Goal: Task Accomplishment & Management: Complete application form

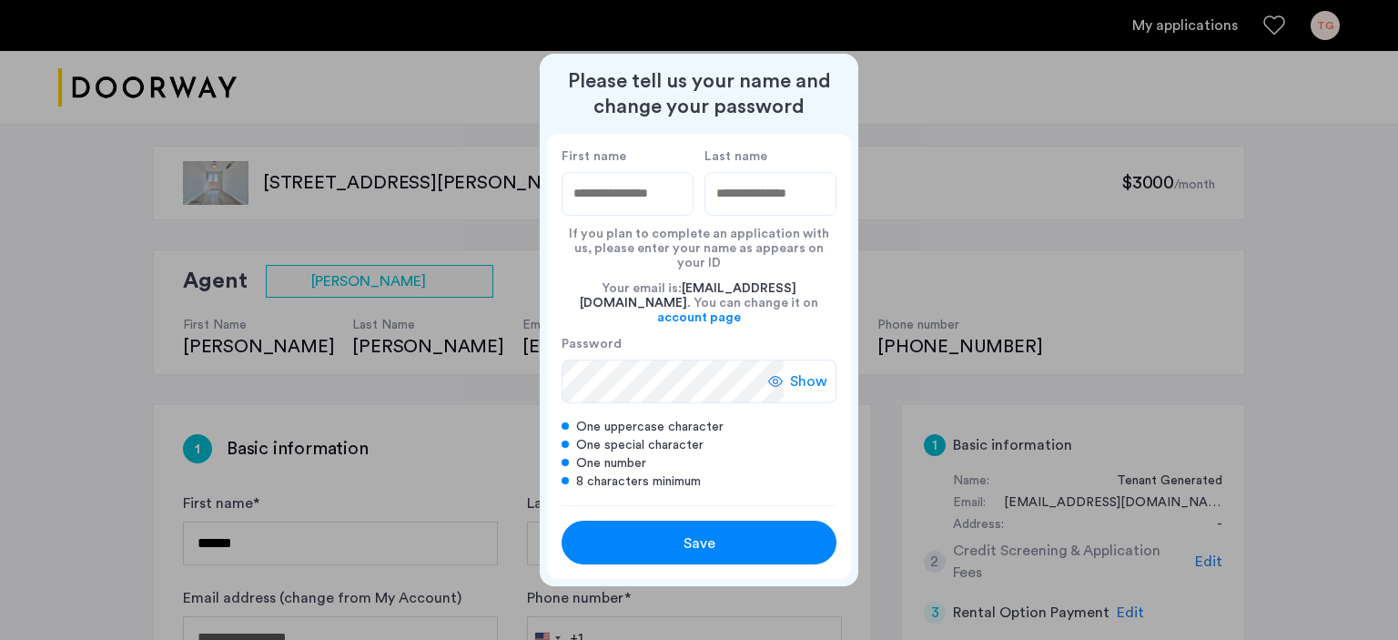
click at [592, 207] on input "First name" at bounding box center [627, 194] width 132 height 44
type input "******"
type input "********"
click at [793, 370] on span "Show" at bounding box center [808, 381] width 37 height 22
click at [710, 532] on span "Save" at bounding box center [699, 543] width 32 height 22
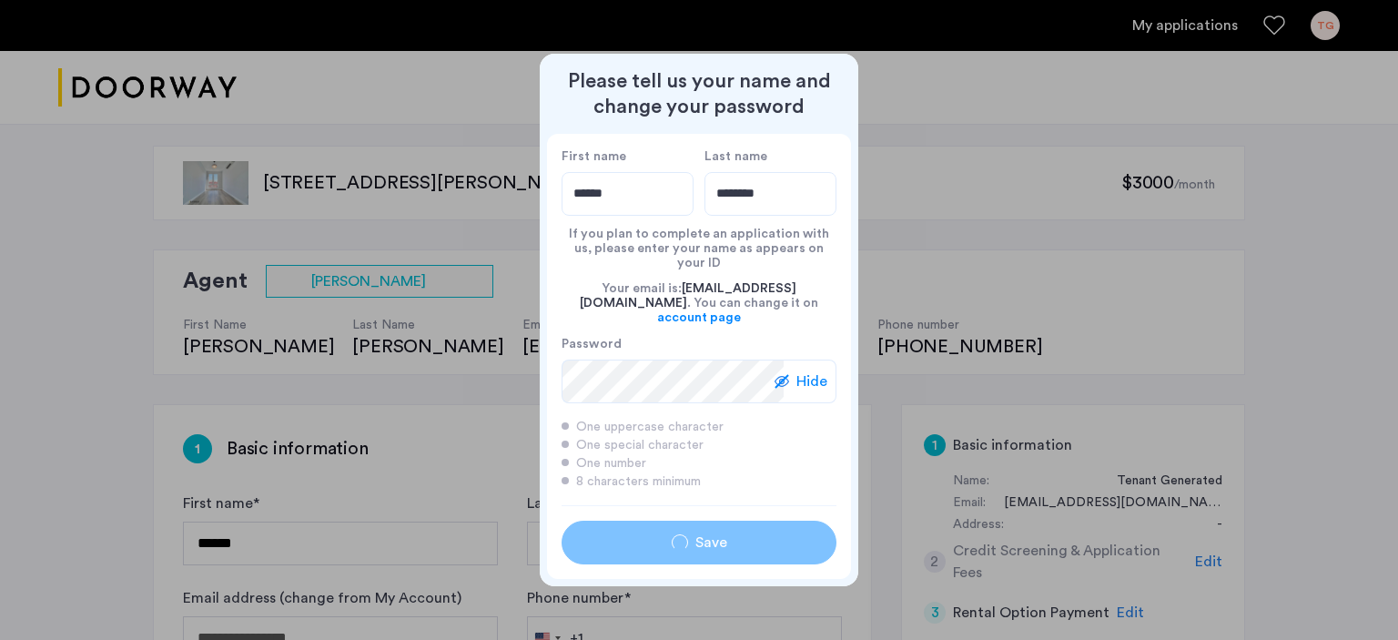
type input "******"
type input "********"
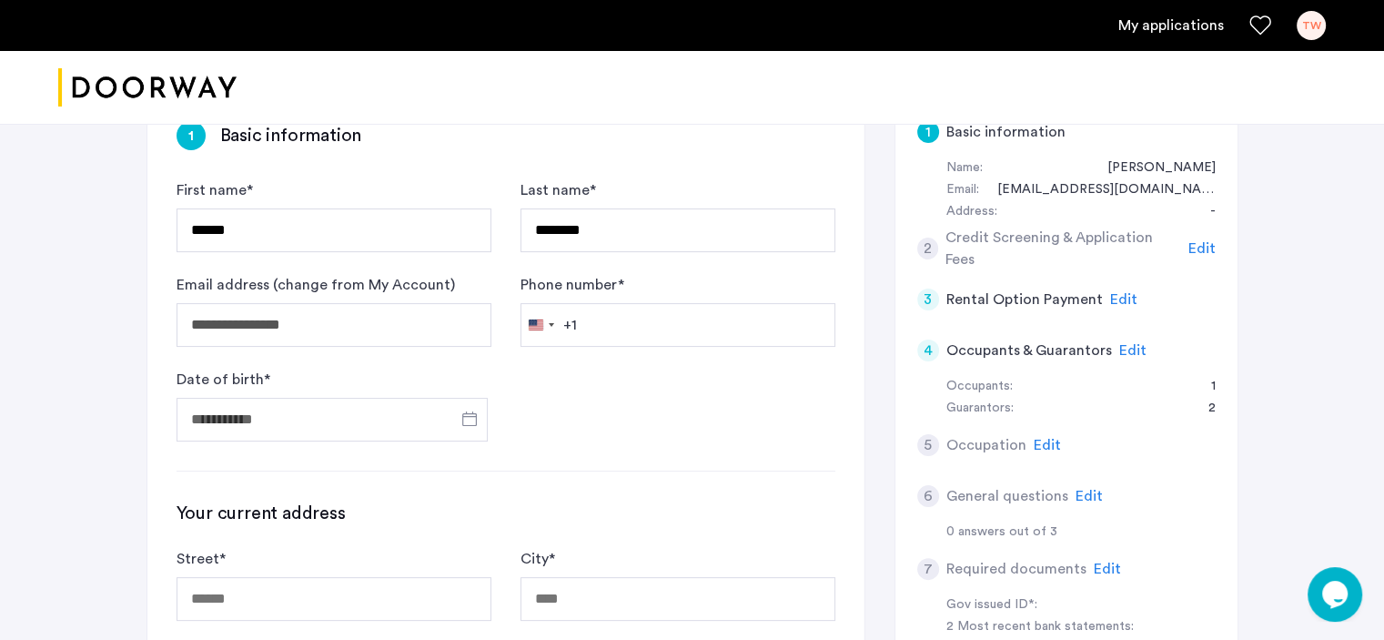
scroll to position [273, 0]
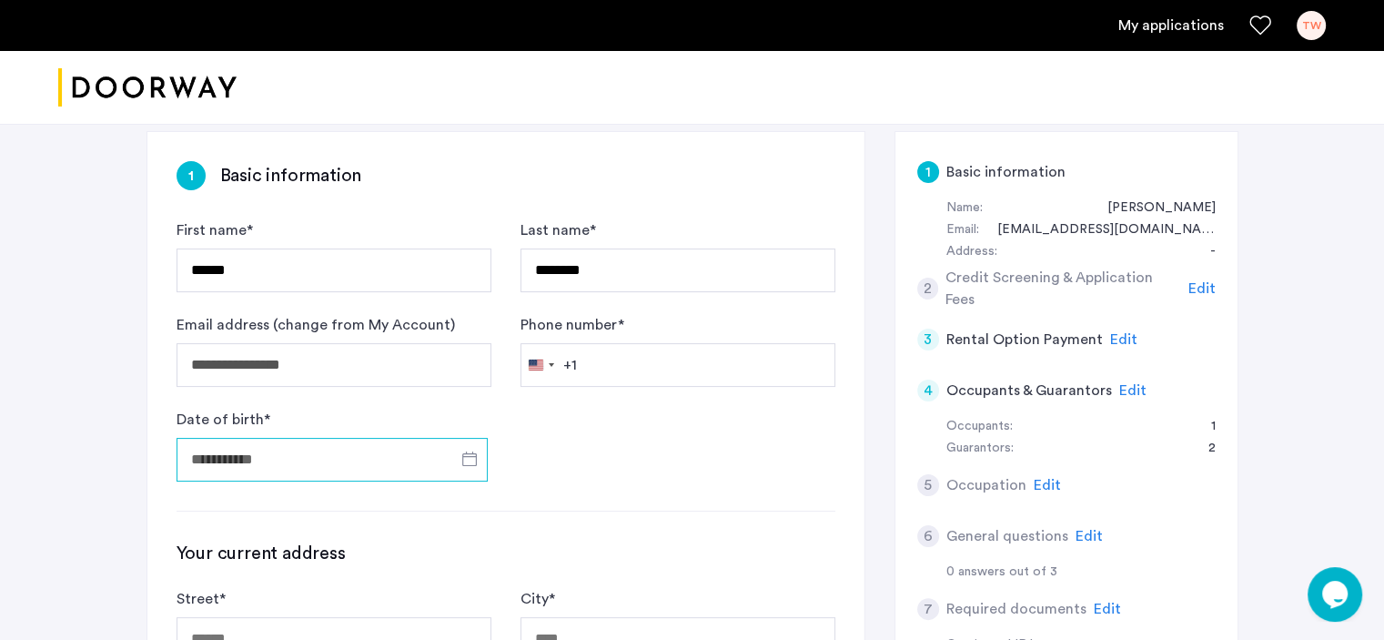
click at [365, 458] on input "Date of birth *" at bounding box center [332, 460] width 311 height 44
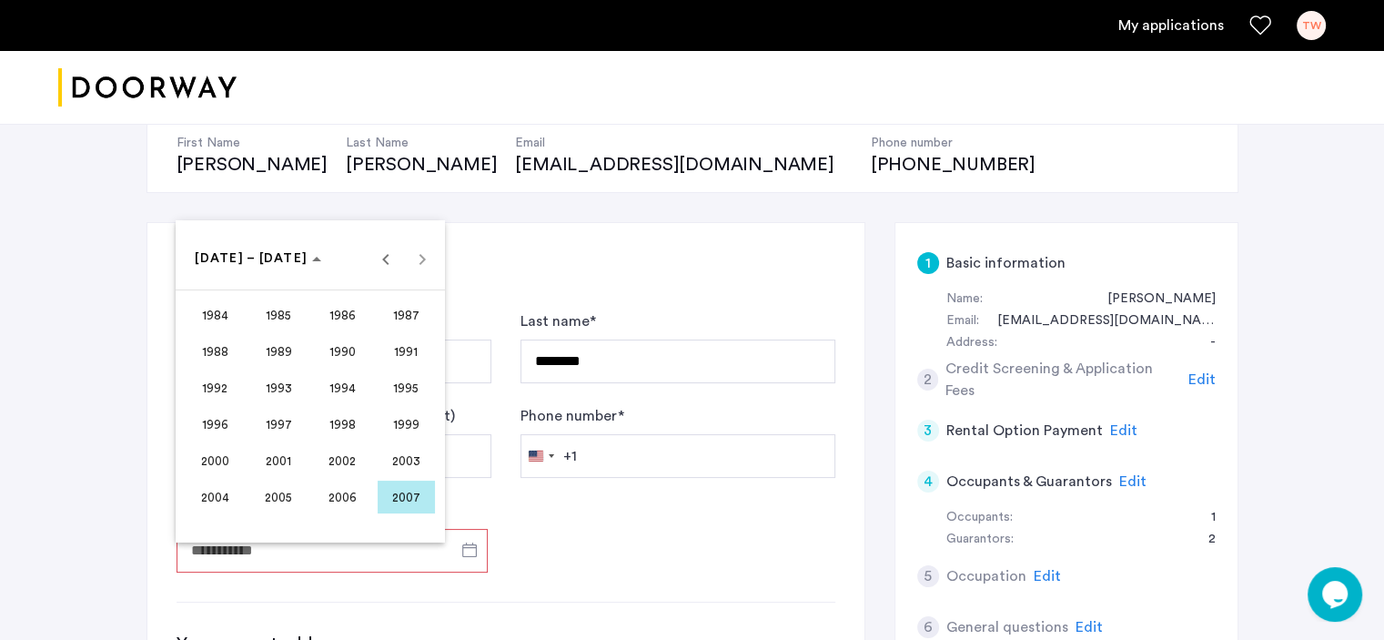
scroll to position [91, 0]
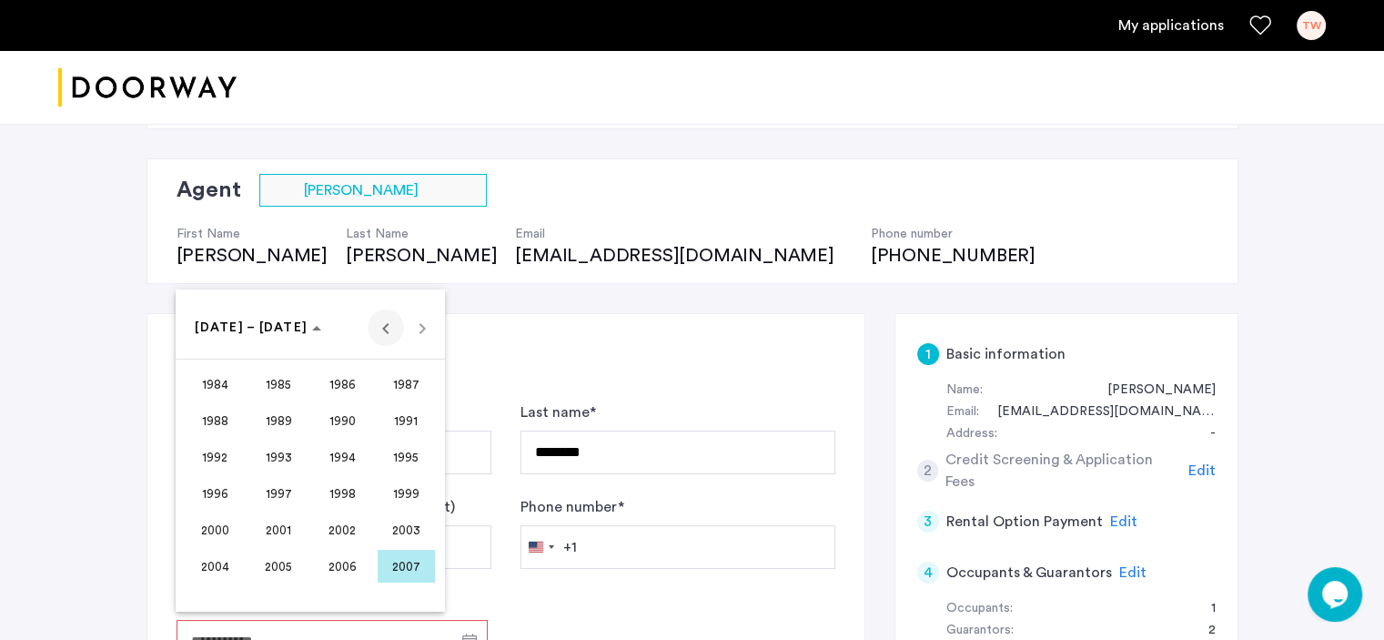
click at [388, 334] on span "Previous 24 years" at bounding box center [386, 327] width 36 height 36
click at [268, 484] on span "1973" at bounding box center [278, 493] width 57 height 33
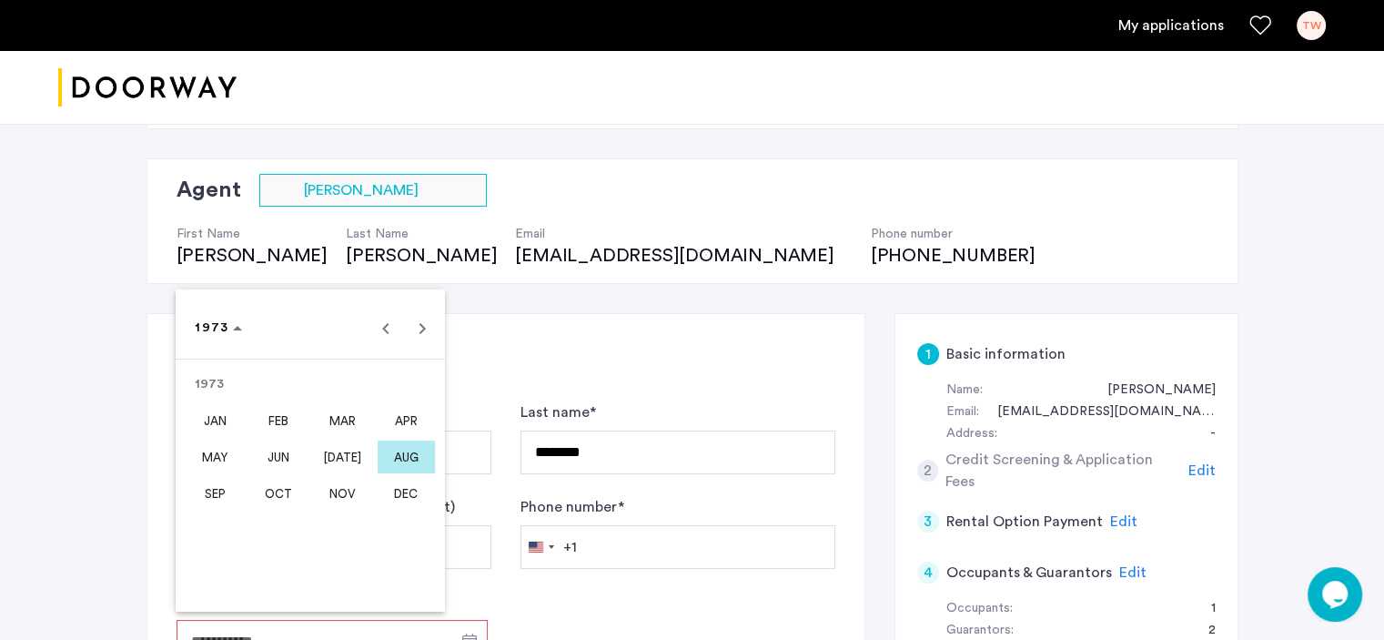
drag, startPoint x: 411, startPoint y: 459, endPoint x: 553, endPoint y: 416, distance: 148.5
click at [411, 458] on span "AUG" at bounding box center [406, 456] width 57 height 33
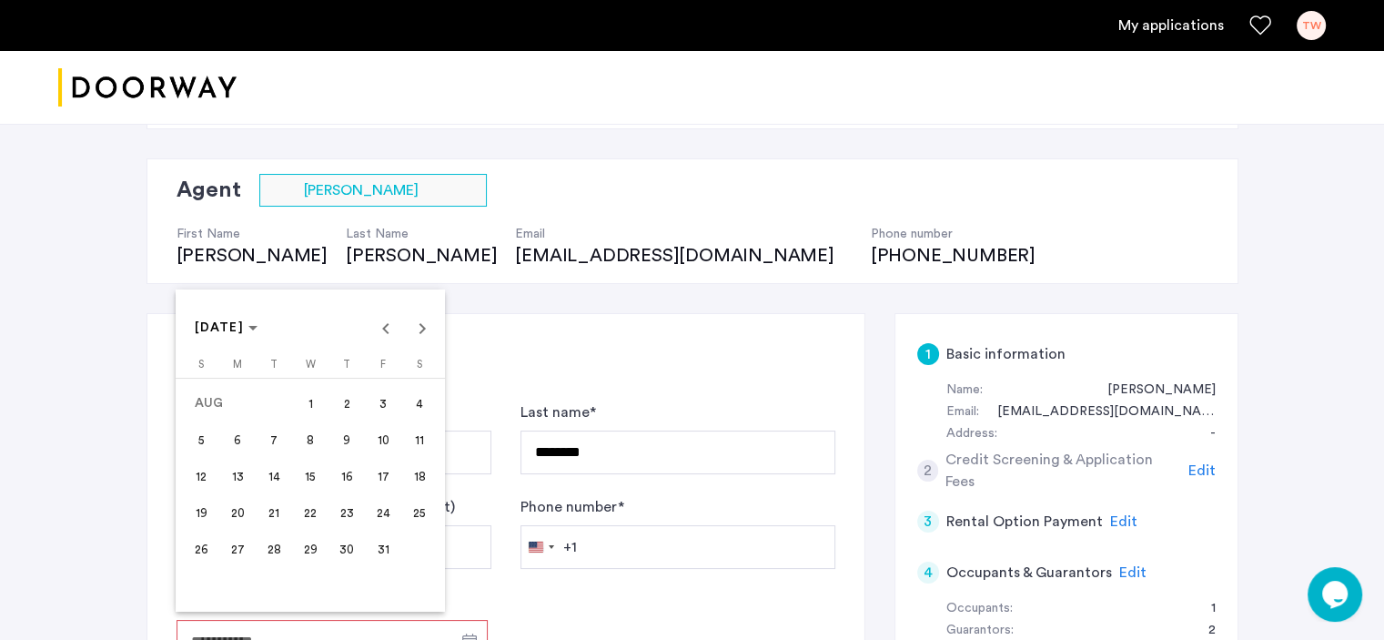
click at [527, 340] on div at bounding box center [692, 320] width 1384 height 640
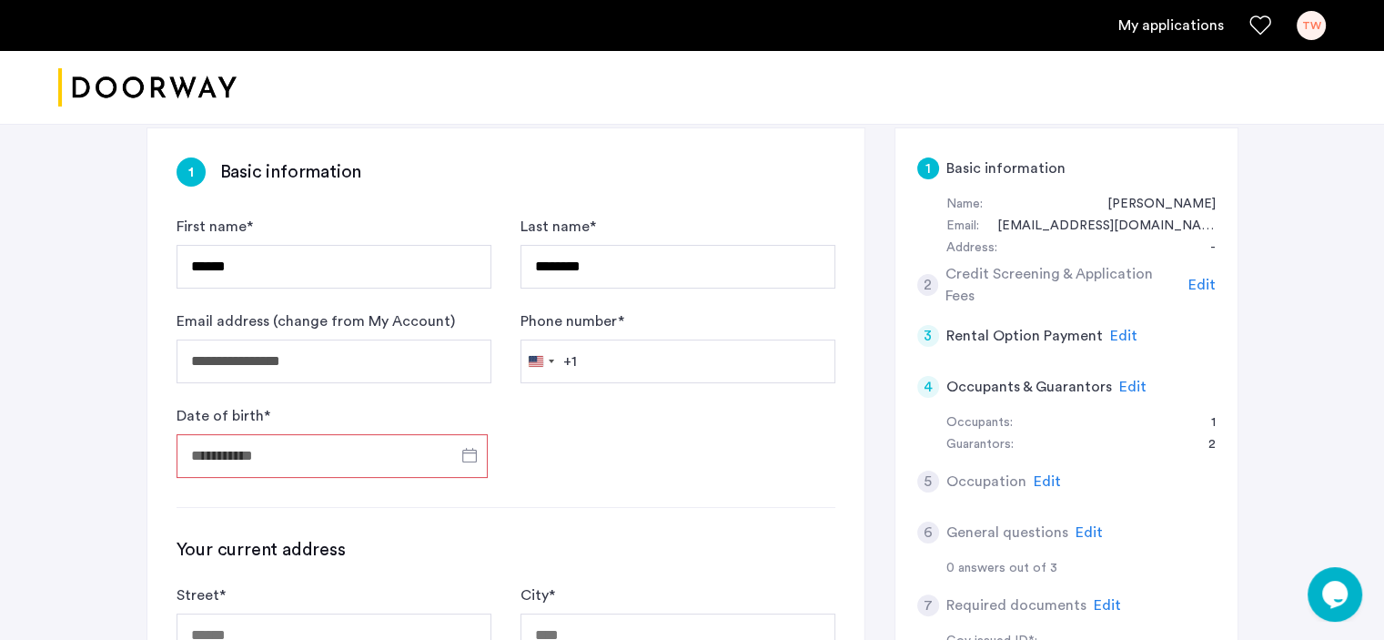
scroll to position [295, 0]
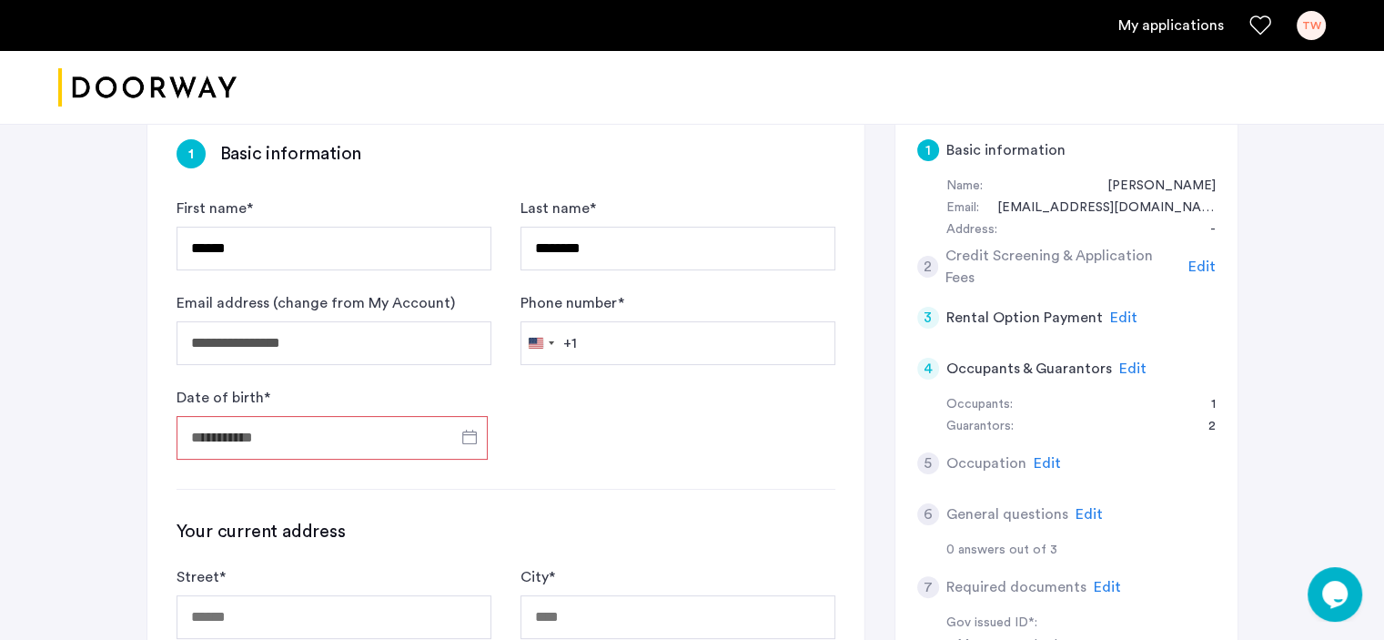
click at [261, 435] on input "Date of birth *" at bounding box center [332, 438] width 311 height 44
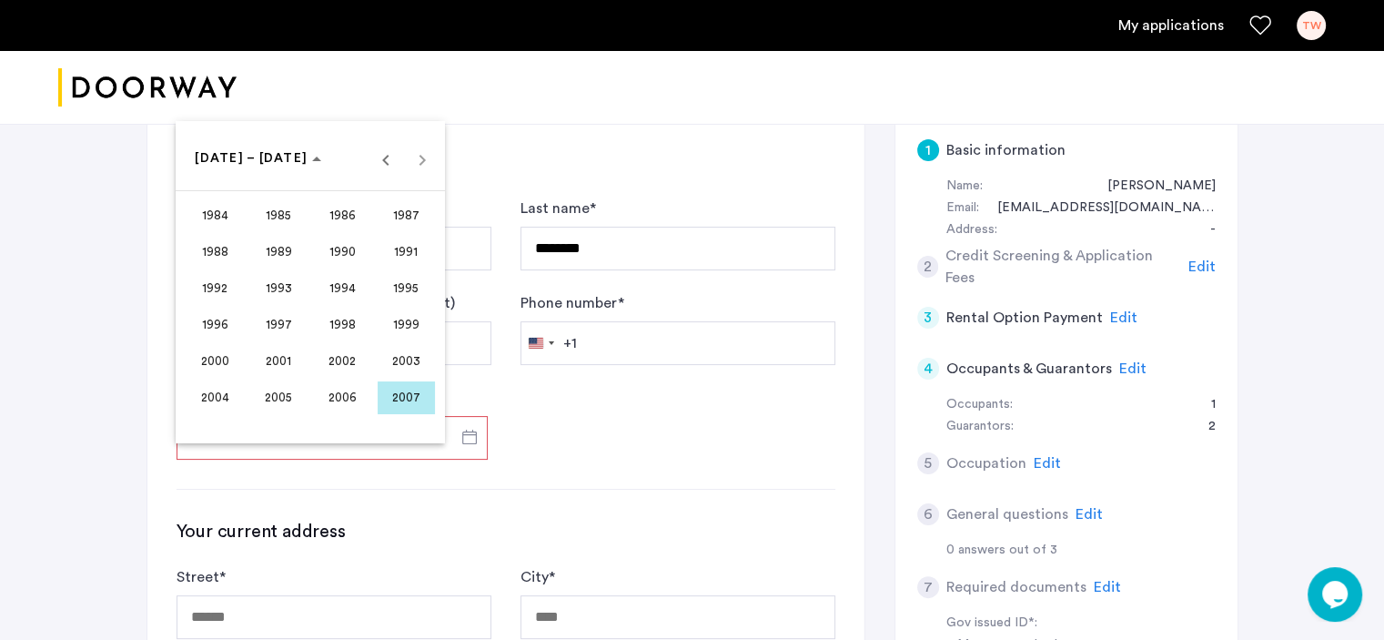
scroll to position [204, 0]
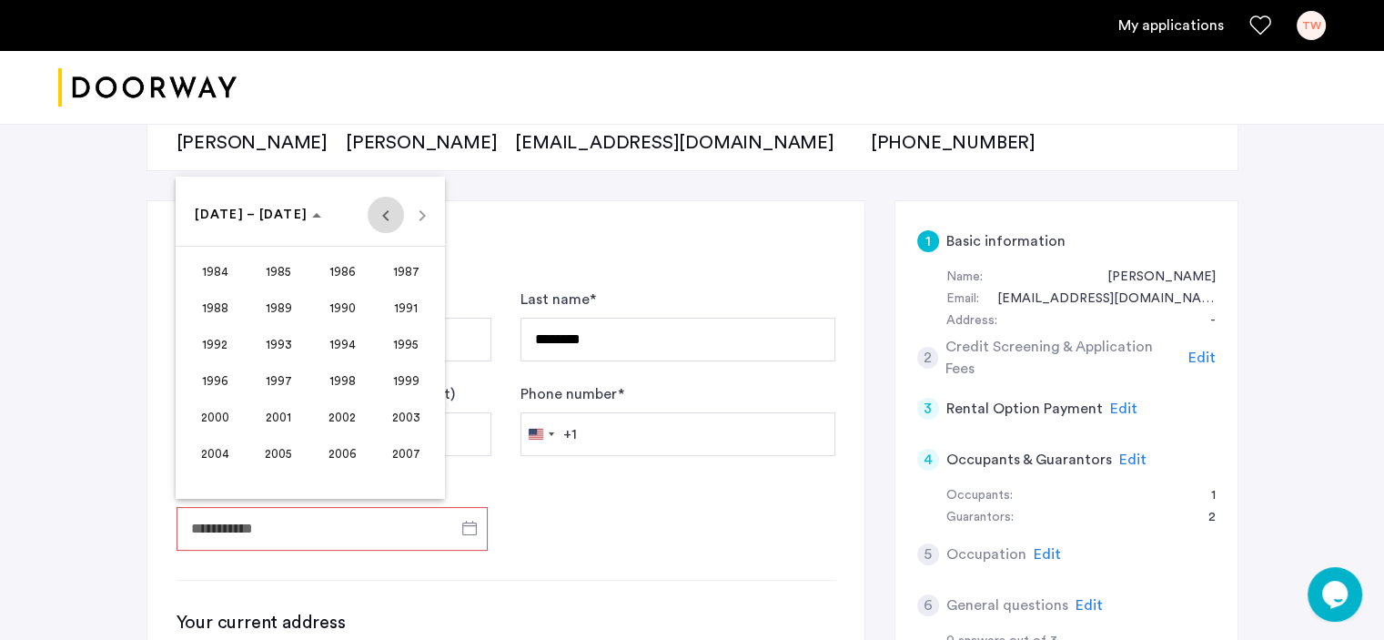
click at [382, 207] on span "Previous 24 years" at bounding box center [386, 215] width 36 height 36
click at [273, 385] on span "1973" at bounding box center [278, 380] width 57 height 33
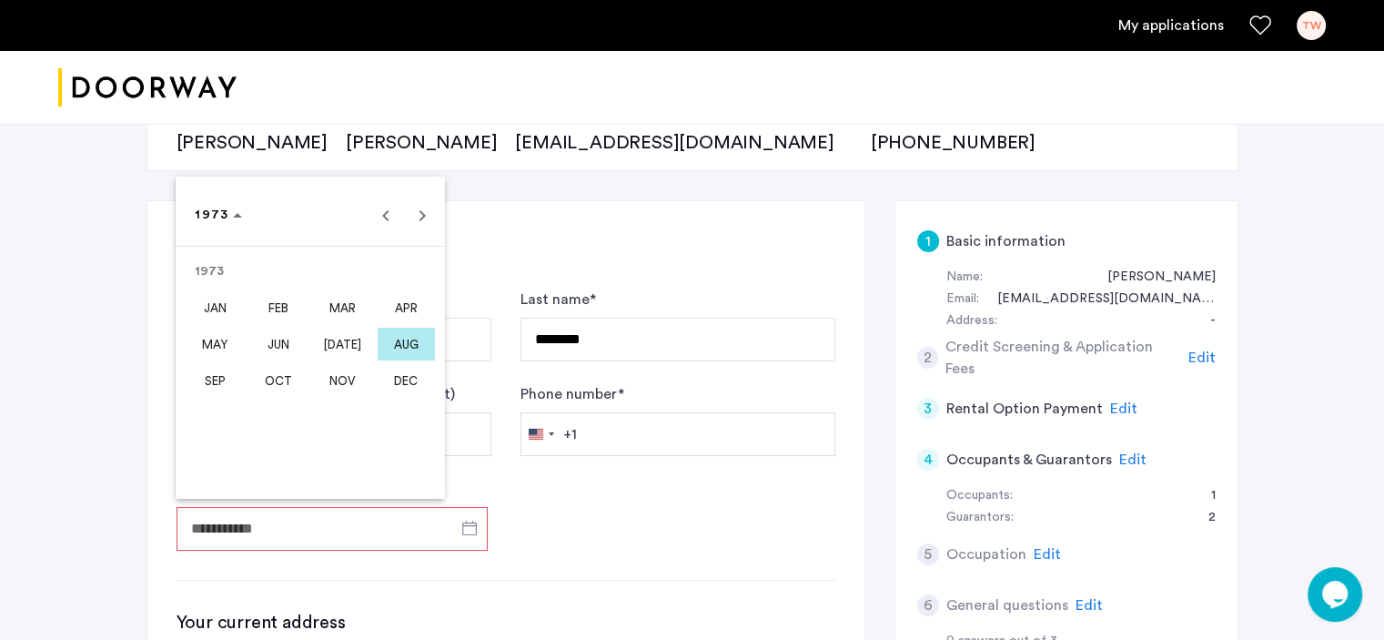
click at [399, 344] on span "AUG" at bounding box center [406, 344] width 57 height 33
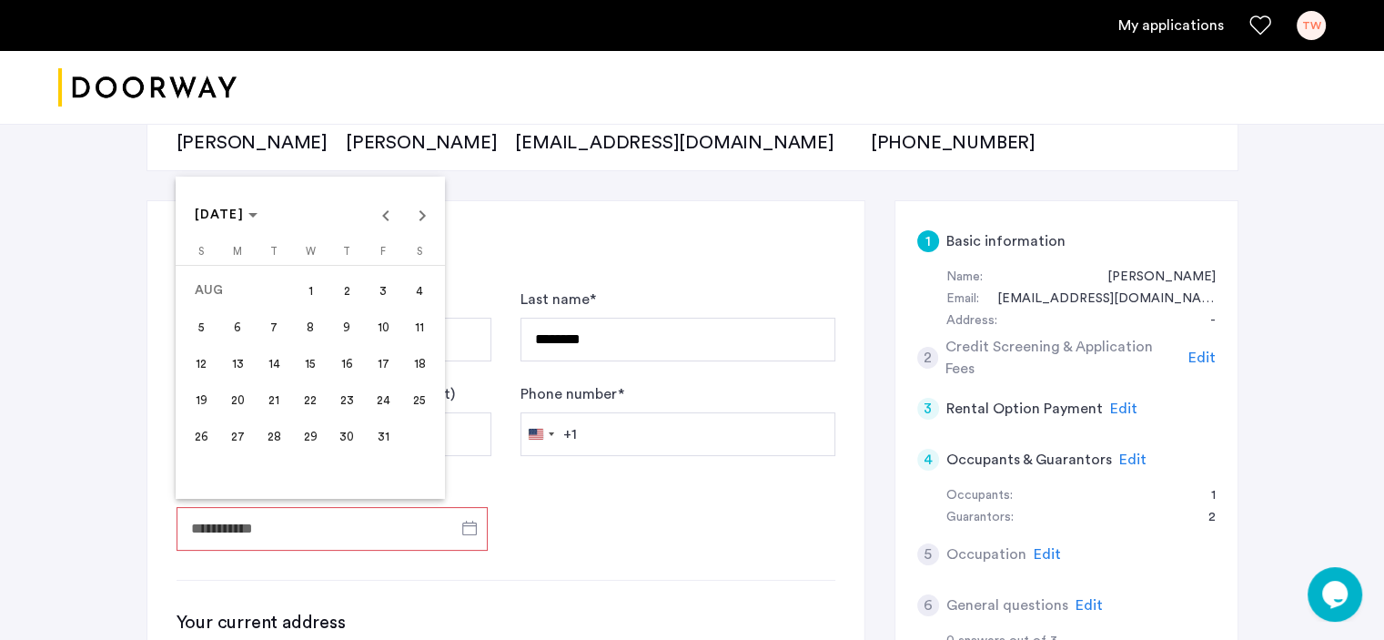
click at [410, 397] on span "25" at bounding box center [419, 399] width 33 height 33
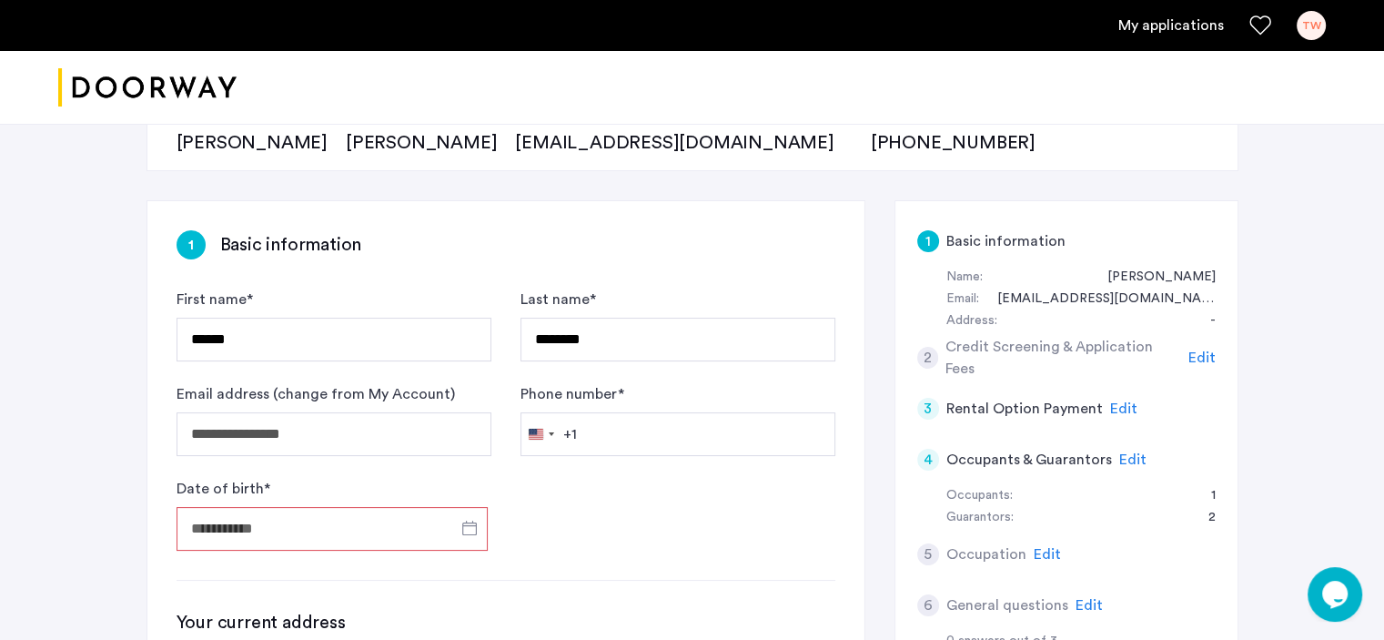
type input "**********"
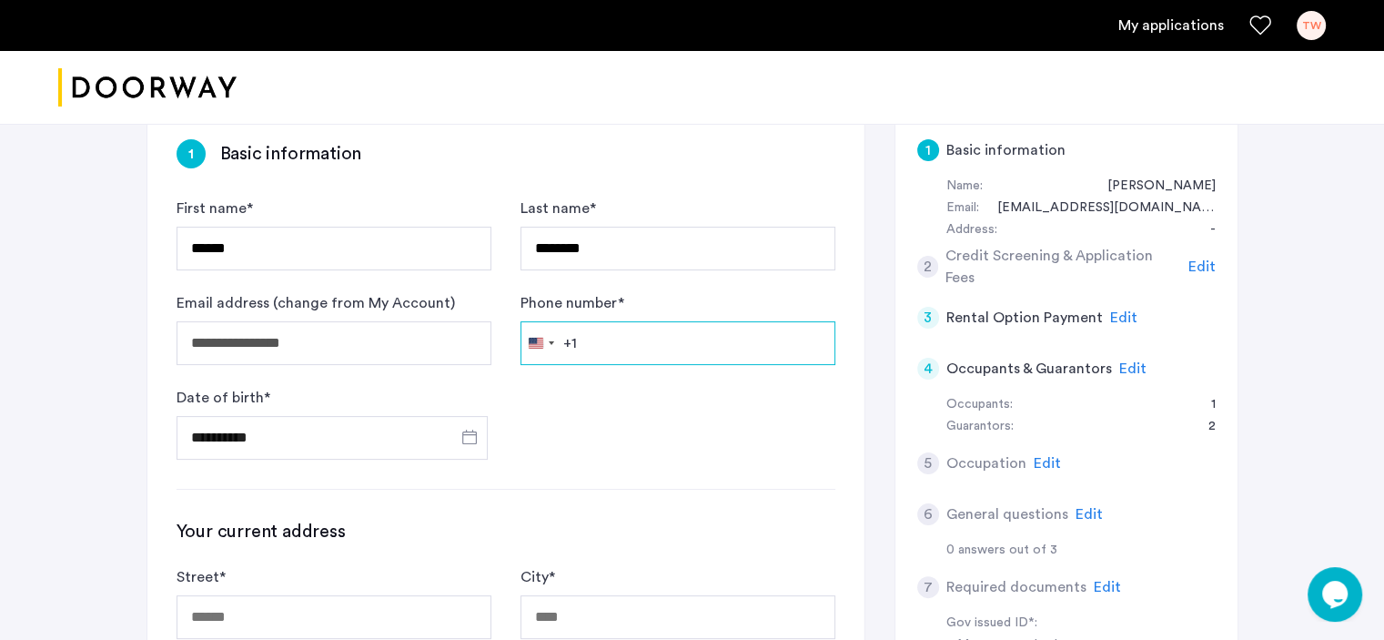
click at [601, 344] on input "Phone number *" at bounding box center [677, 343] width 315 height 44
type input "**********"
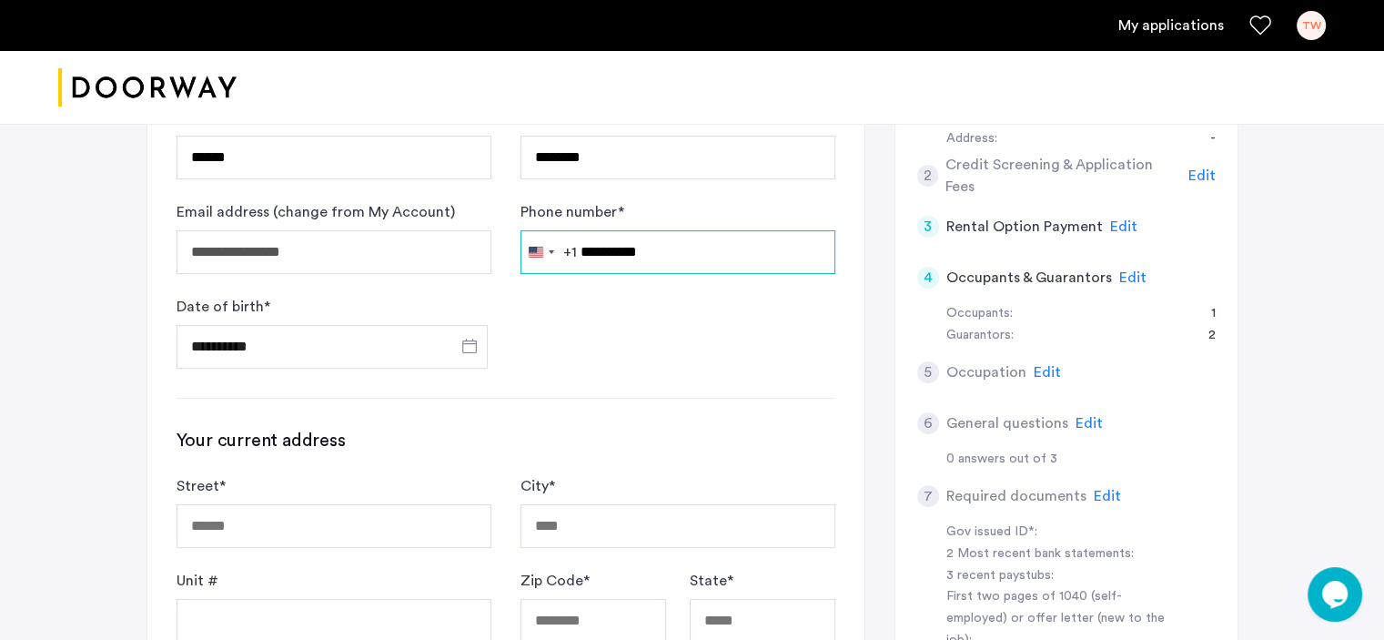
scroll to position [477, 0]
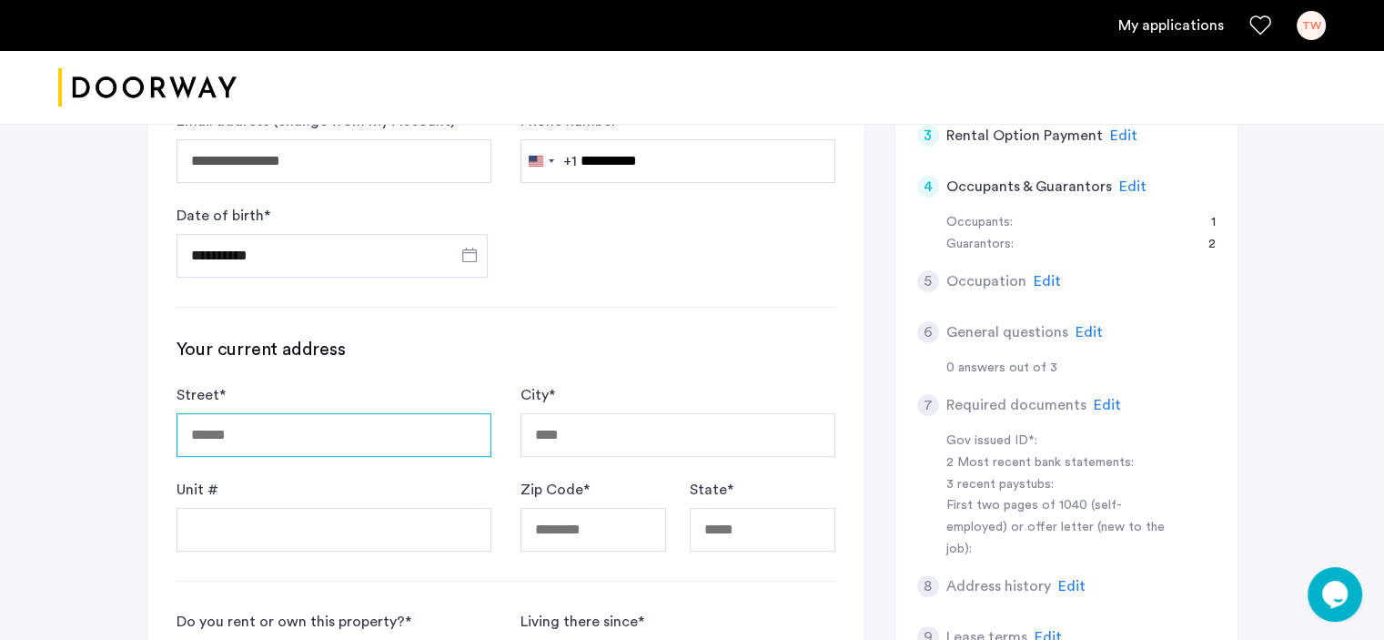
click at [309, 436] on input "Street *" at bounding box center [334, 435] width 315 height 44
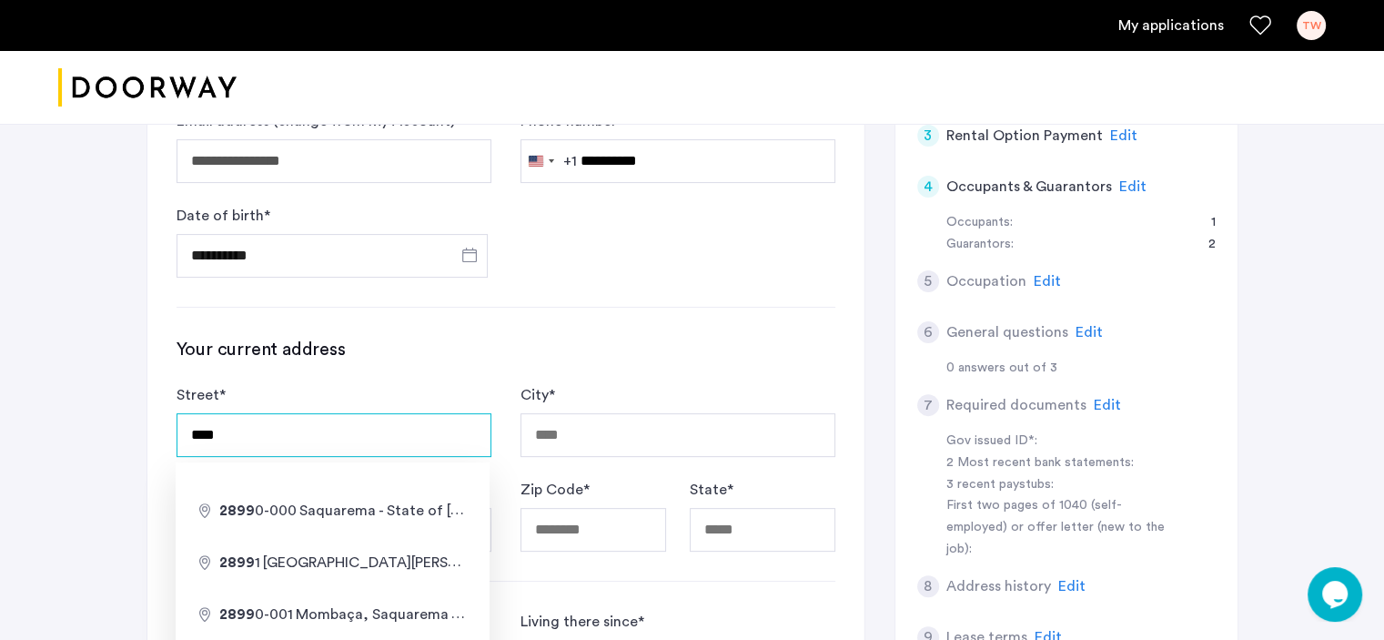
type input "**********"
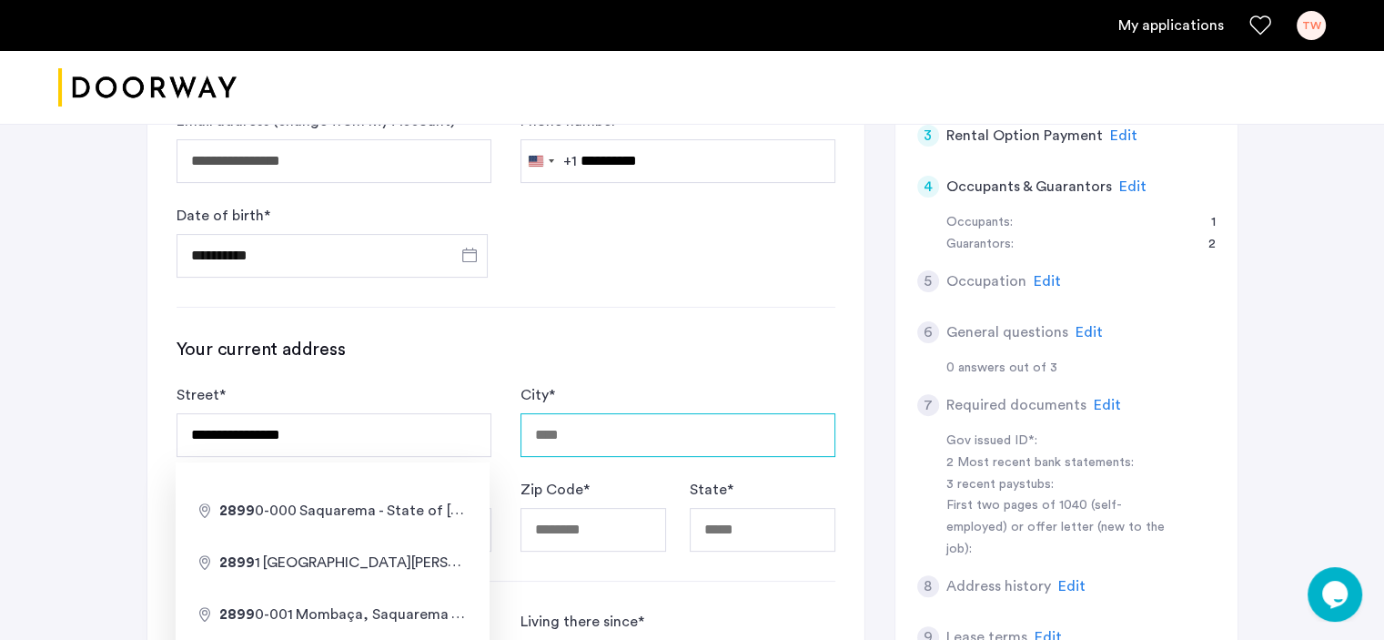
type input "**********"
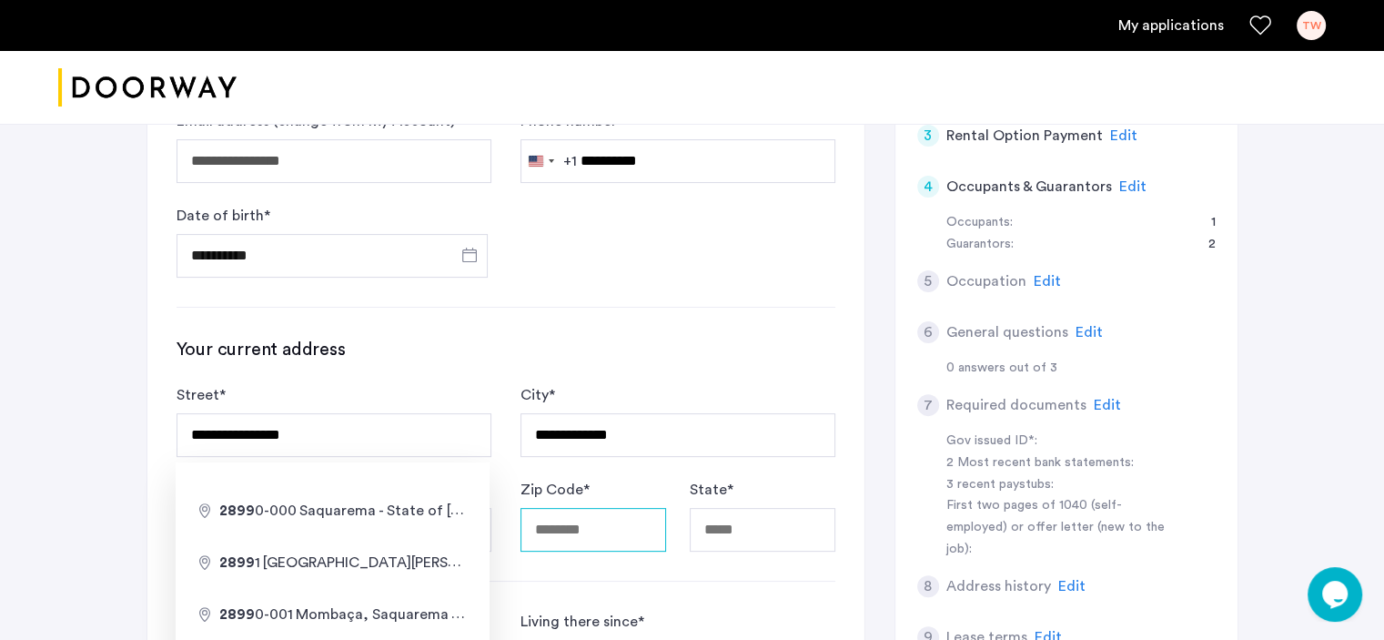
type input "*****"
type input "**"
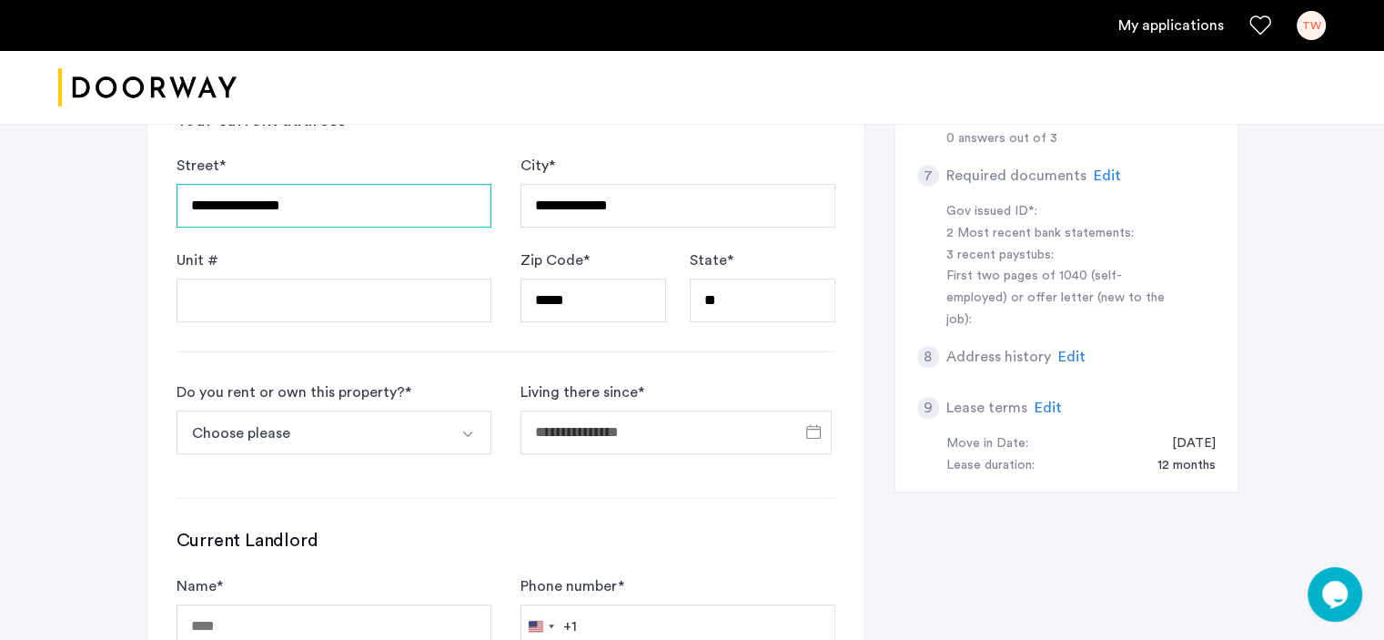
scroll to position [750, 0]
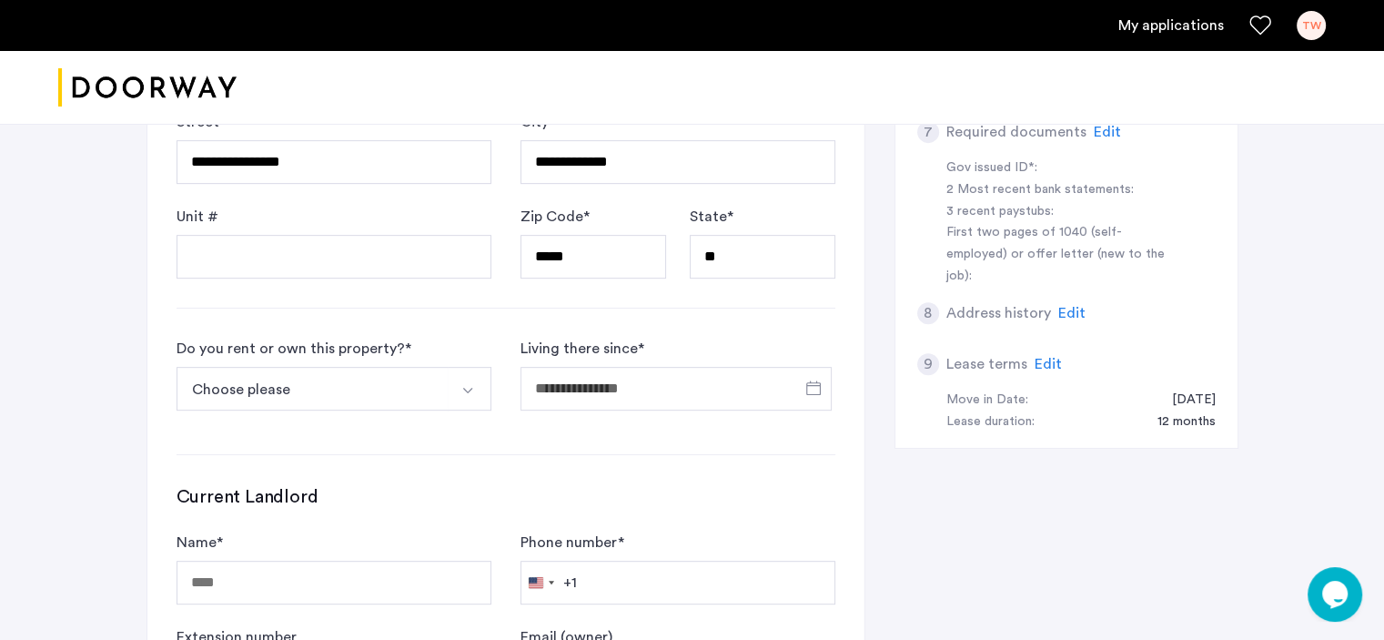
click at [309, 396] on button "Choose please" at bounding box center [313, 389] width 272 height 44
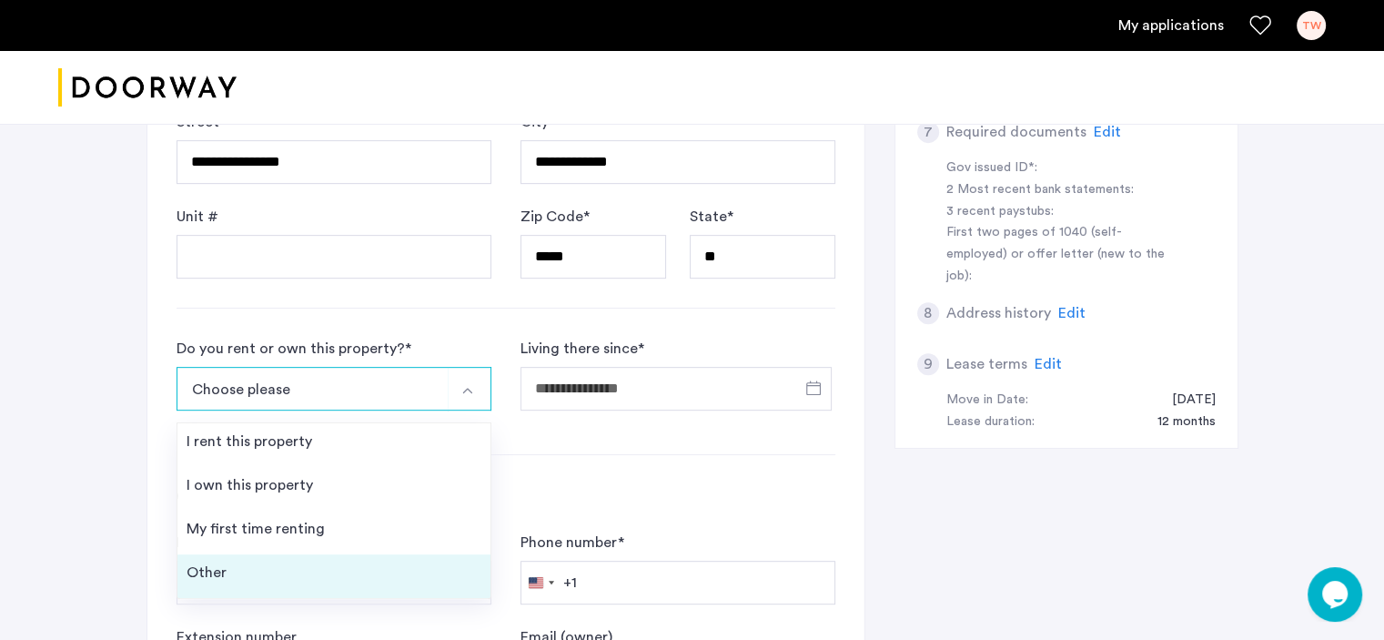
click at [232, 570] on li "Other" at bounding box center [333, 576] width 313 height 44
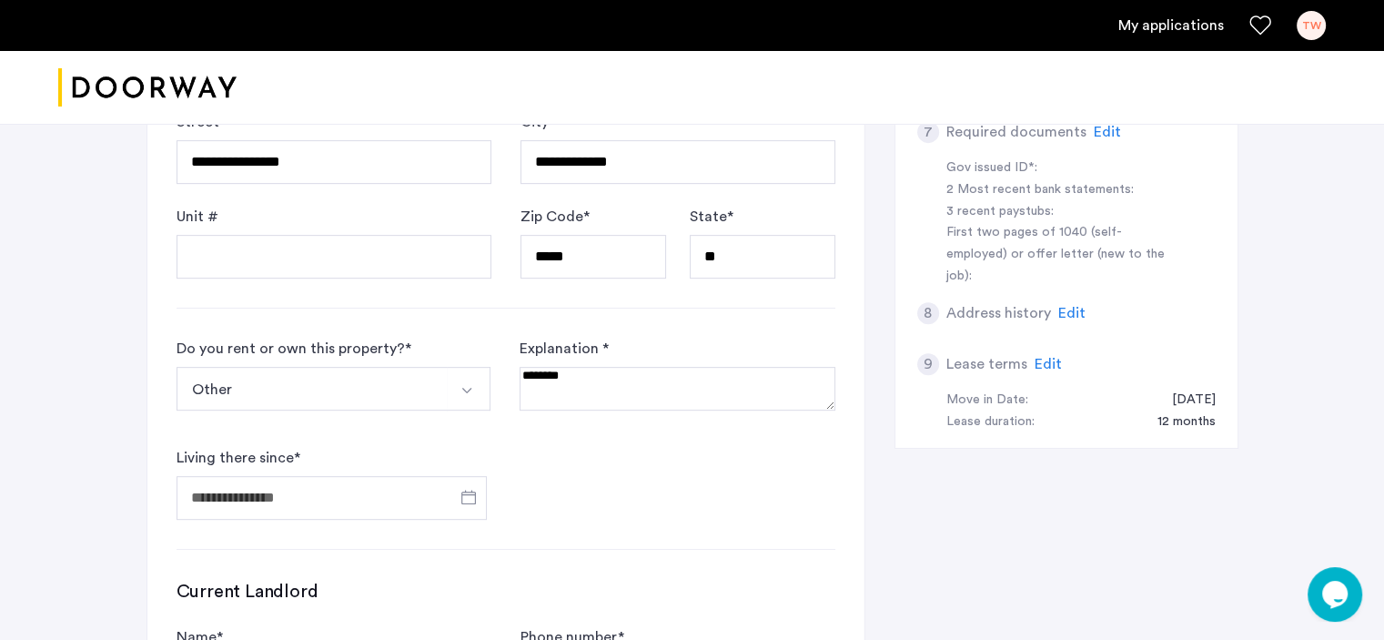
click at [662, 385] on textarea at bounding box center [677, 389] width 315 height 44
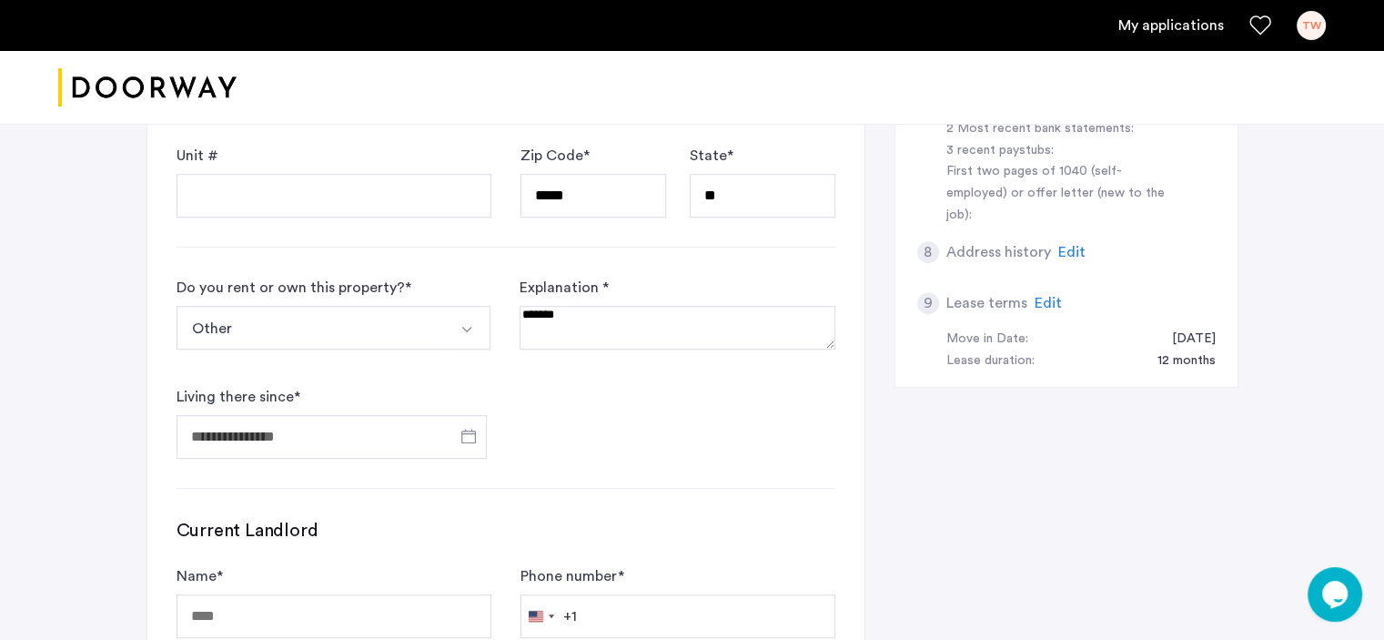
scroll to position [932, 0]
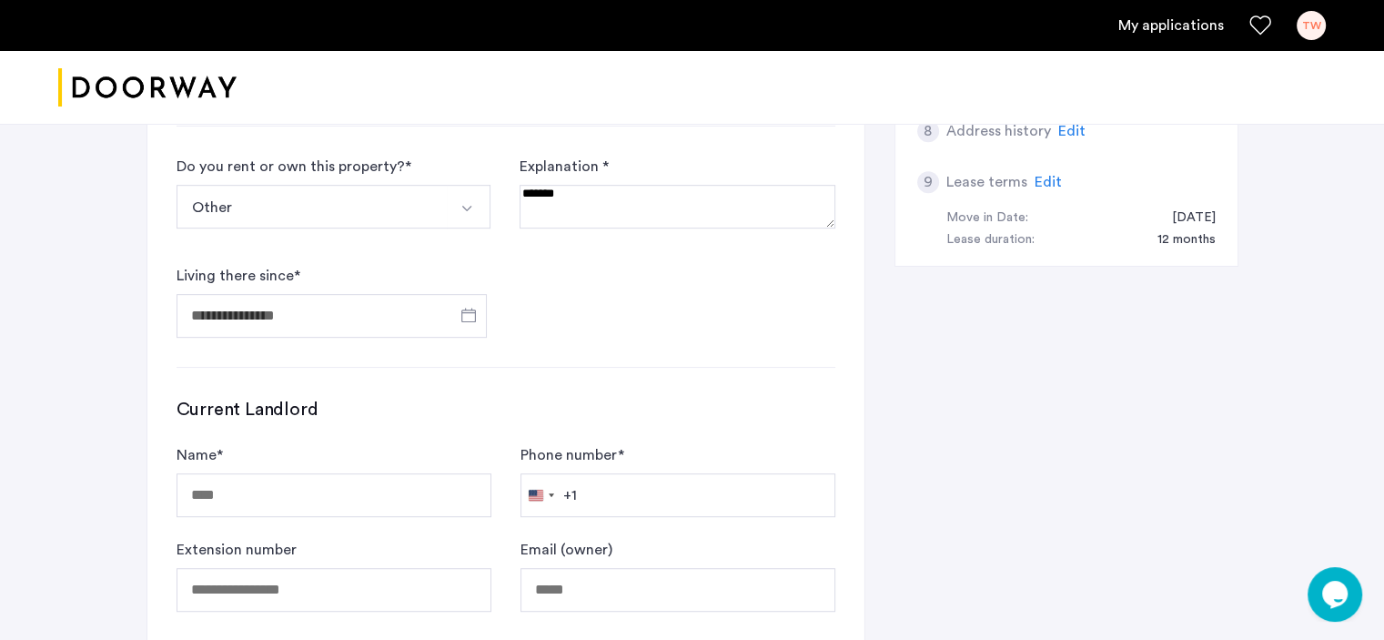
type textarea "*******"
click at [292, 305] on input "Living there since *" at bounding box center [332, 316] width 311 height 44
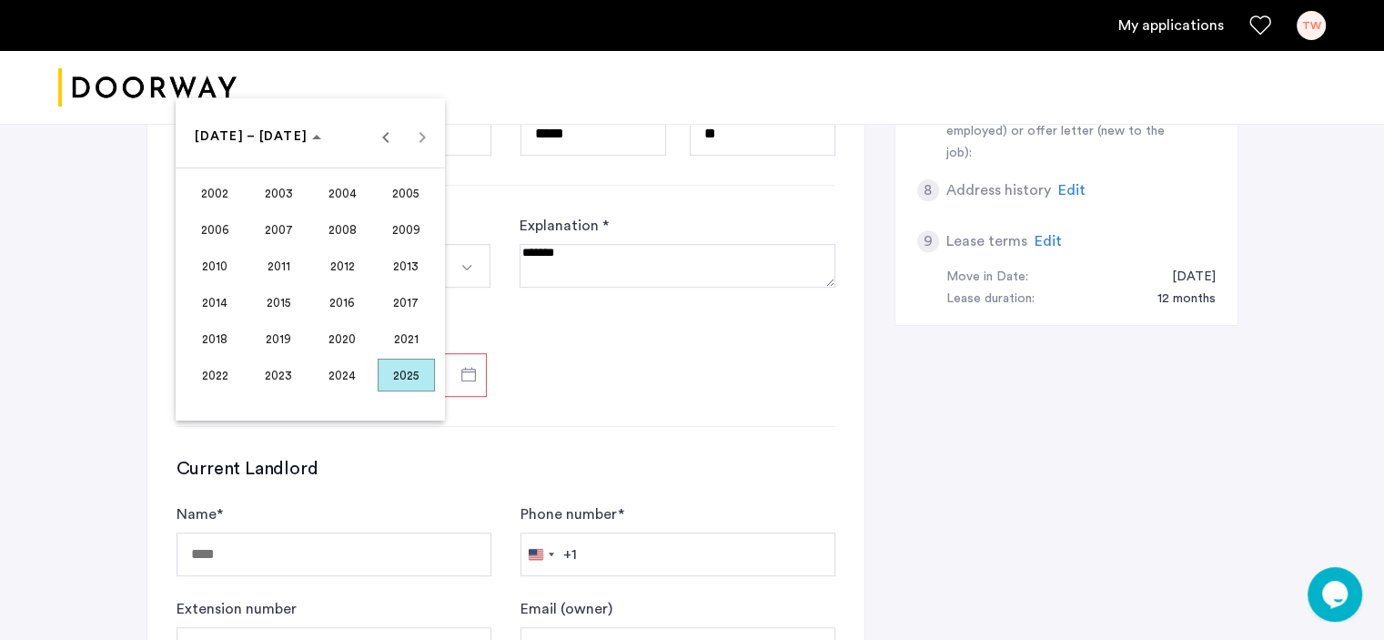
scroll to position [841, 0]
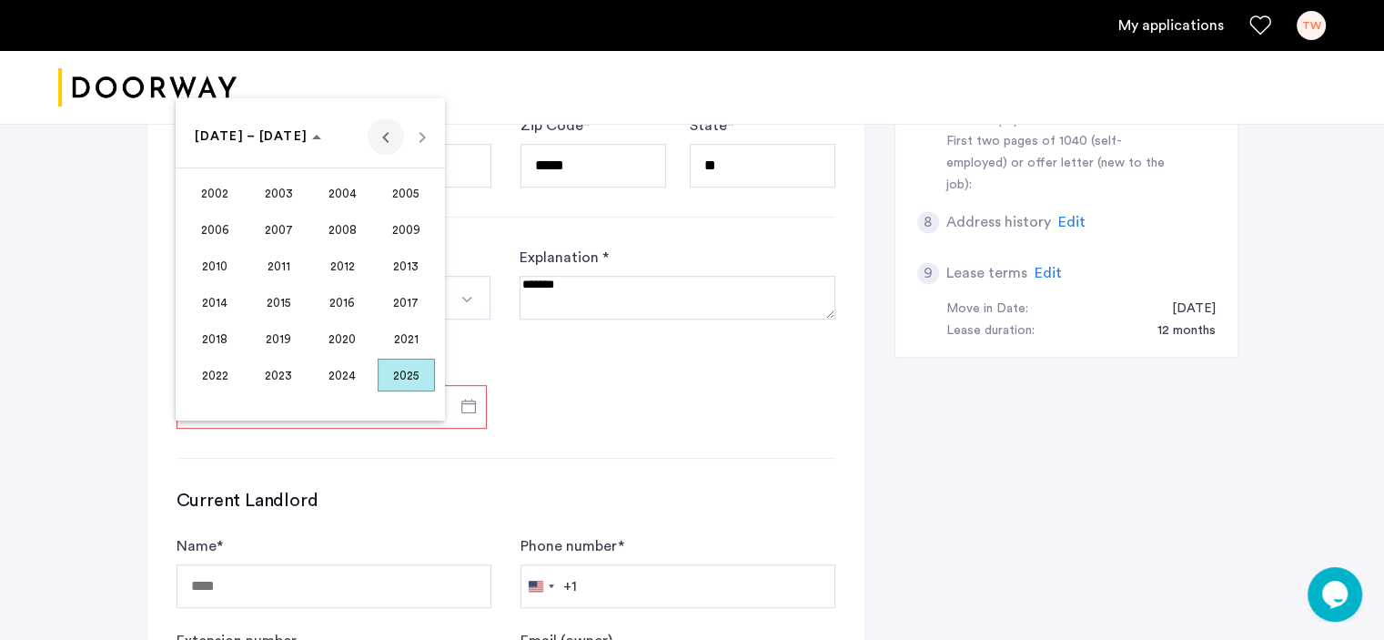
click at [384, 146] on span "Previous 24 years" at bounding box center [386, 136] width 36 height 36
click at [419, 140] on span "Next 24 years" at bounding box center [422, 136] width 36 height 36
click at [339, 302] on span "1992" at bounding box center [342, 302] width 57 height 33
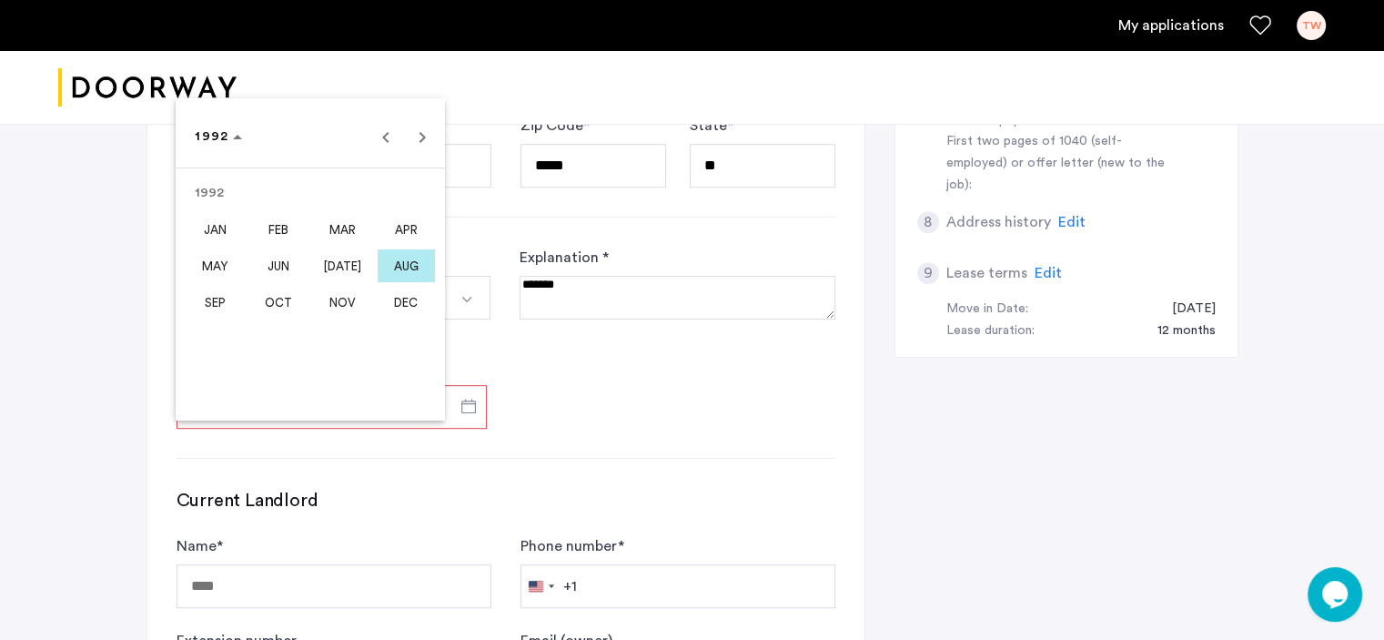
click at [227, 242] on span "JAN" at bounding box center [215, 229] width 57 height 33
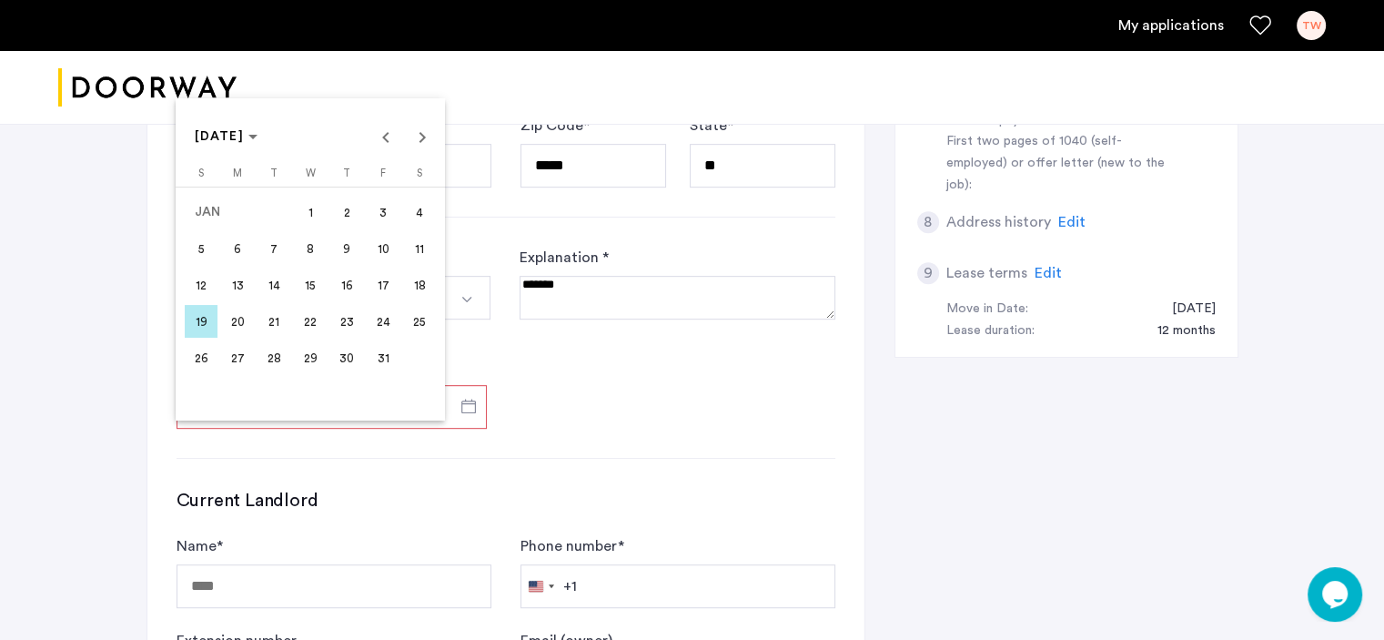
click at [308, 219] on span "1" at bounding box center [310, 212] width 33 height 33
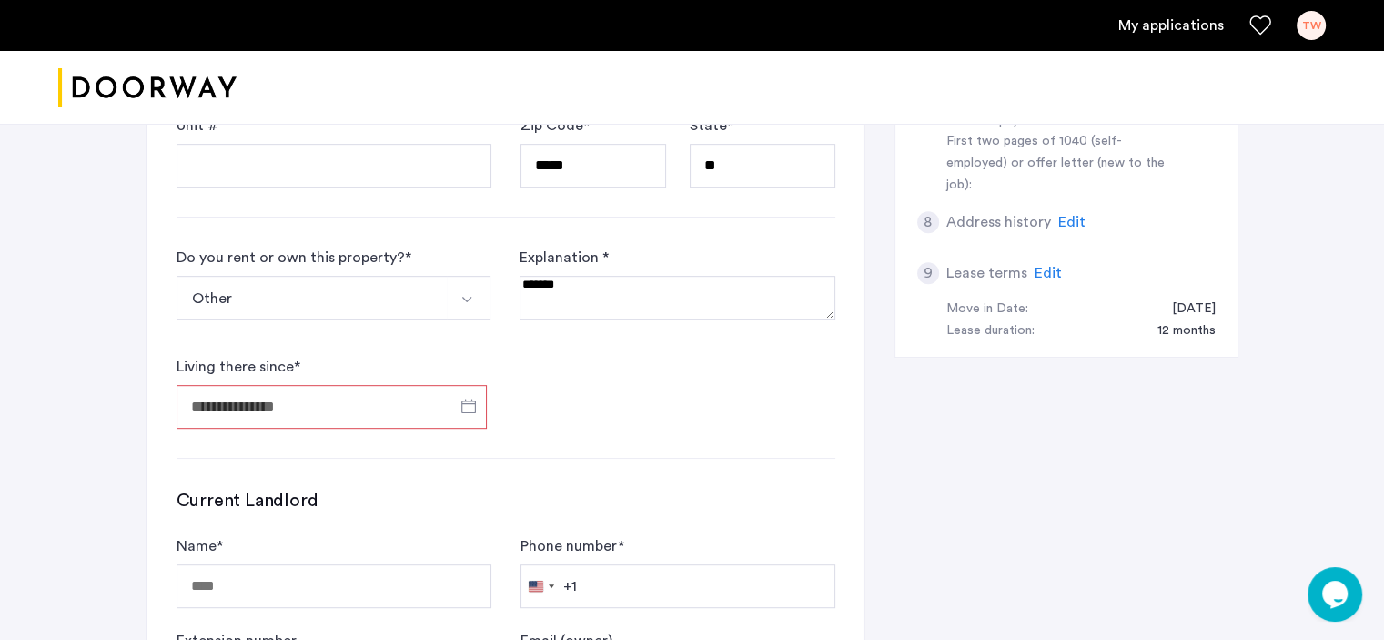
type input "**********"
click at [702, 395] on form "**********" at bounding box center [506, 338] width 659 height 182
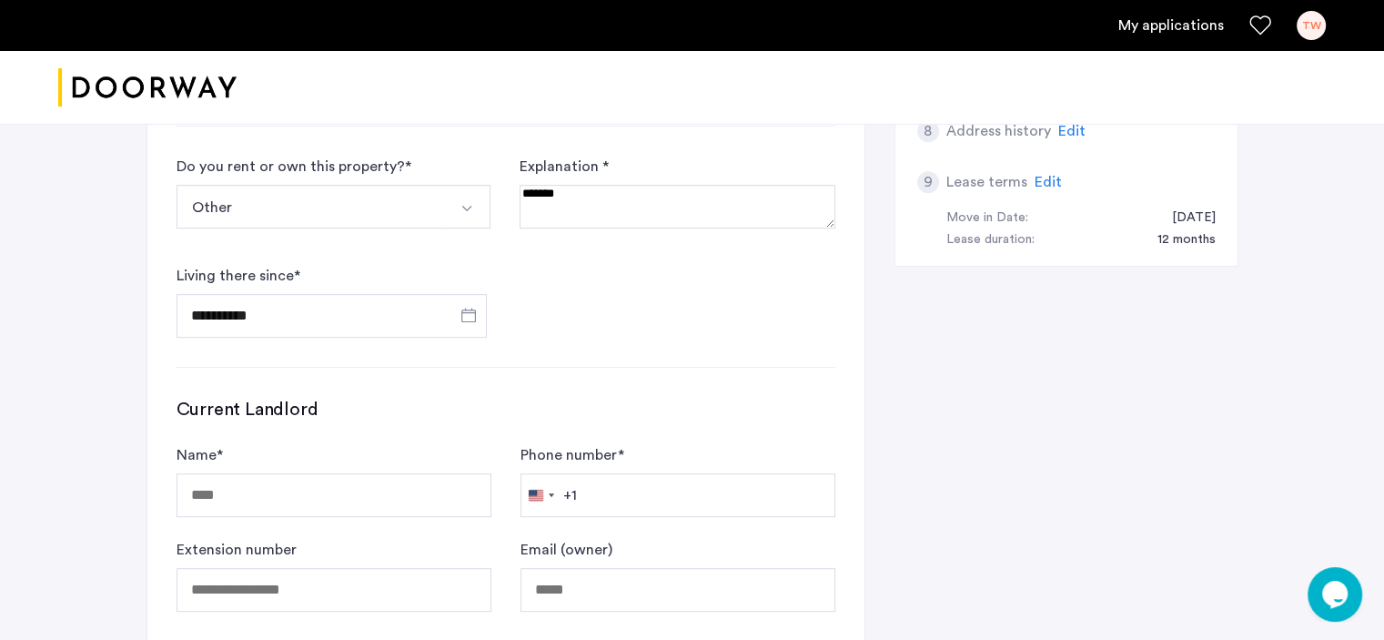
scroll to position [1023, 0]
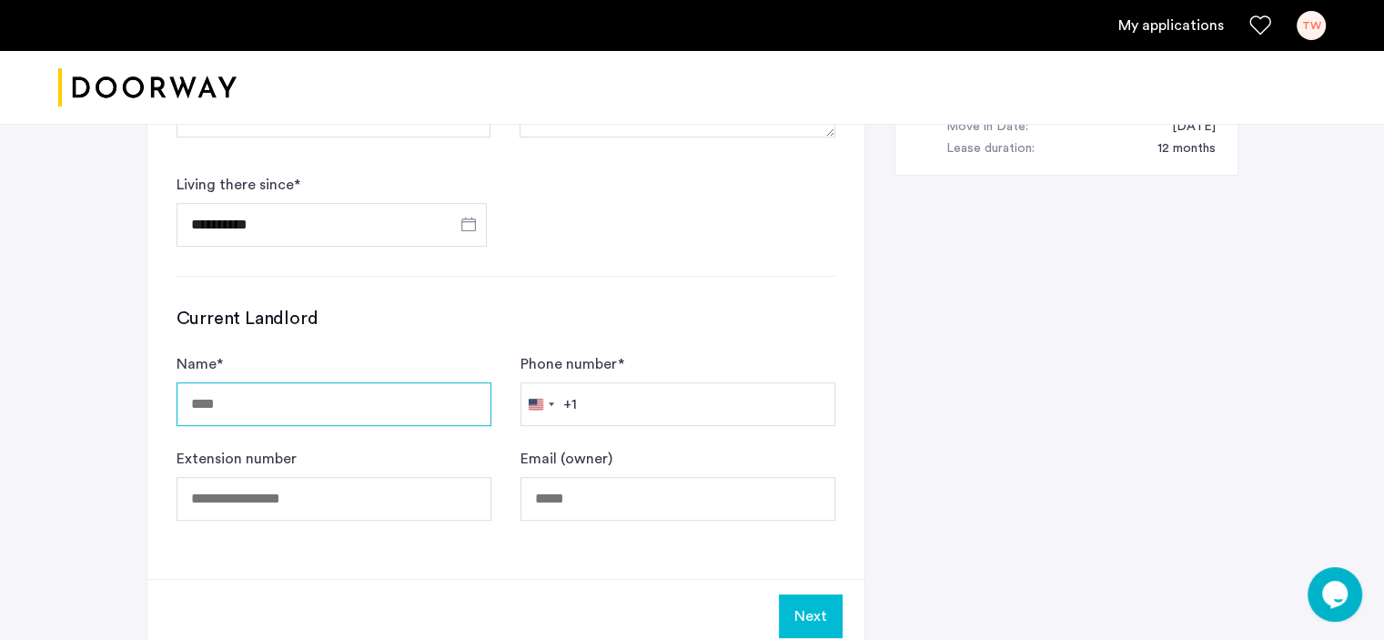
click at [251, 409] on input "Name *" at bounding box center [334, 404] width 315 height 44
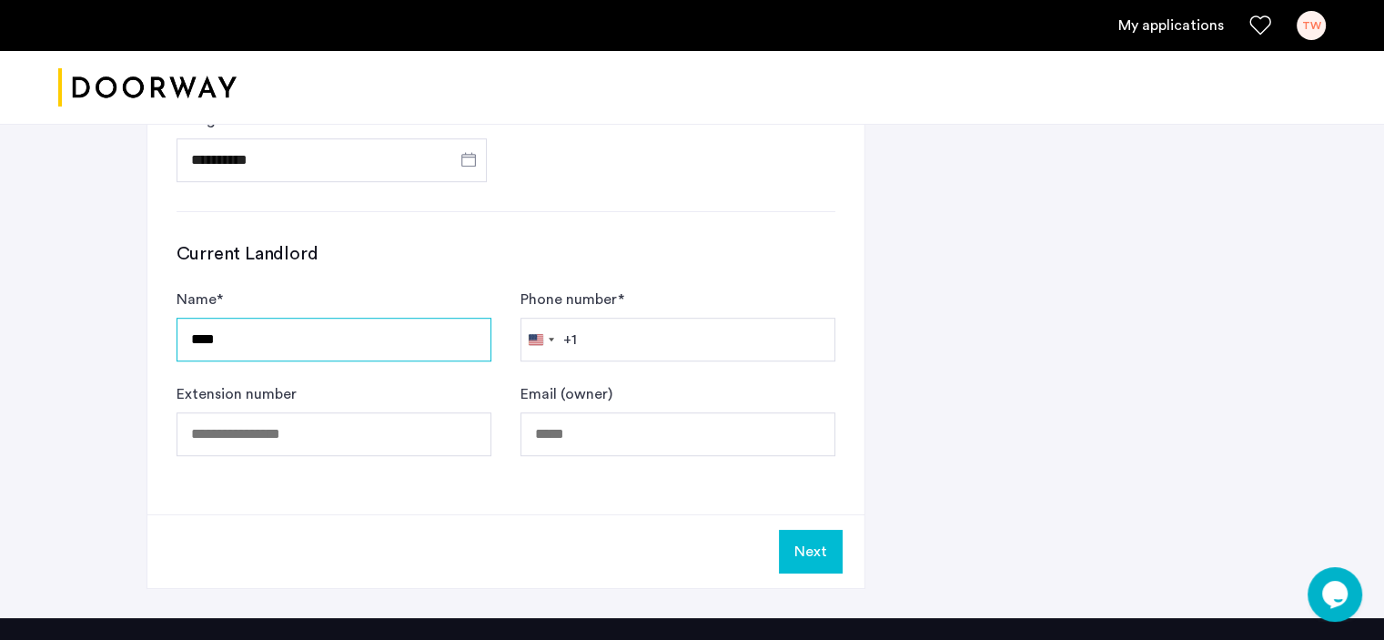
scroll to position [1205, 0]
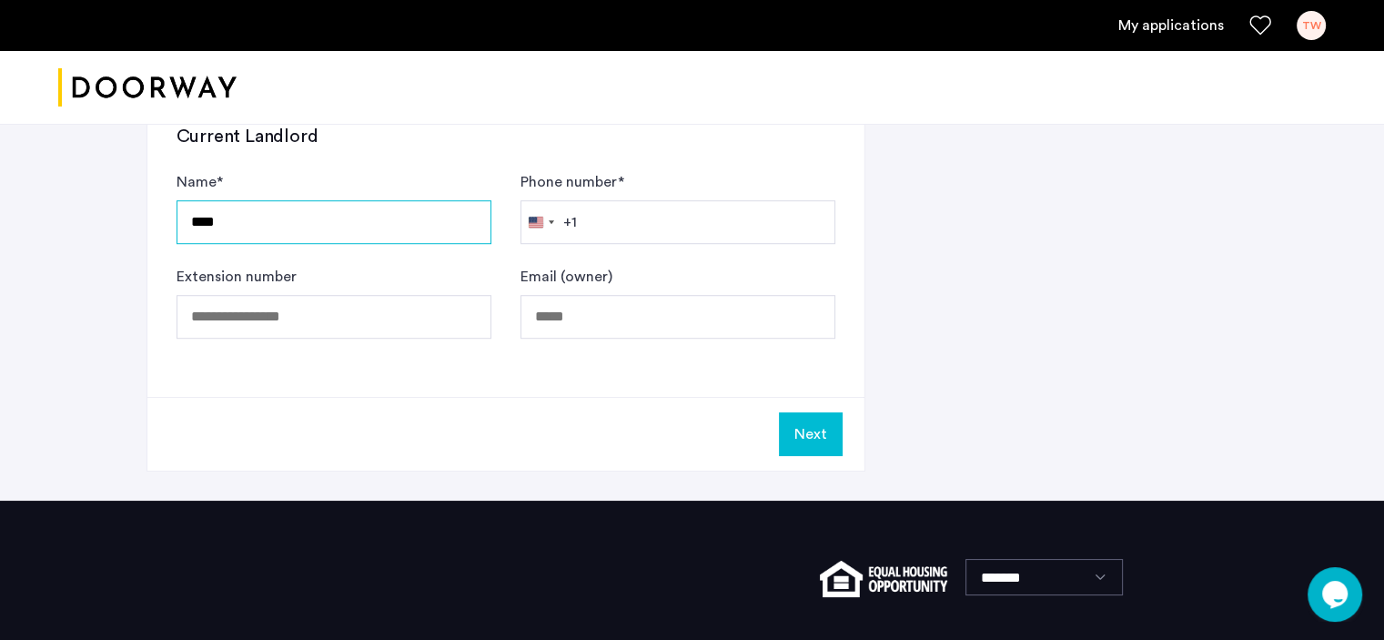
type input "****"
click at [813, 425] on button "Next" at bounding box center [811, 434] width 64 height 44
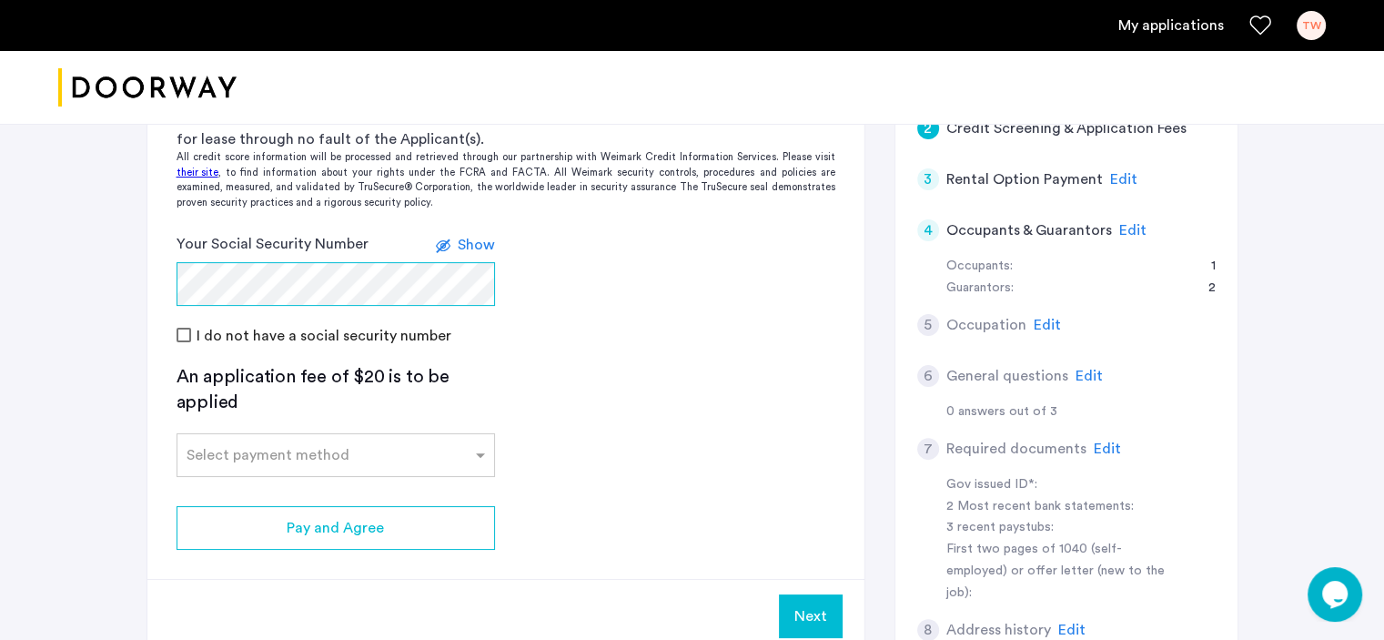
scroll to position [546, 0]
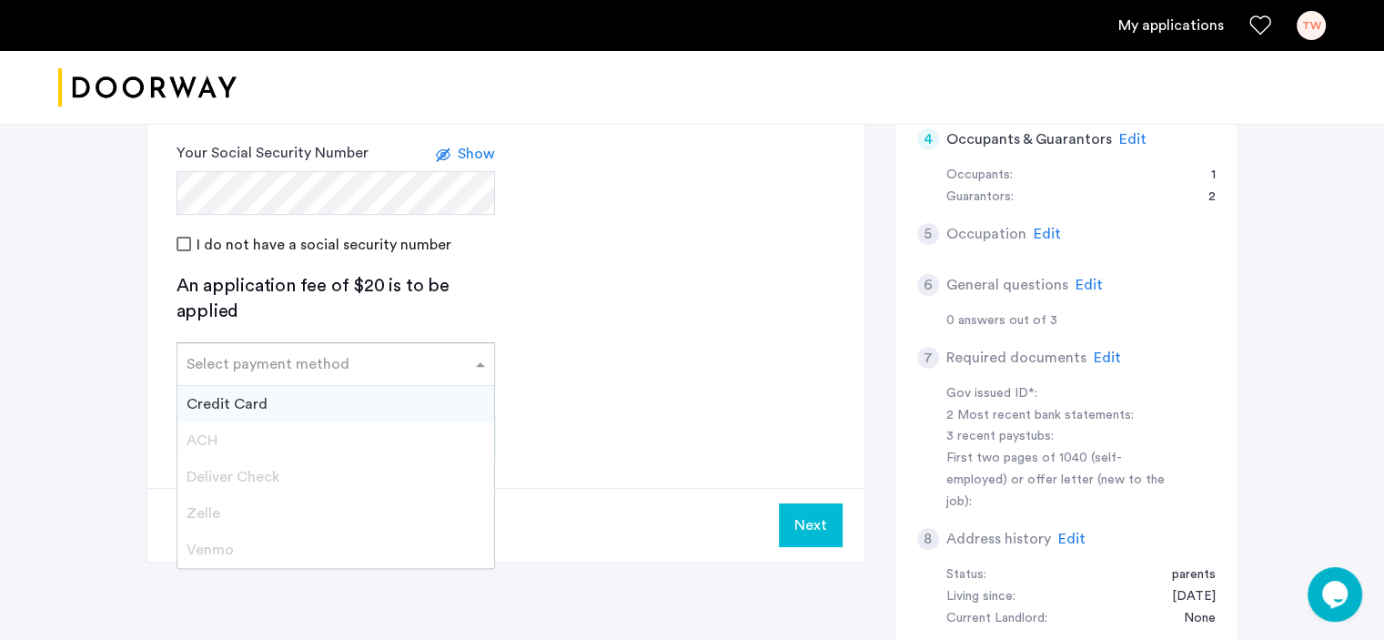
click at [288, 363] on input "text" at bounding box center [318, 360] width 262 height 13
click at [256, 409] on span "Credit Card" at bounding box center [227, 404] width 81 height 15
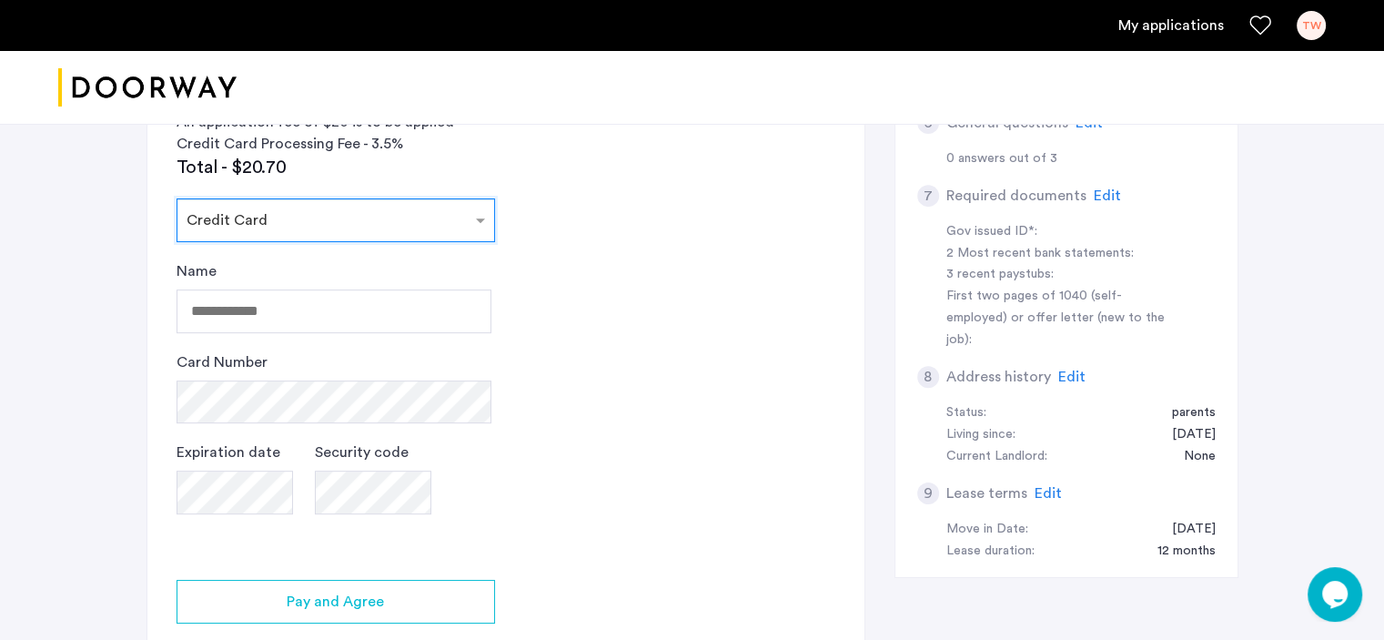
scroll to position [728, 0]
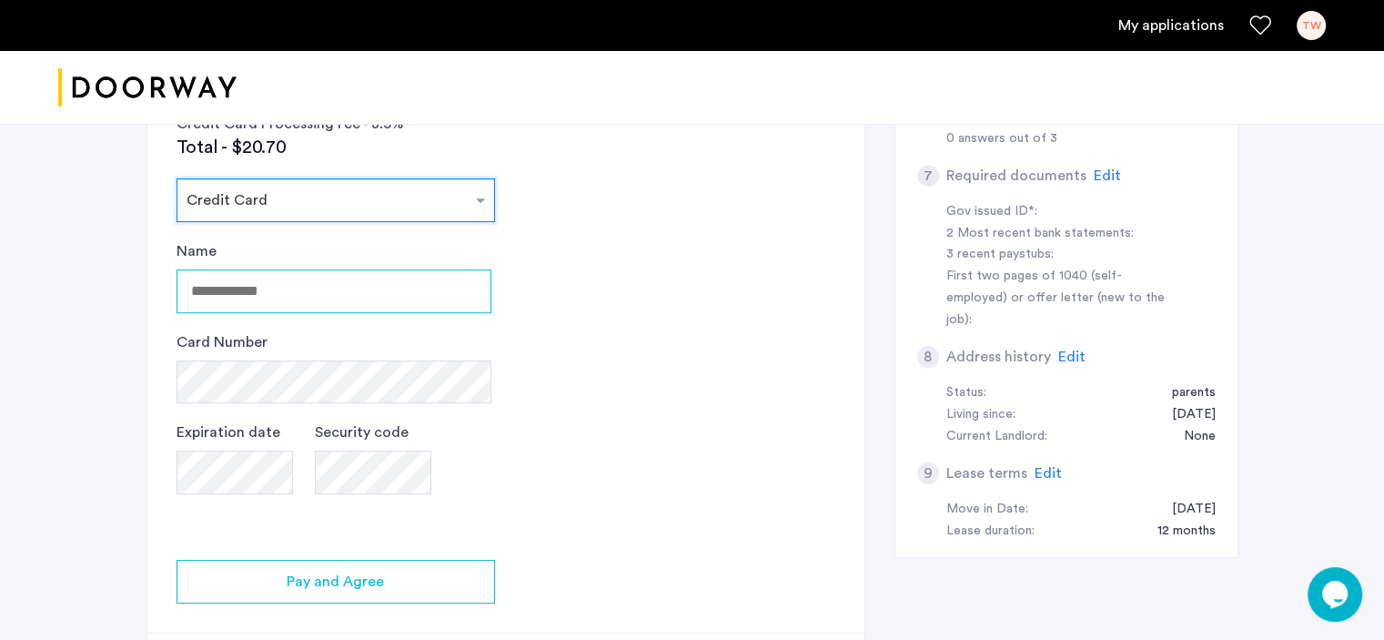
click at [320, 294] on input "Name" at bounding box center [334, 291] width 315 height 44
type input "**********"
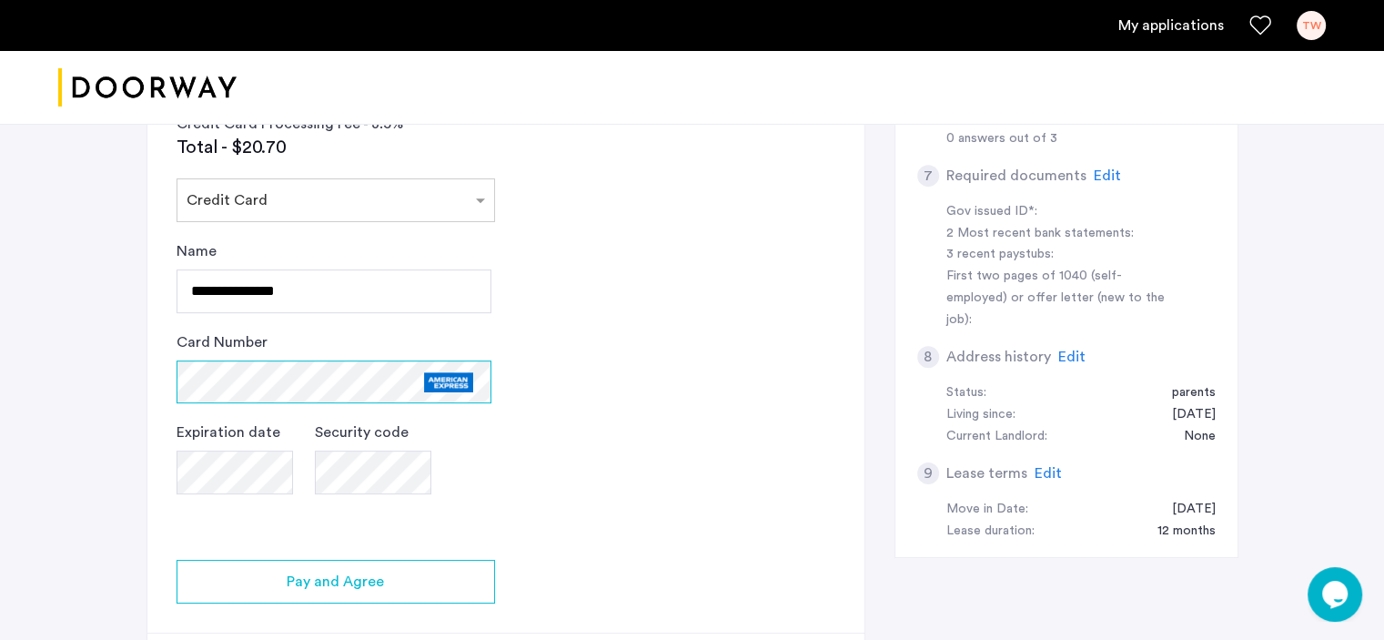
scroll to position [819, 0]
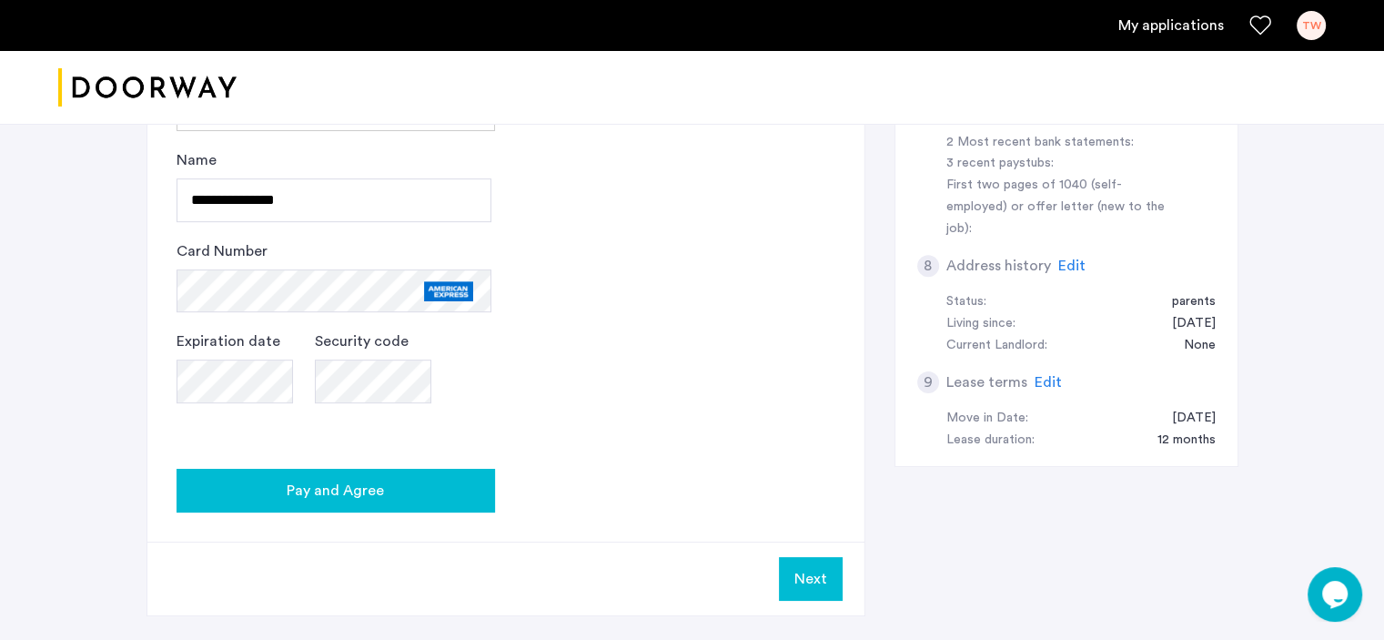
click at [341, 498] on span "Pay and Agree" at bounding box center [335, 490] width 97 height 22
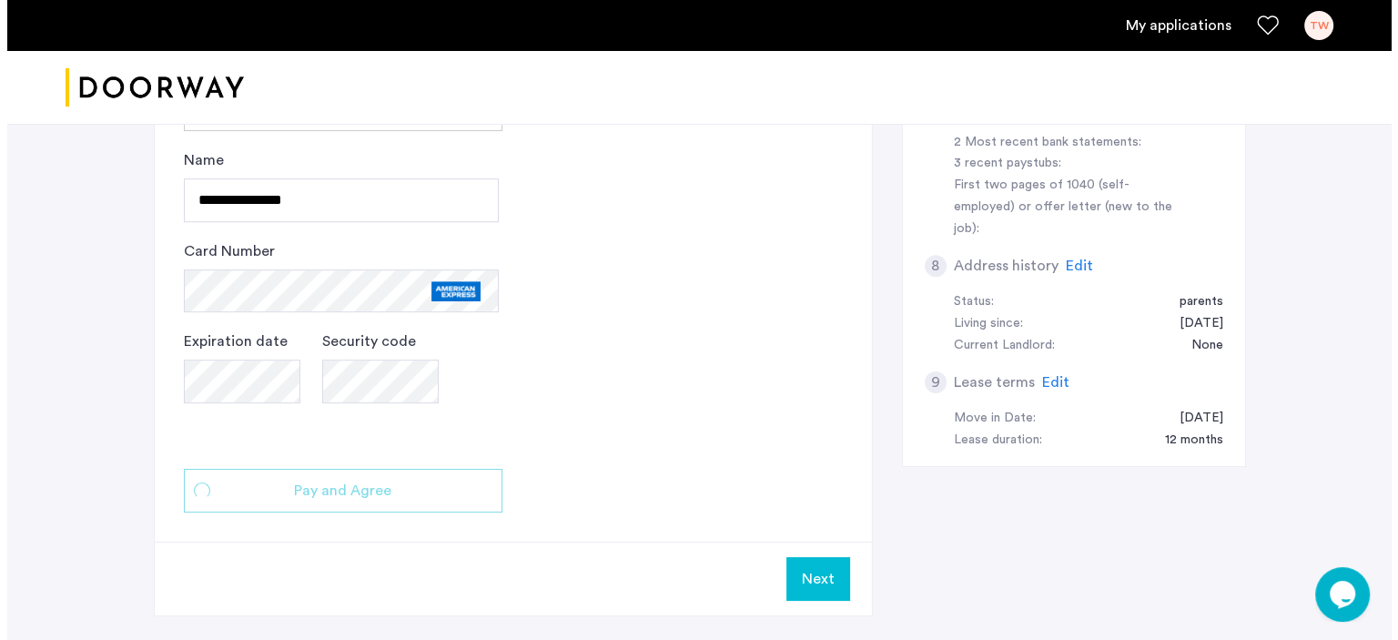
scroll to position [0, 0]
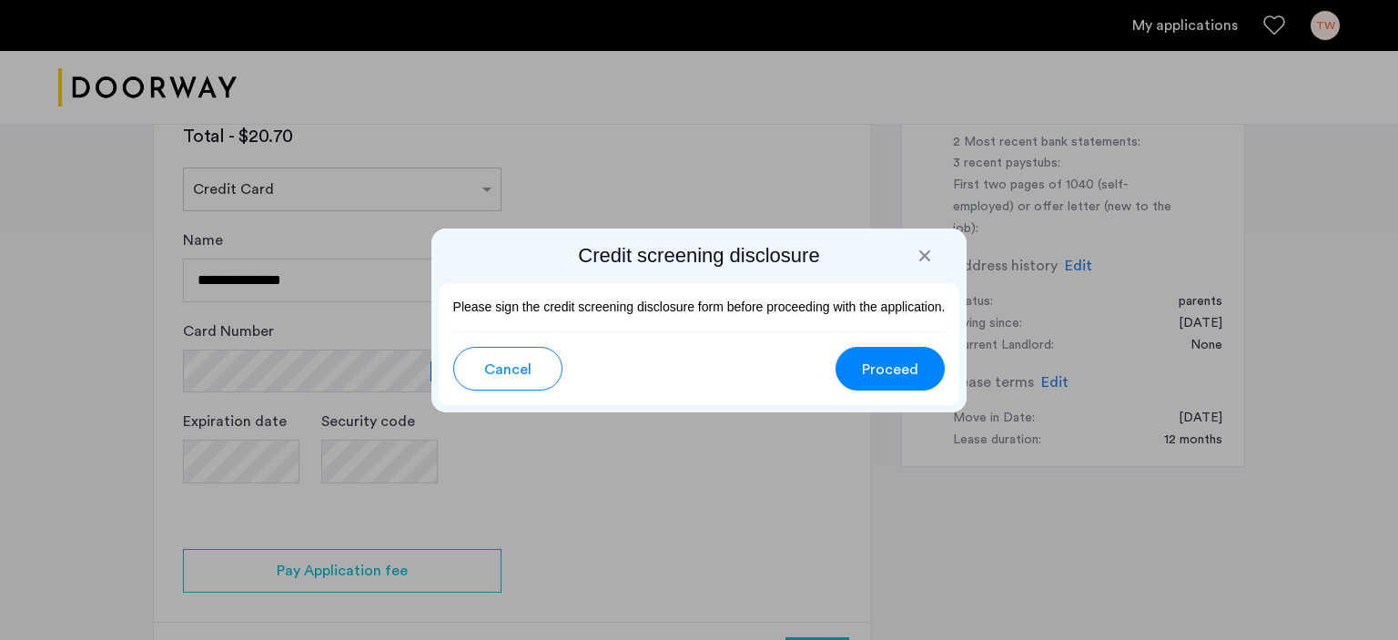
click at [902, 367] on span "Proceed" at bounding box center [890, 369] width 56 height 22
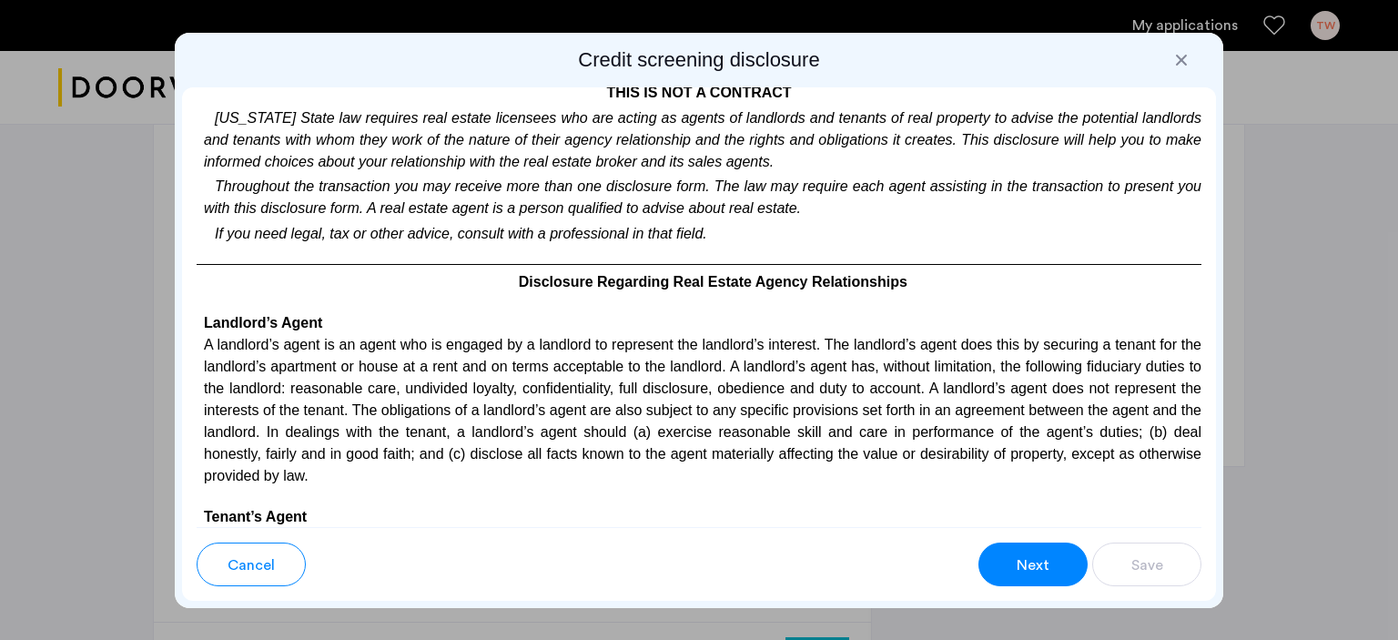
scroll to position [5295, 0]
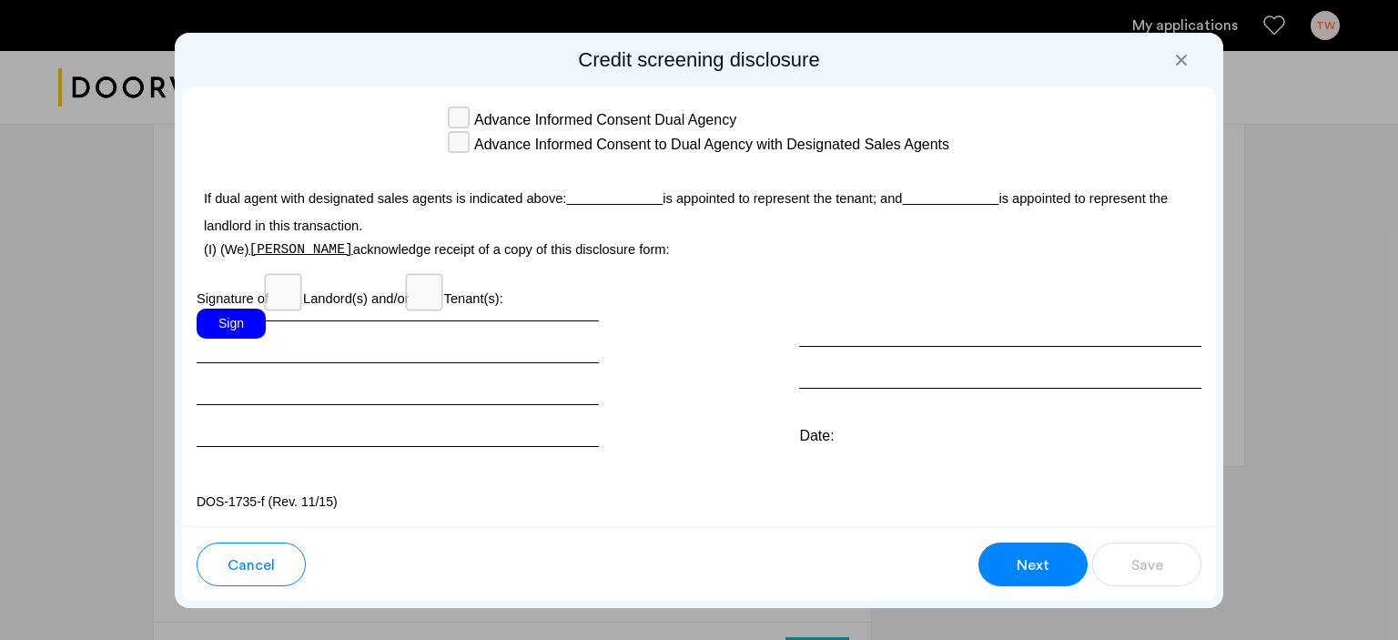
click at [251, 344] on div "Sign" at bounding box center [398, 377] width 402 height 138
click at [234, 333] on div "Sign" at bounding box center [231, 323] width 69 height 30
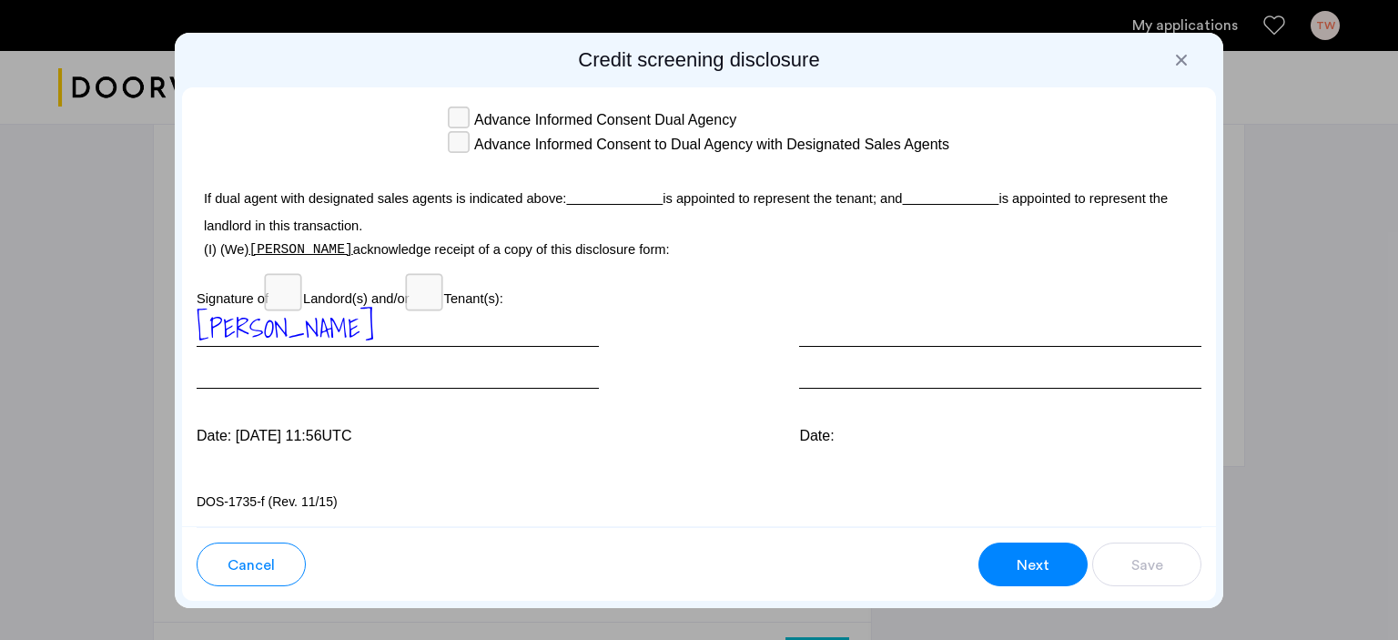
click at [832, 376] on div at bounding box center [1000, 348] width 402 height 80
click at [1055, 561] on button "Next" at bounding box center [1032, 564] width 109 height 44
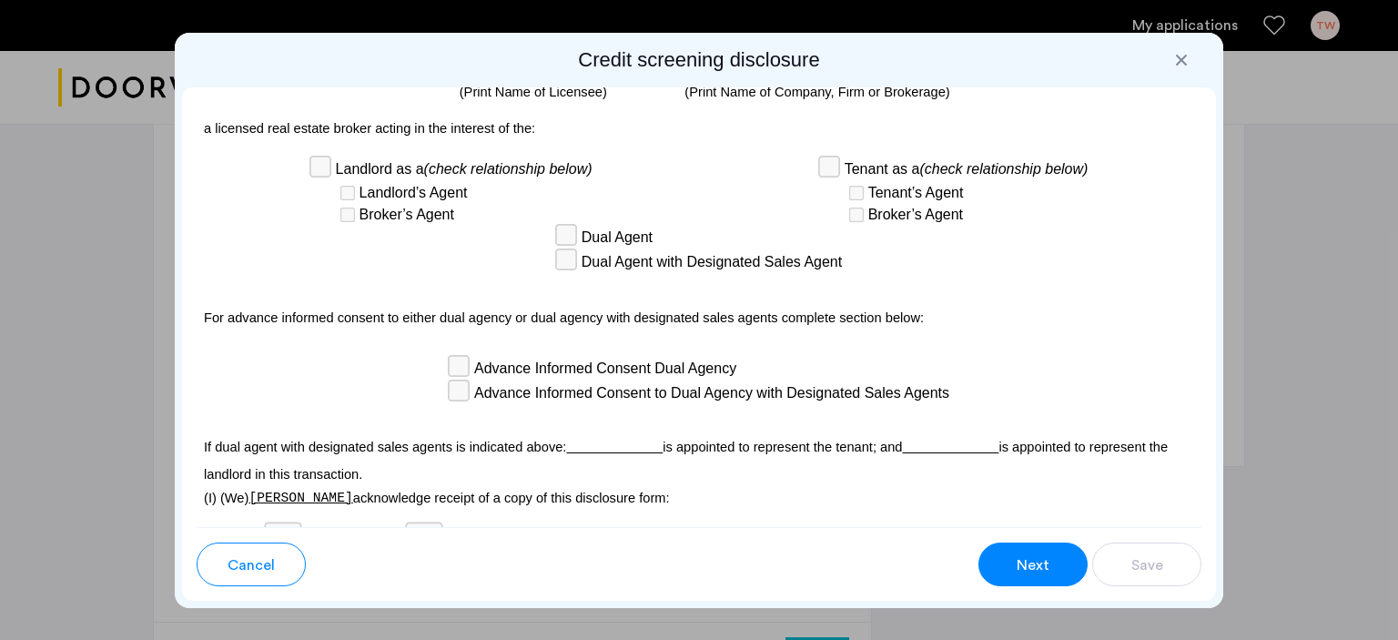
scroll to position [5311, 0]
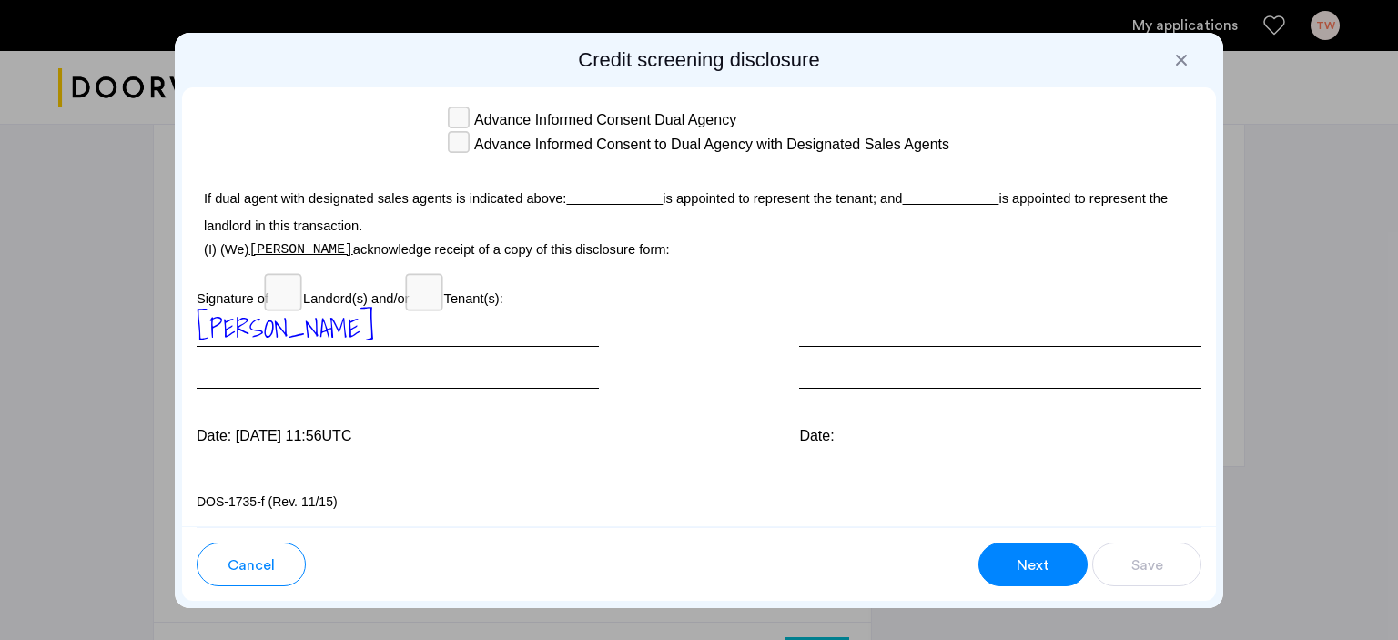
click at [1030, 564] on span "Next" at bounding box center [1032, 565] width 33 height 22
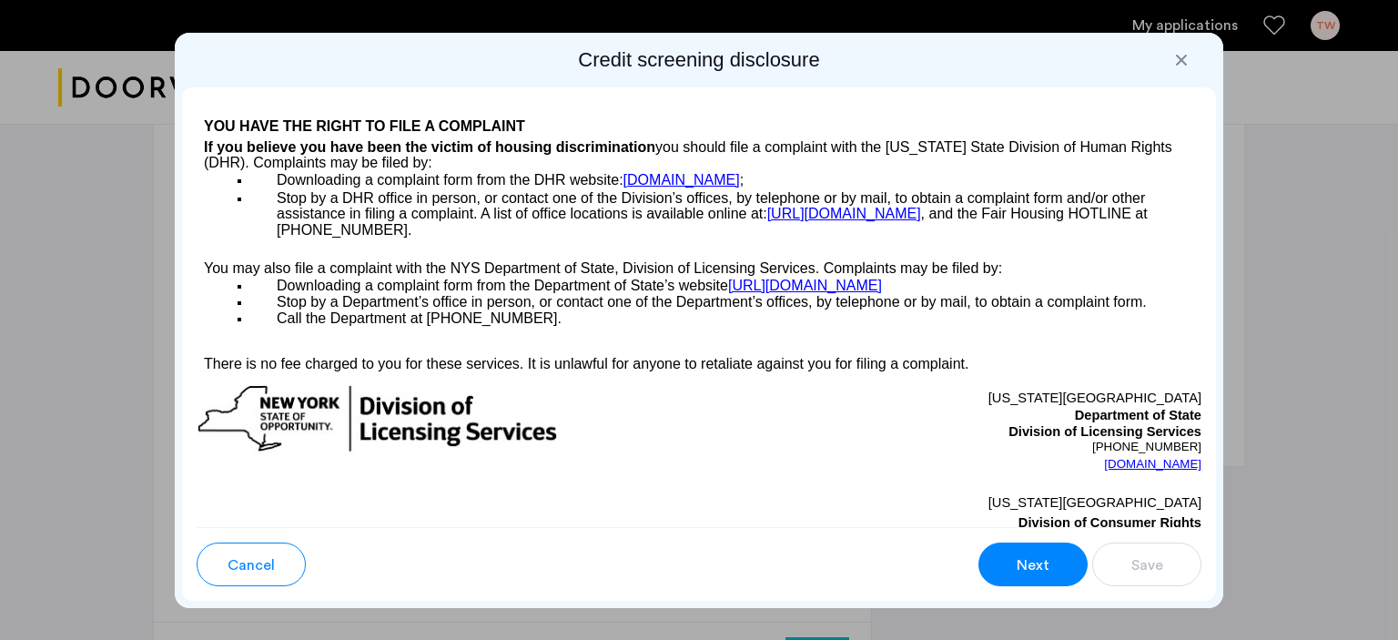
scroll to position [2010, 0]
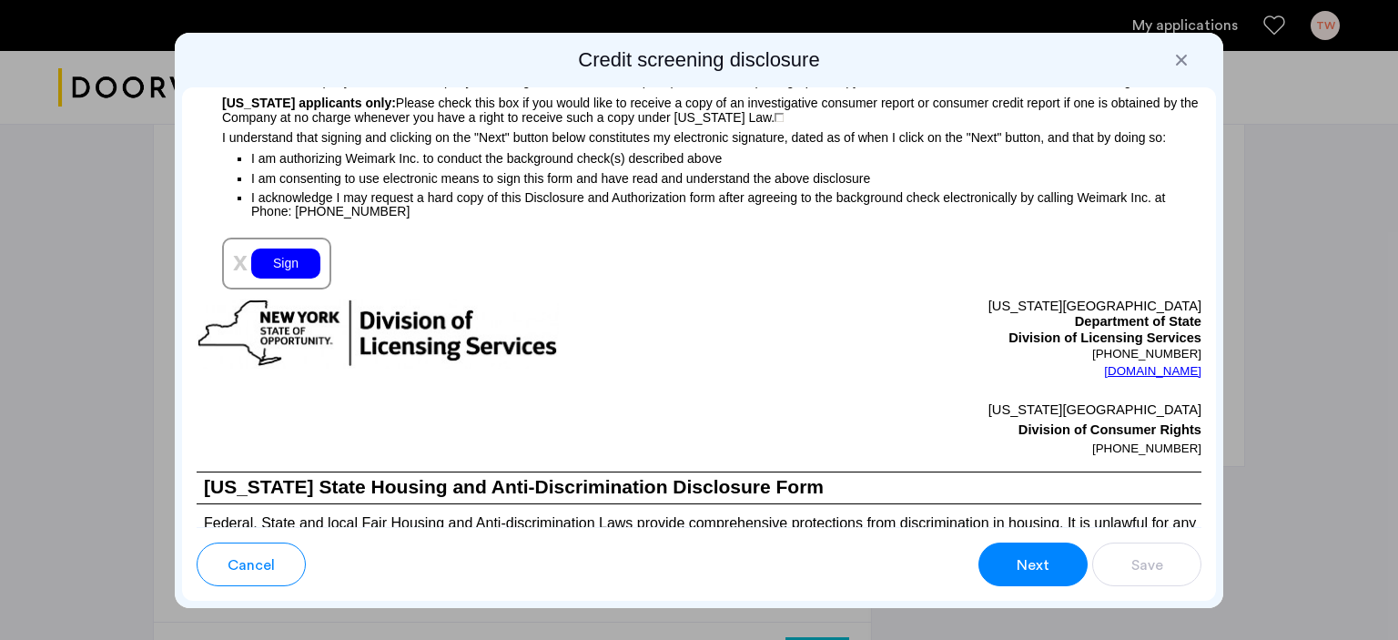
click at [268, 278] on div "Sign" at bounding box center [285, 263] width 69 height 30
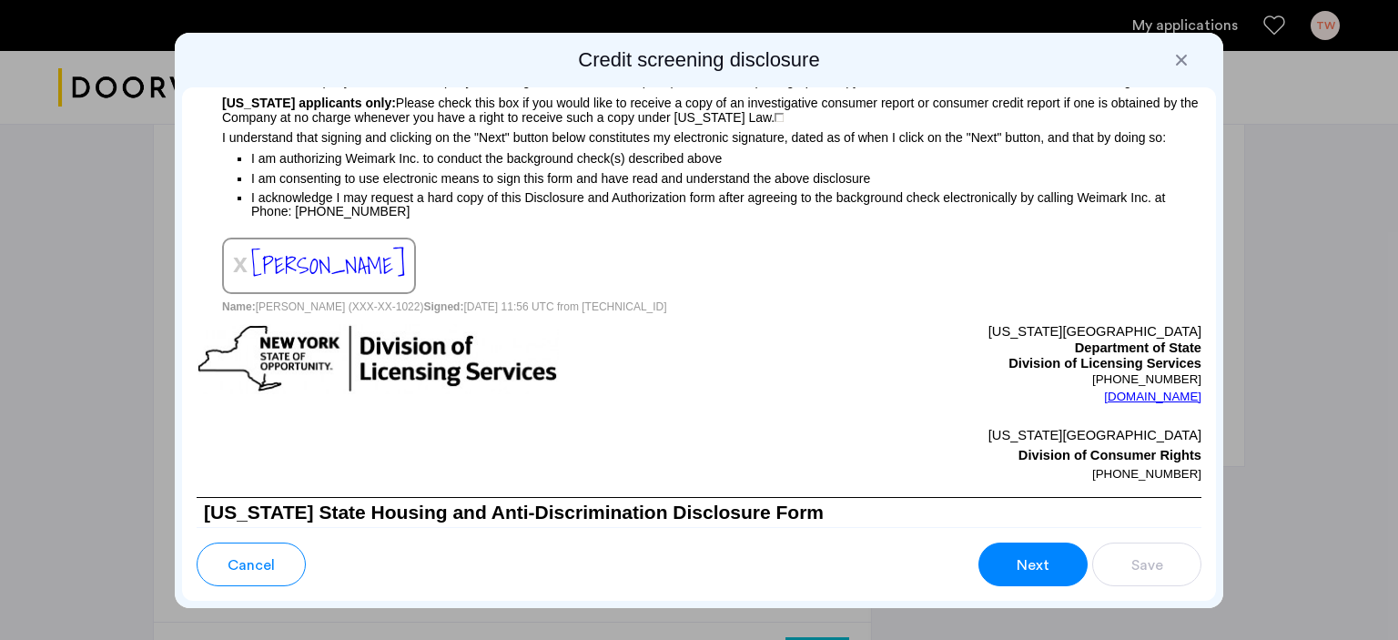
click at [1057, 552] on button "Next" at bounding box center [1032, 564] width 109 height 44
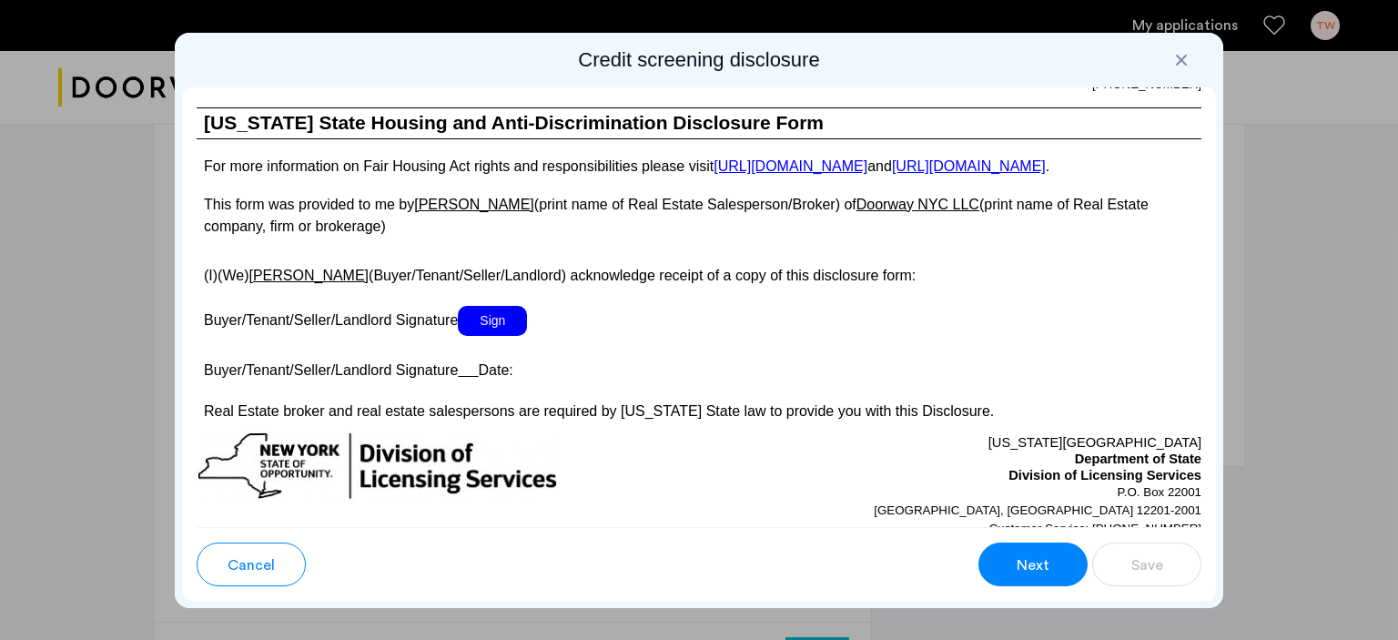
scroll to position [3333, 0]
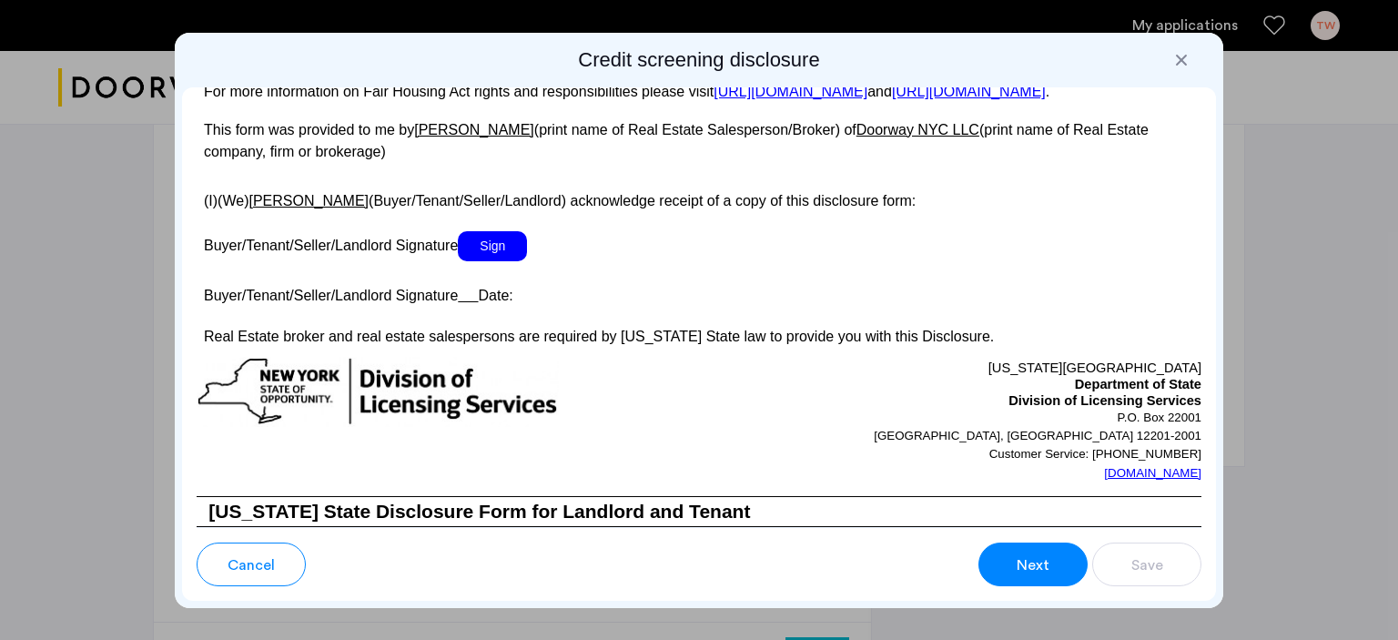
click at [508, 261] on span "Sign" at bounding box center [492, 246] width 69 height 30
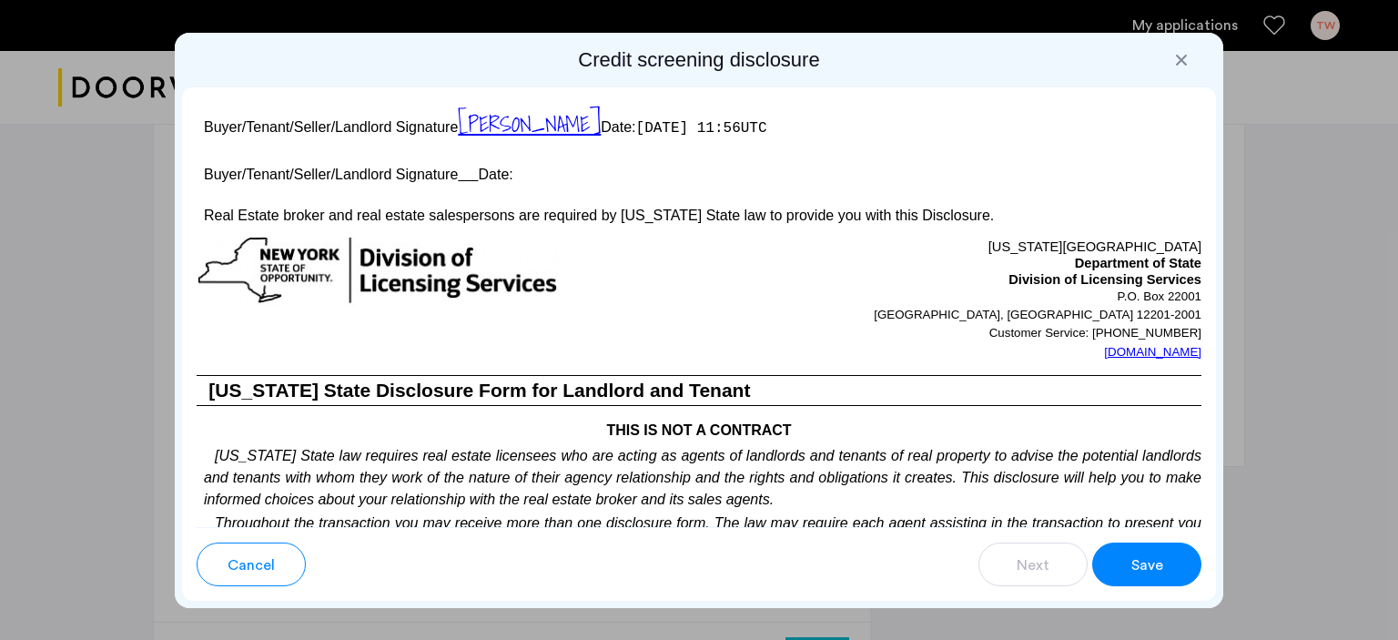
scroll to position [3515, 0]
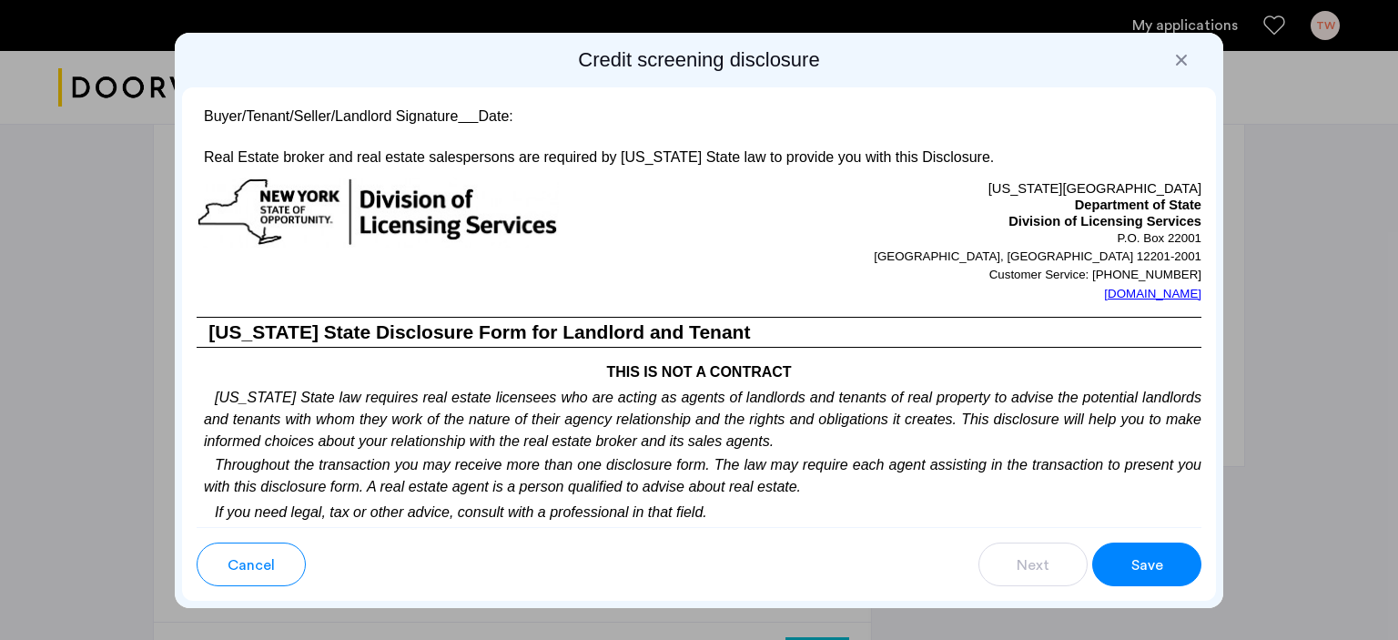
click at [1128, 556] on button "Save" at bounding box center [1146, 564] width 109 height 44
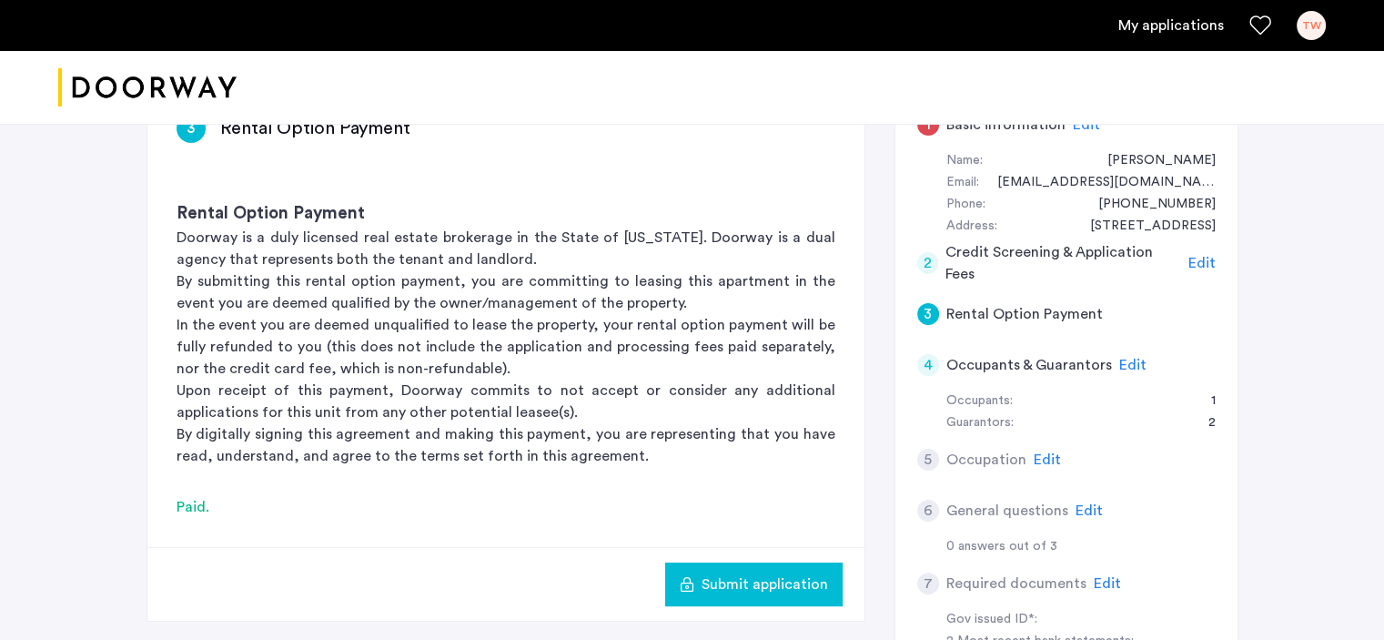
scroll to position [364, 0]
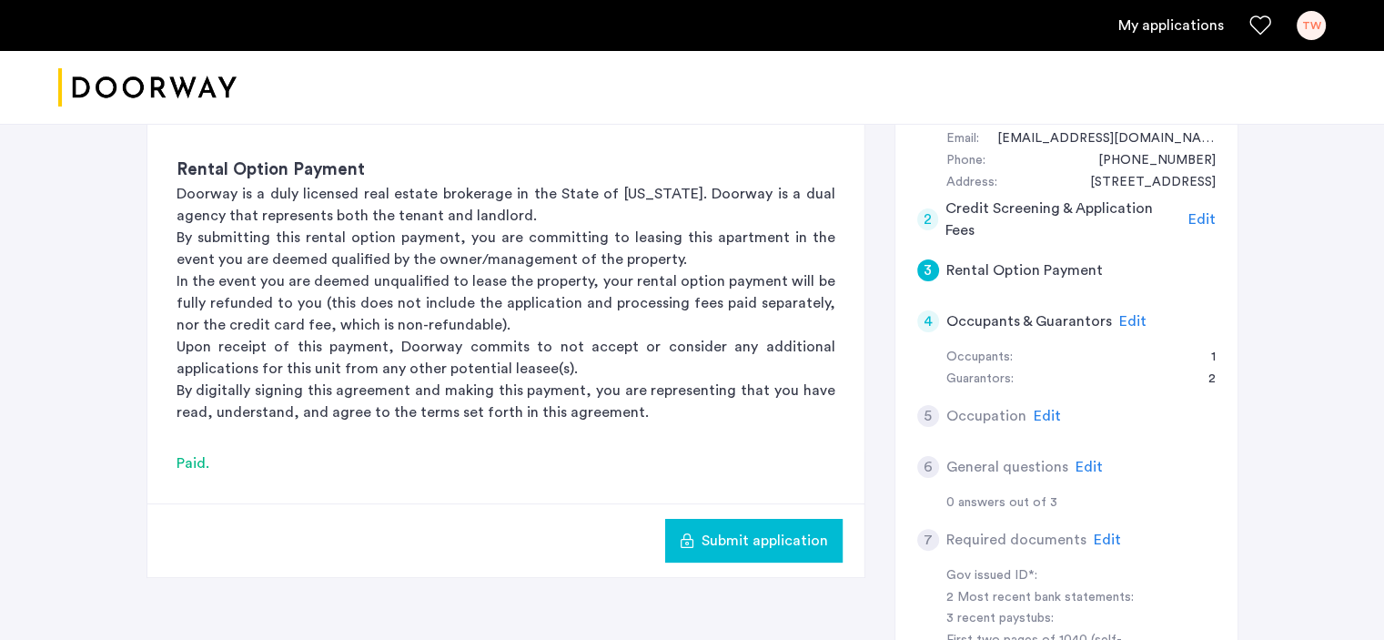
click at [761, 543] on span "Submit application" at bounding box center [765, 541] width 126 height 22
click at [1044, 416] on span "Edit" at bounding box center [1047, 416] width 27 height 15
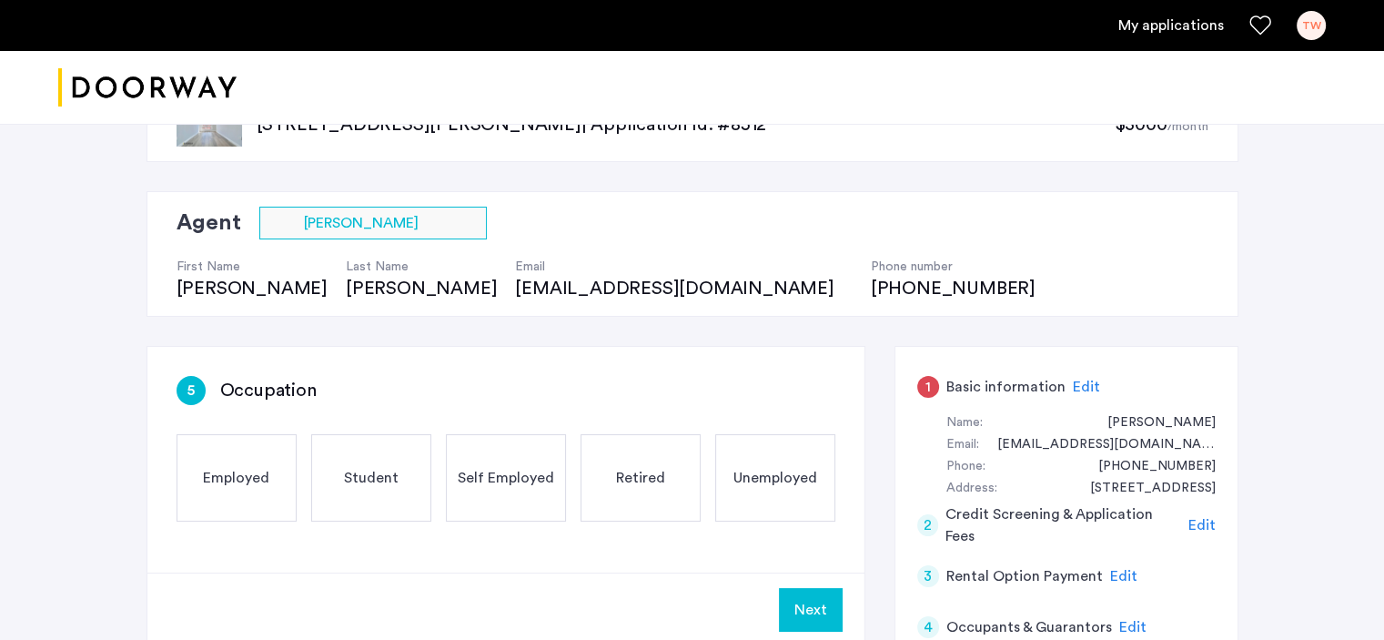
scroll to position [91, 0]
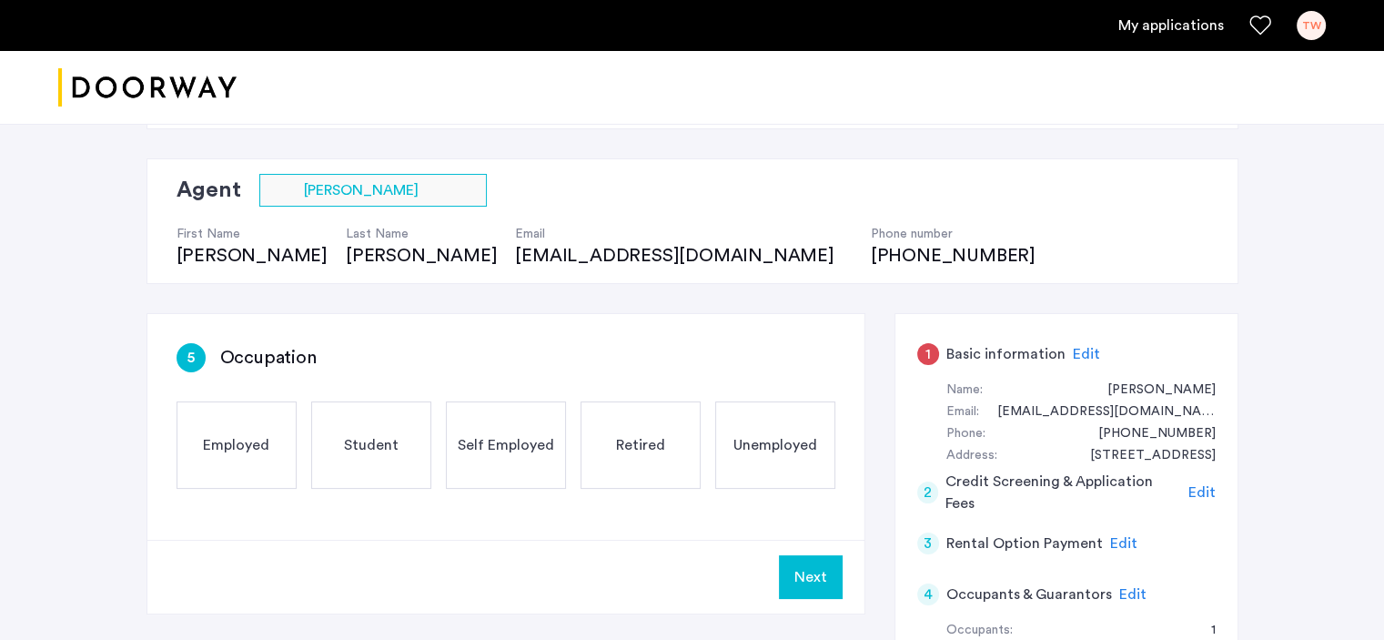
click at [832, 581] on button "Next" at bounding box center [811, 577] width 64 height 44
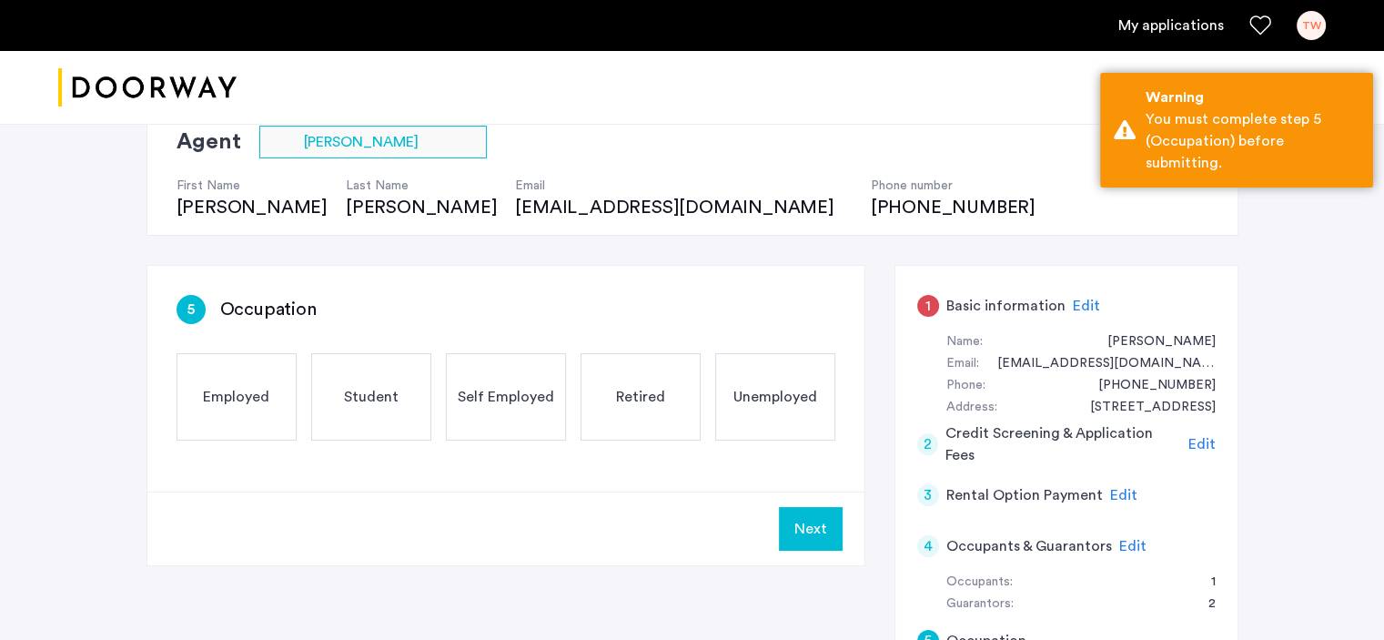
scroll to position [182, 0]
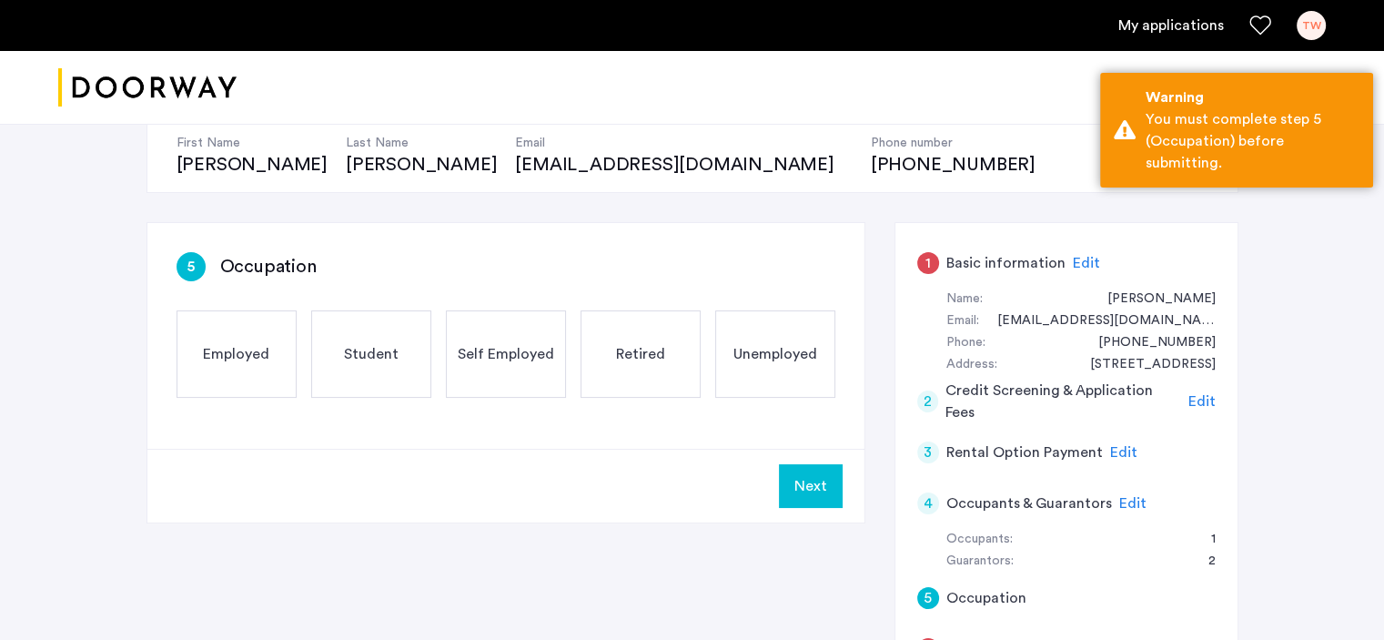
drag, startPoint x: 520, startPoint y: 386, endPoint x: 200, endPoint y: 345, distance: 322.9
click at [514, 388] on div "Self Employed" at bounding box center [506, 353] width 120 height 87
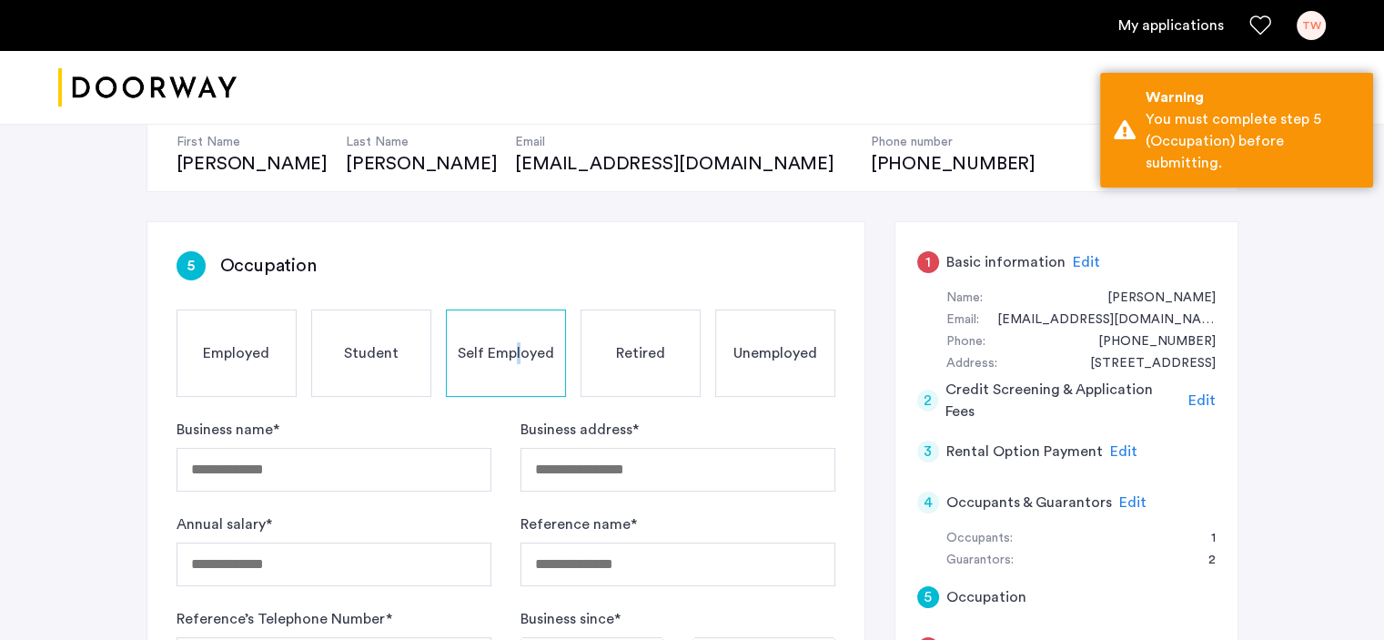
scroll to position [273, 0]
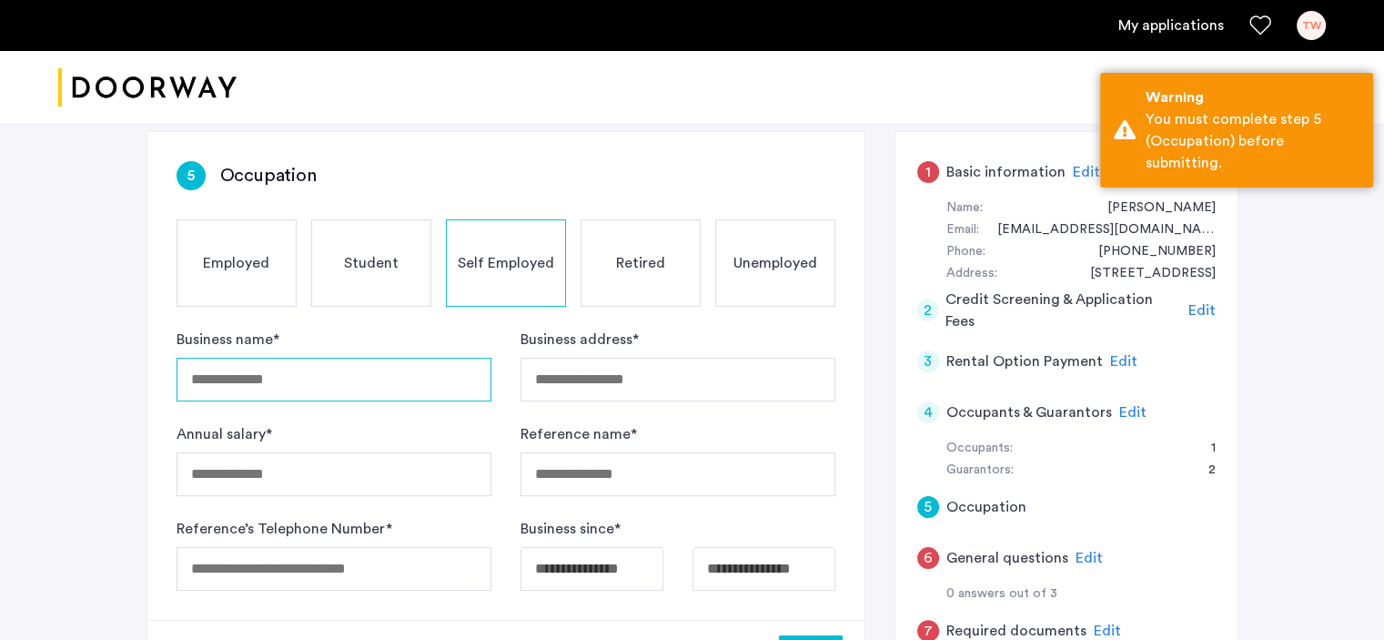
click at [309, 381] on input "Business name *" at bounding box center [334, 380] width 315 height 44
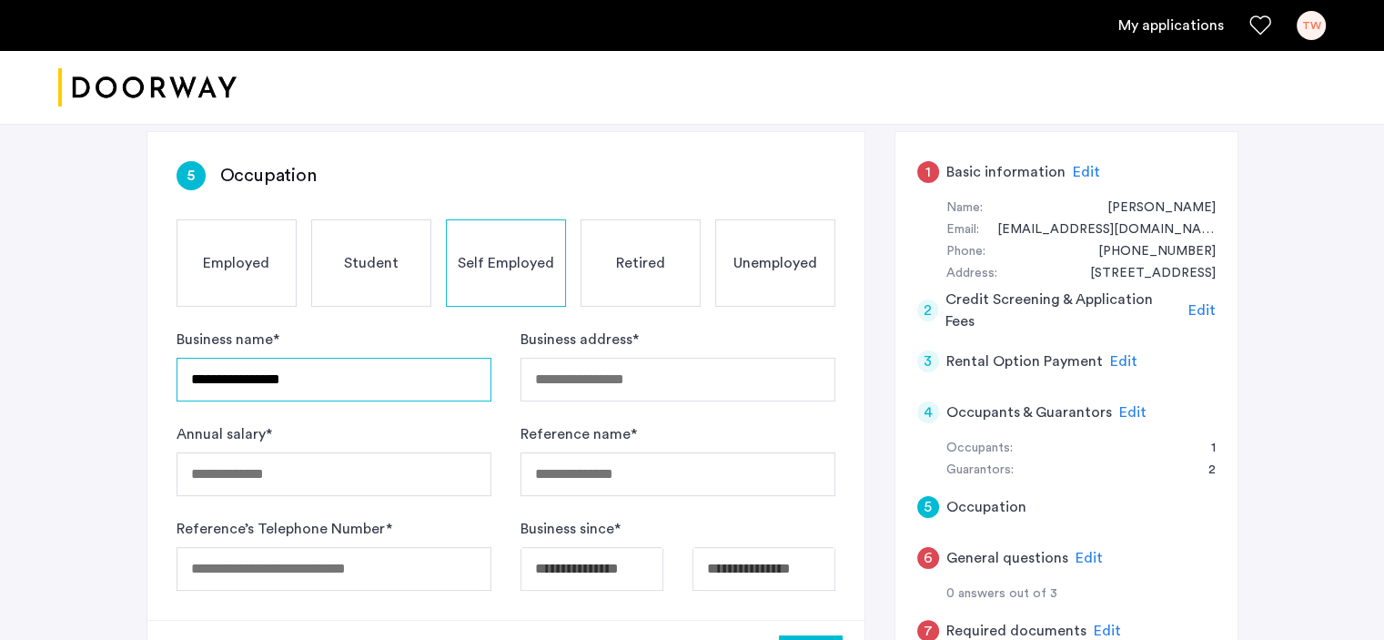
type input "**********"
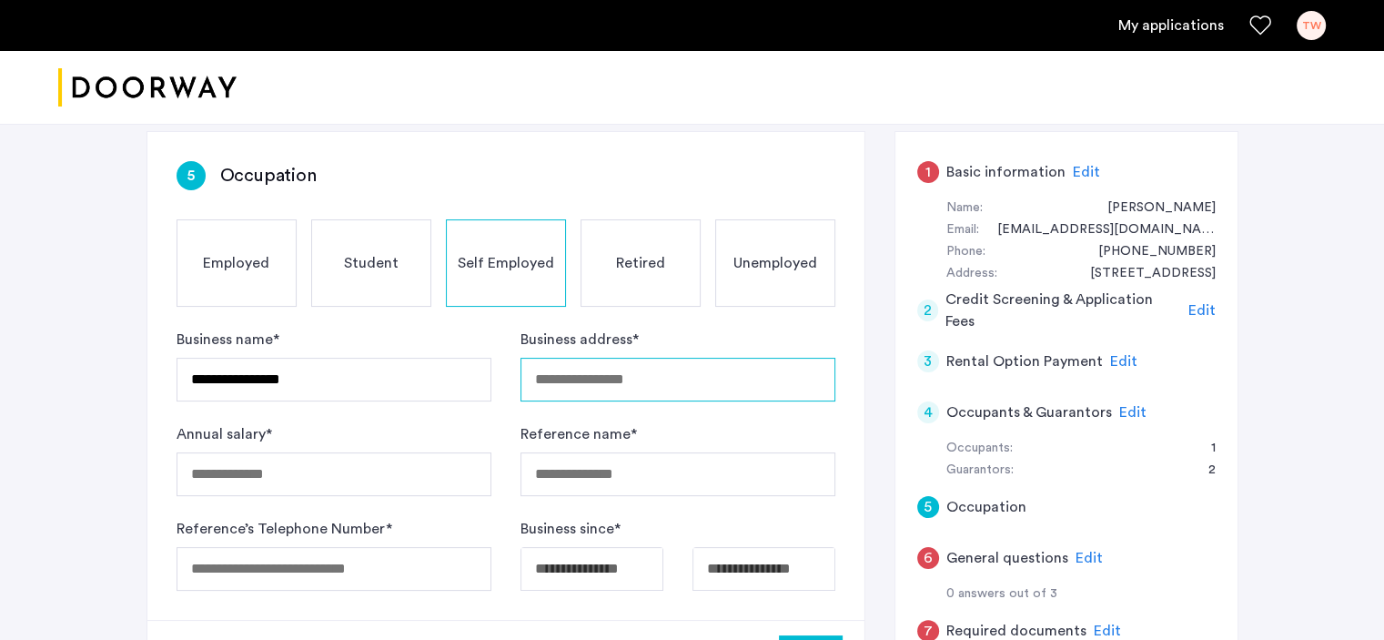
click at [601, 384] on input "Business address *" at bounding box center [677, 380] width 315 height 44
type input "**********"
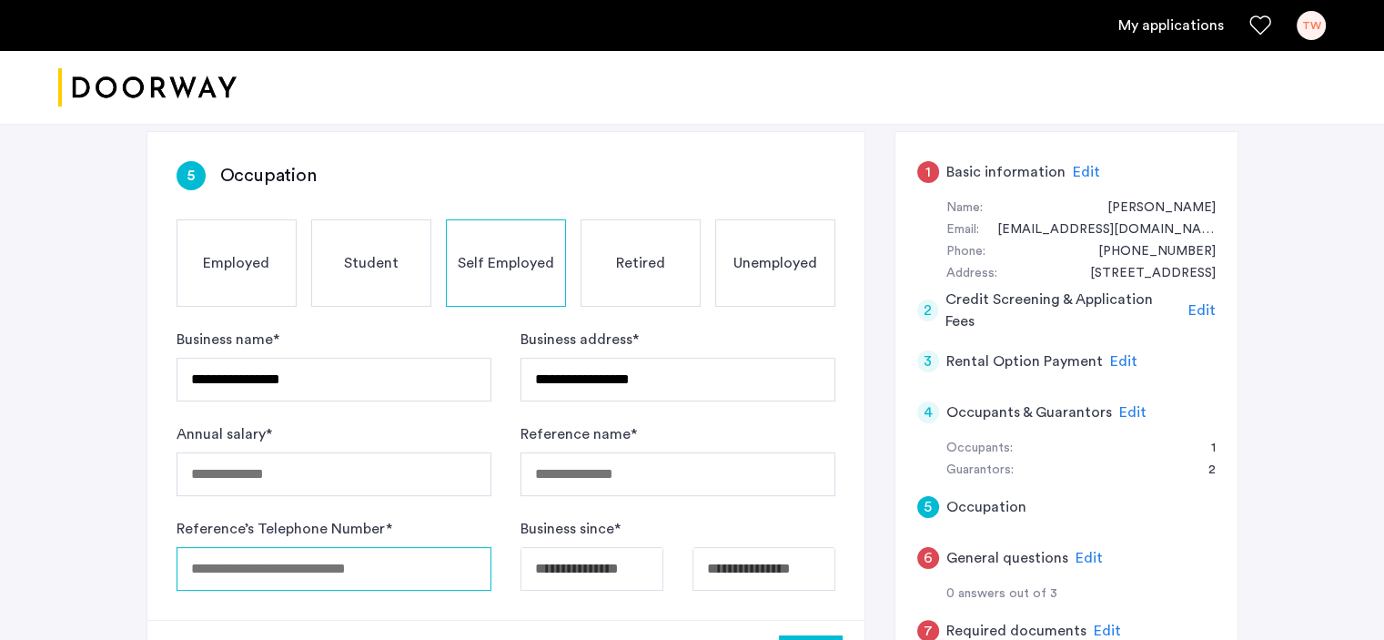
type input "**********"
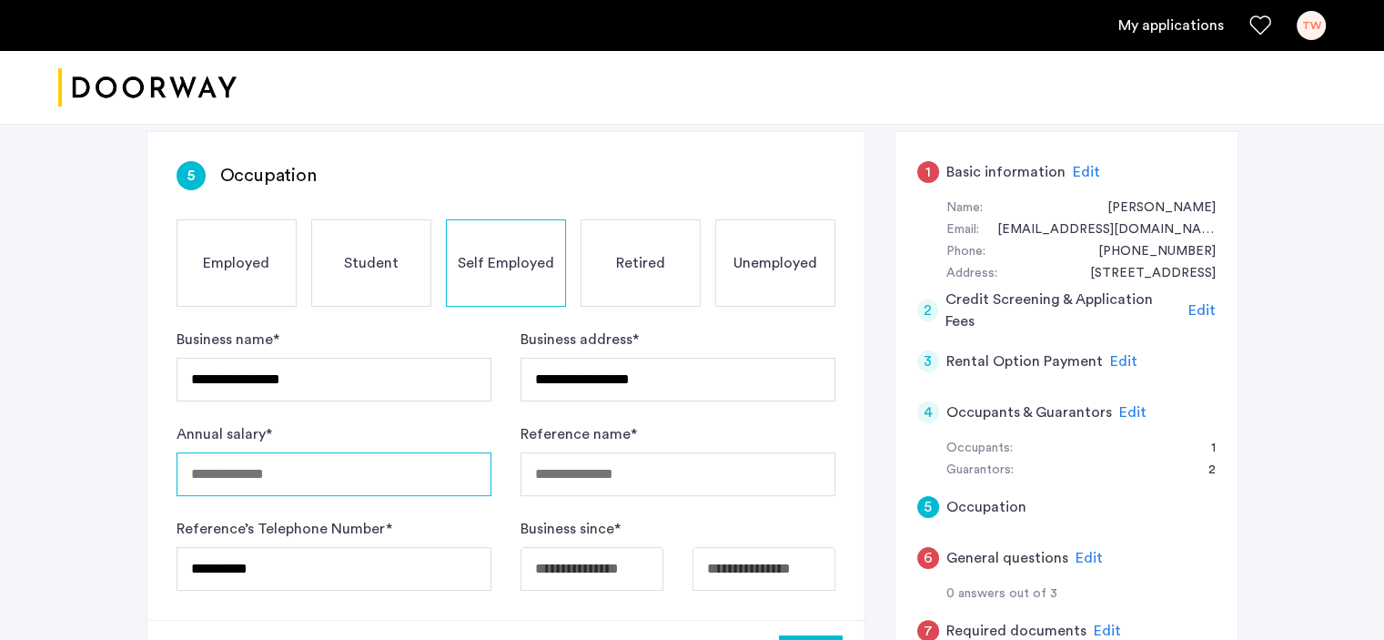
click at [255, 474] on input "Annual salary *" at bounding box center [334, 474] width 315 height 44
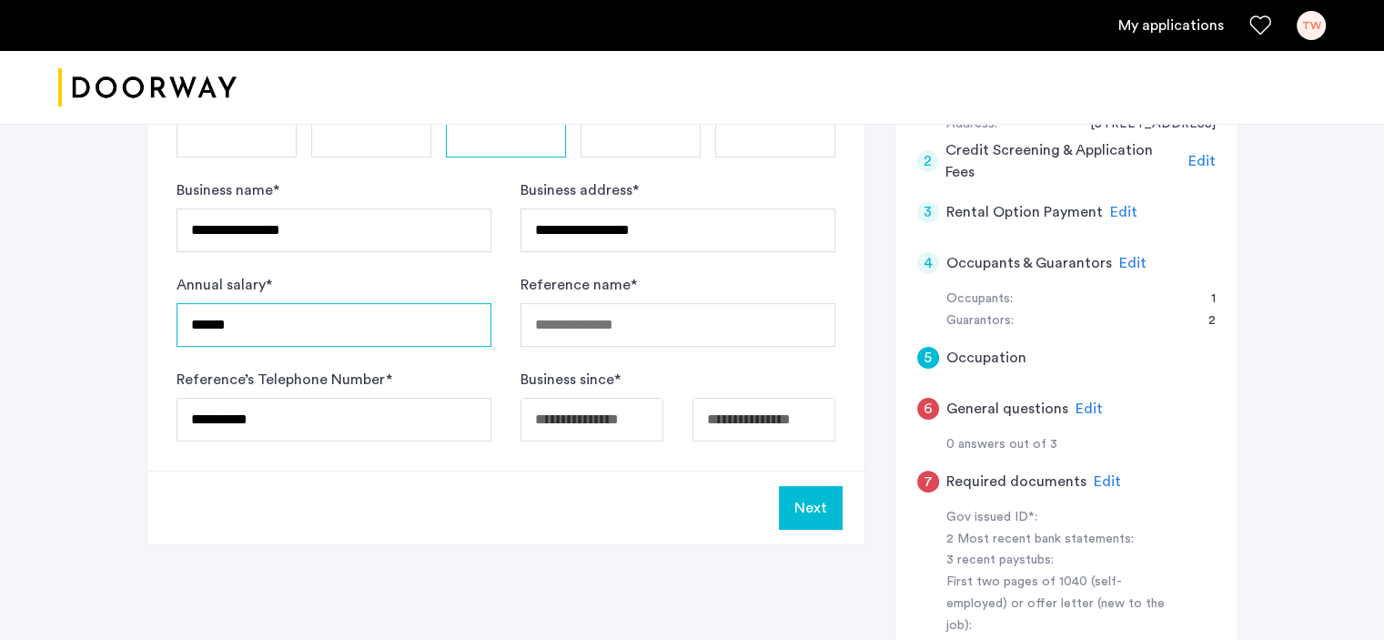
scroll to position [455, 0]
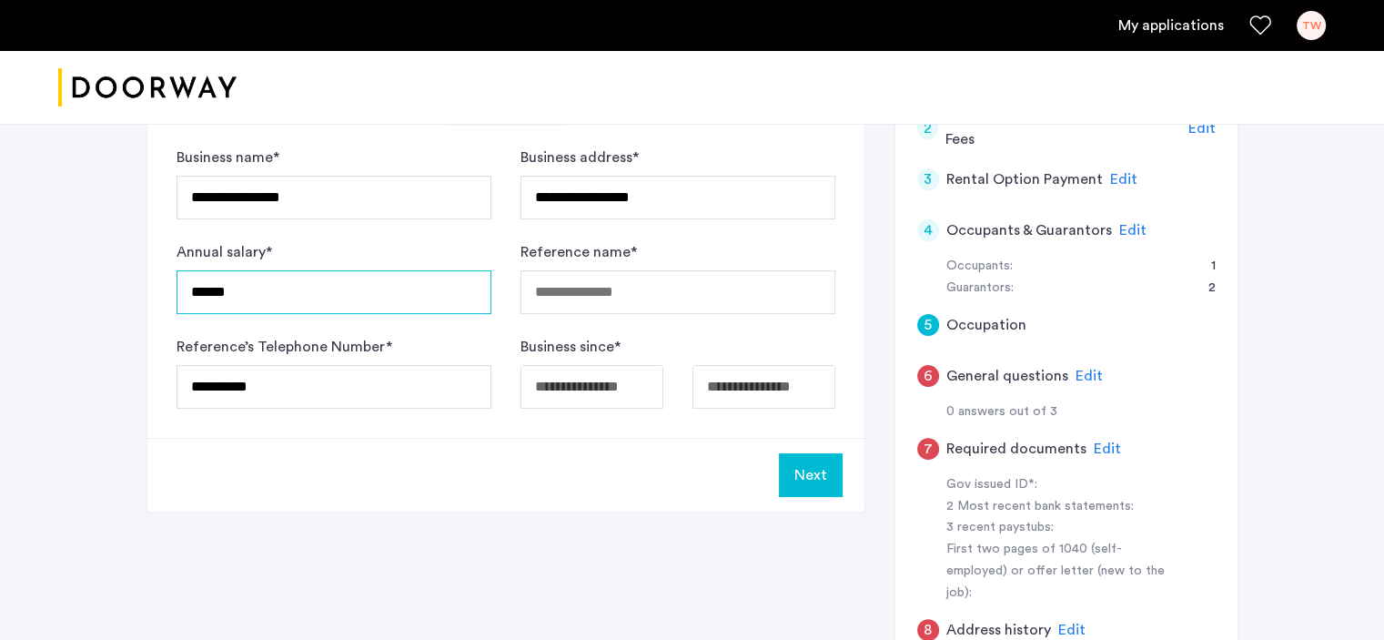
type input "******"
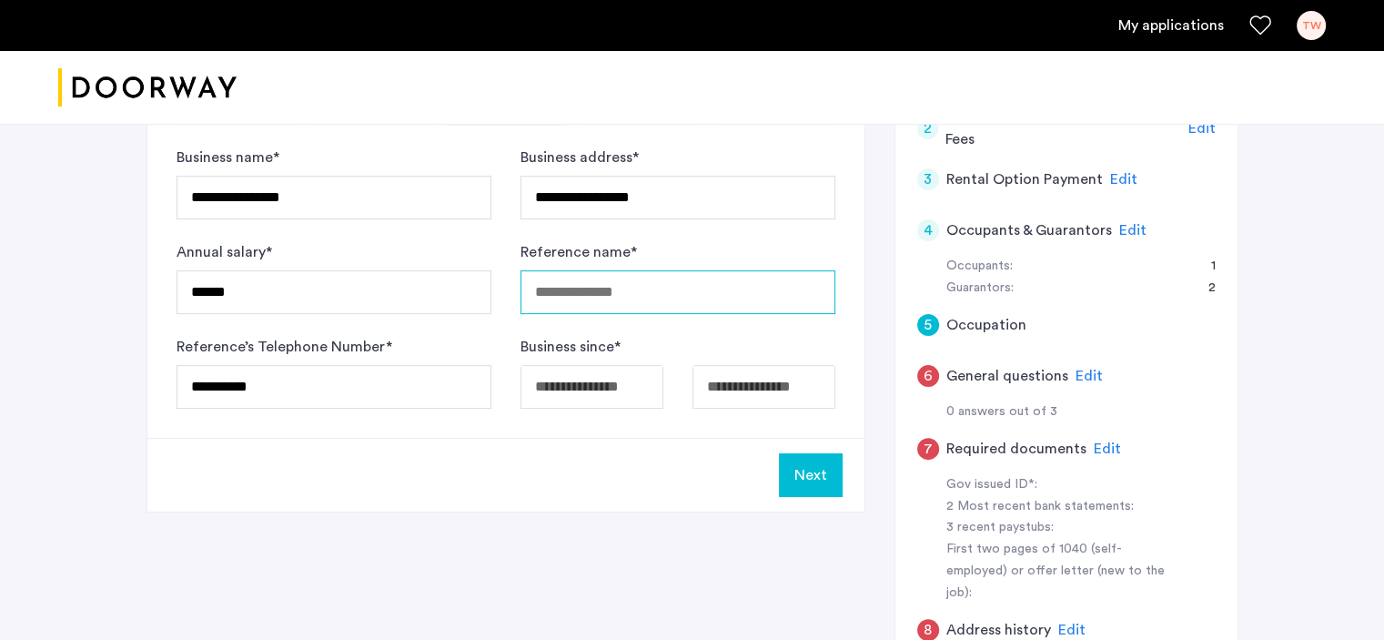
click at [616, 294] on input "Reference name *" at bounding box center [677, 292] width 315 height 44
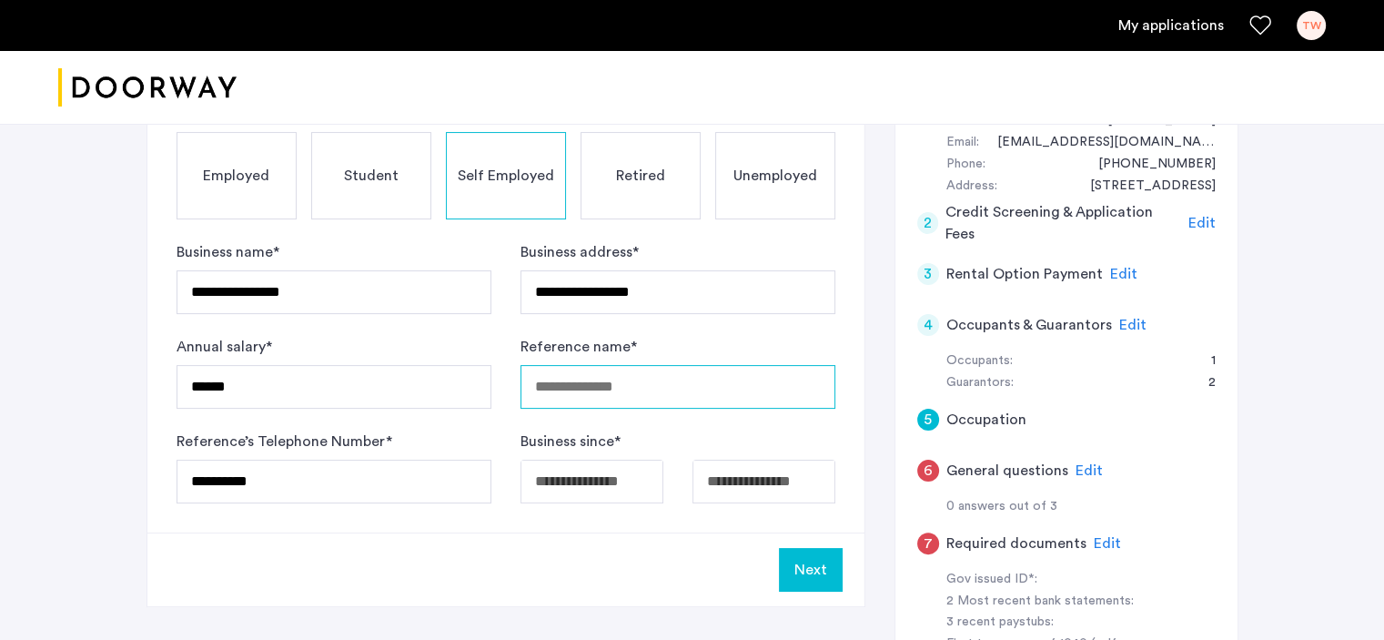
scroll to position [364, 0]
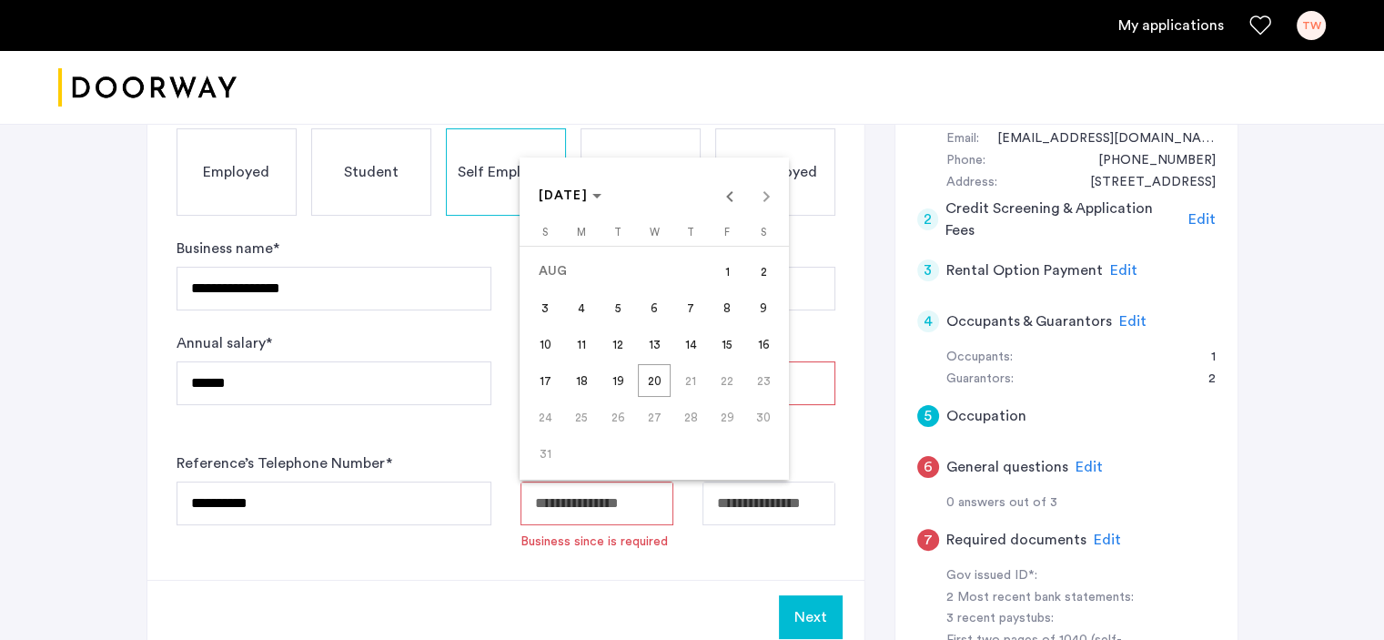
click at [731, 196] on span "Previous month" at bounding box center [730, 195] width 36 height 36
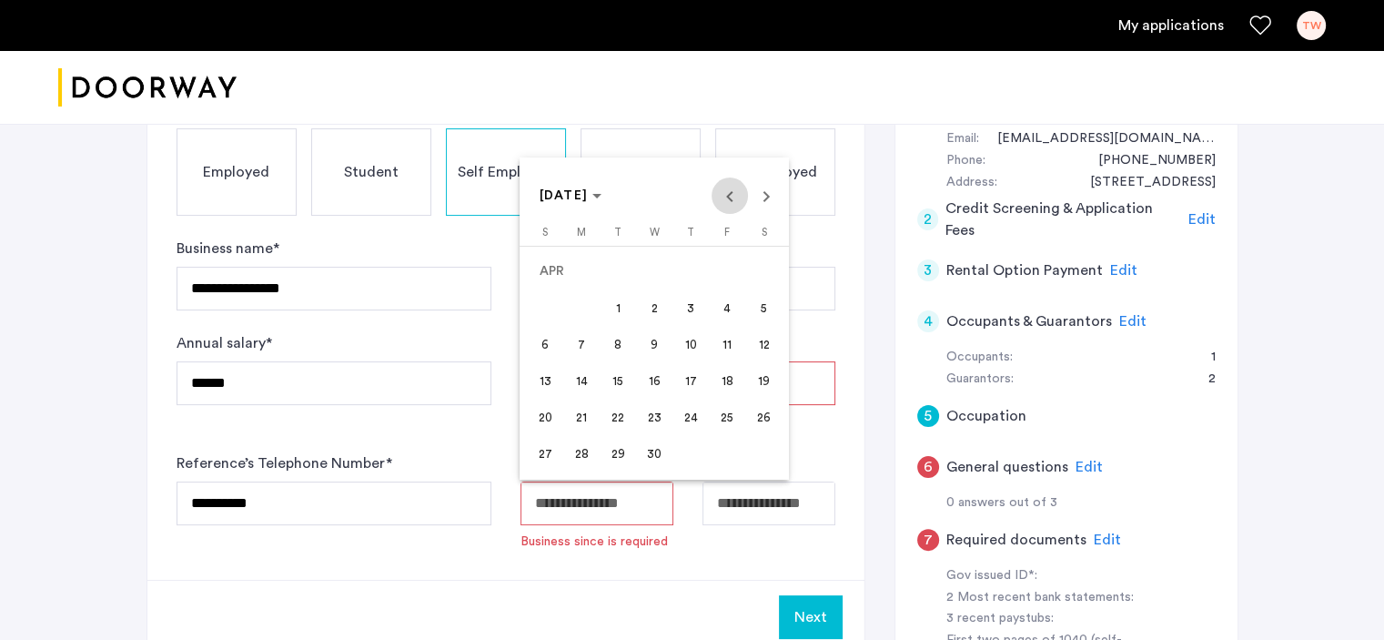
click at [731, 196] on span "Previous month" at bounding box center [730, 195] width 36 height 36
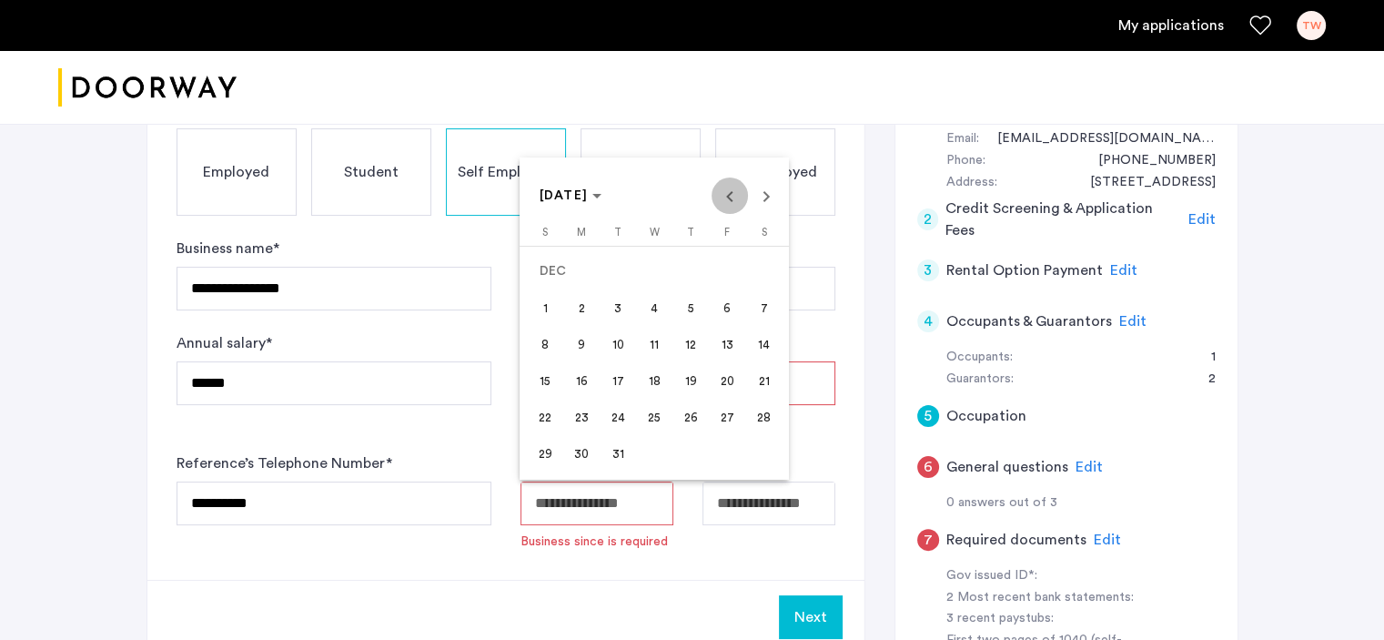
click at [731, 196] on span "Previous month" at bounding box center [730, 195] width 36 height 36
click at [618, 509] on div at bounding box center [692, 320] width 1384 height 640
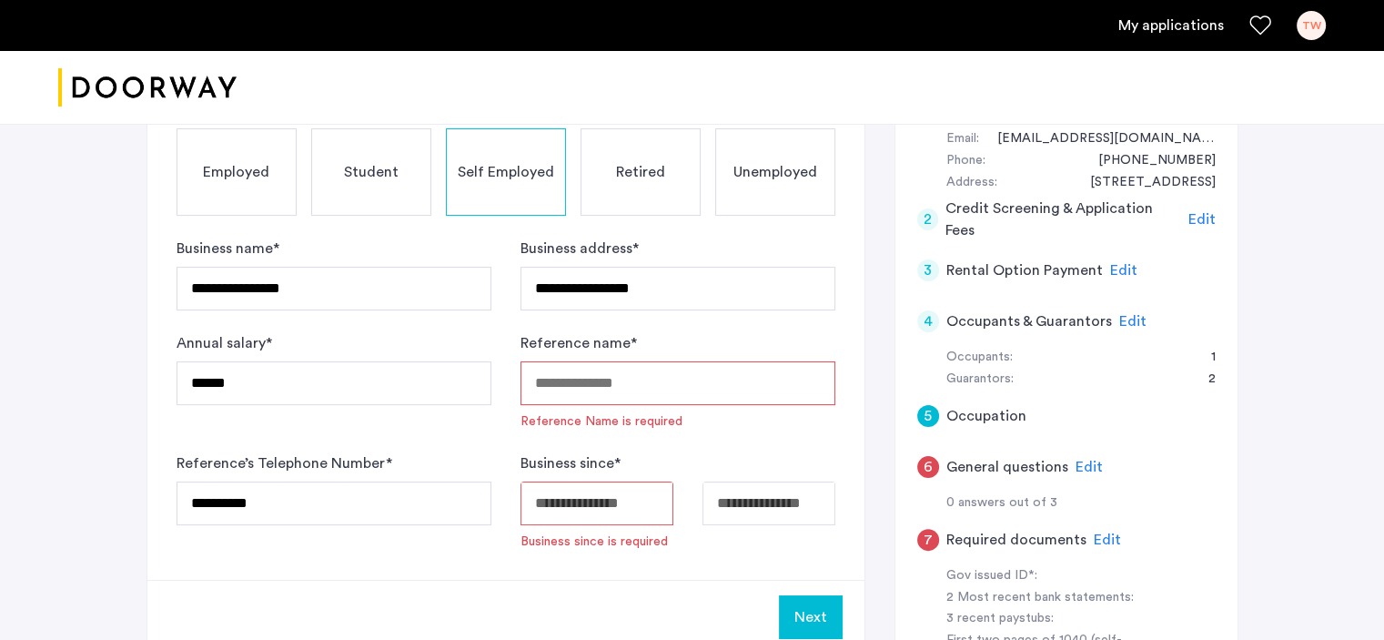
click at [643, 389] on input "Reference name *" at bounding box center [677, 383] width 315 height 44
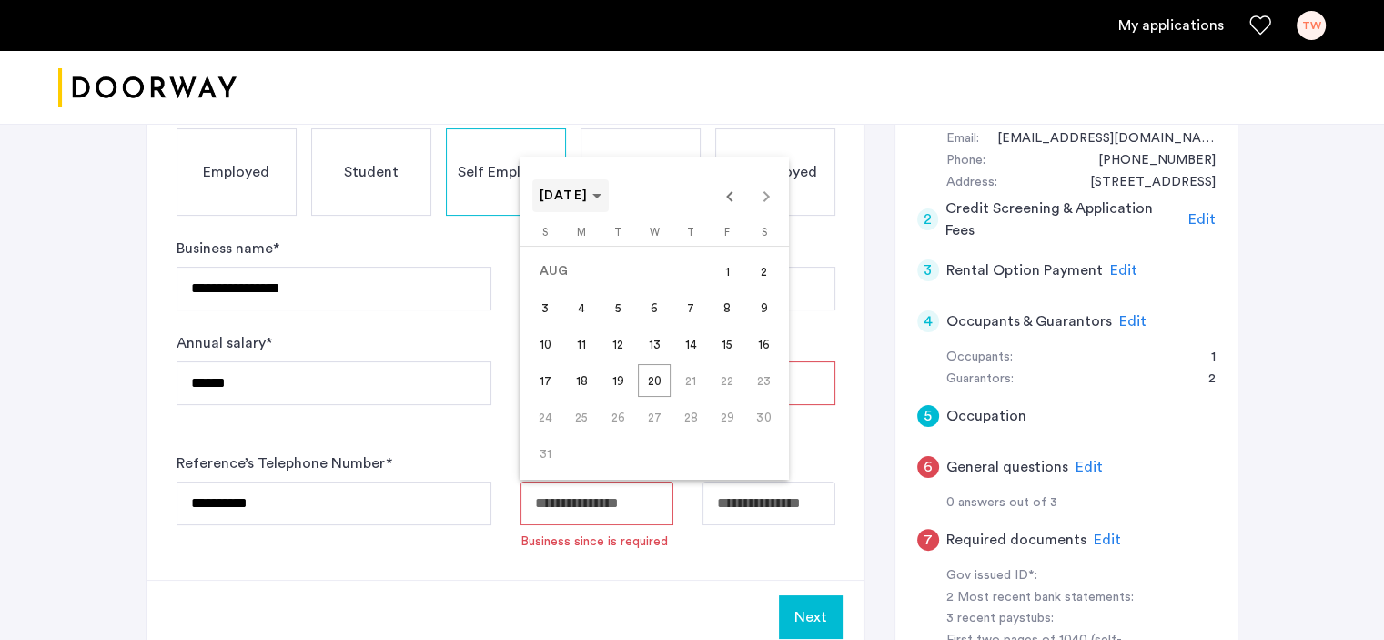
click at [601, 194] on icon "Choose month and year" at bounding box center [596, 196] width 9 height 5
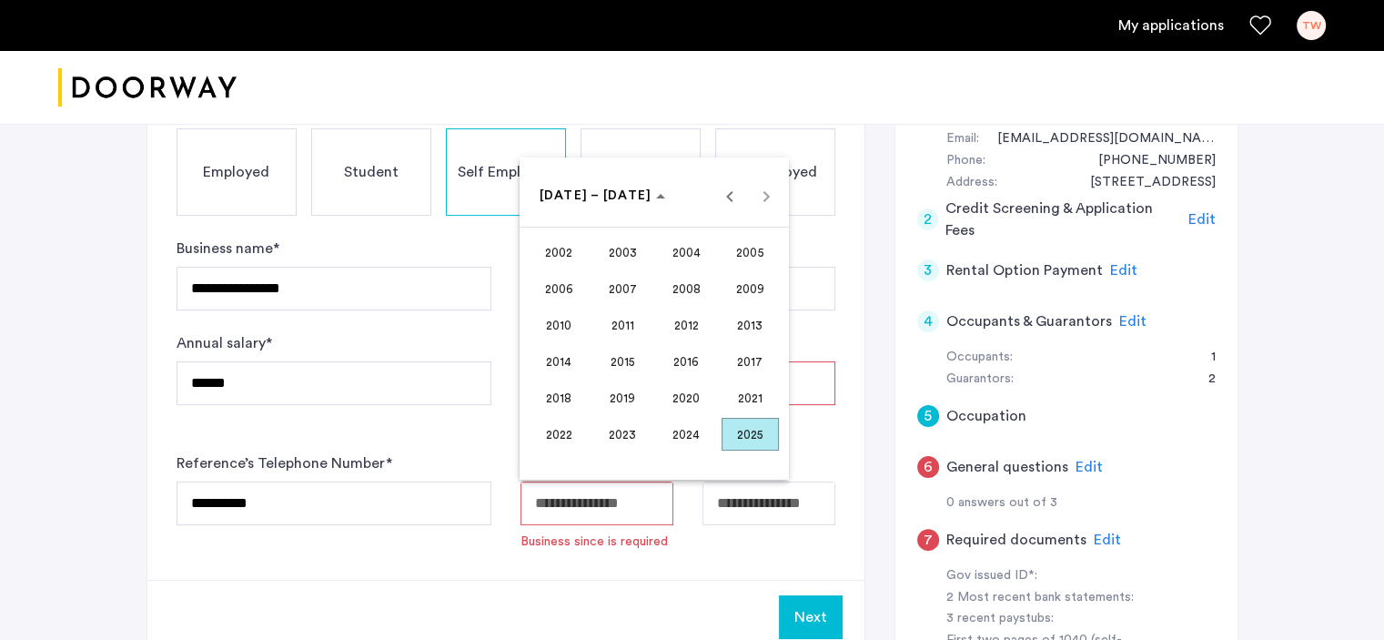
click at [742, 400] on span "2021" at bounding box center [750, 397] width 57 height 33
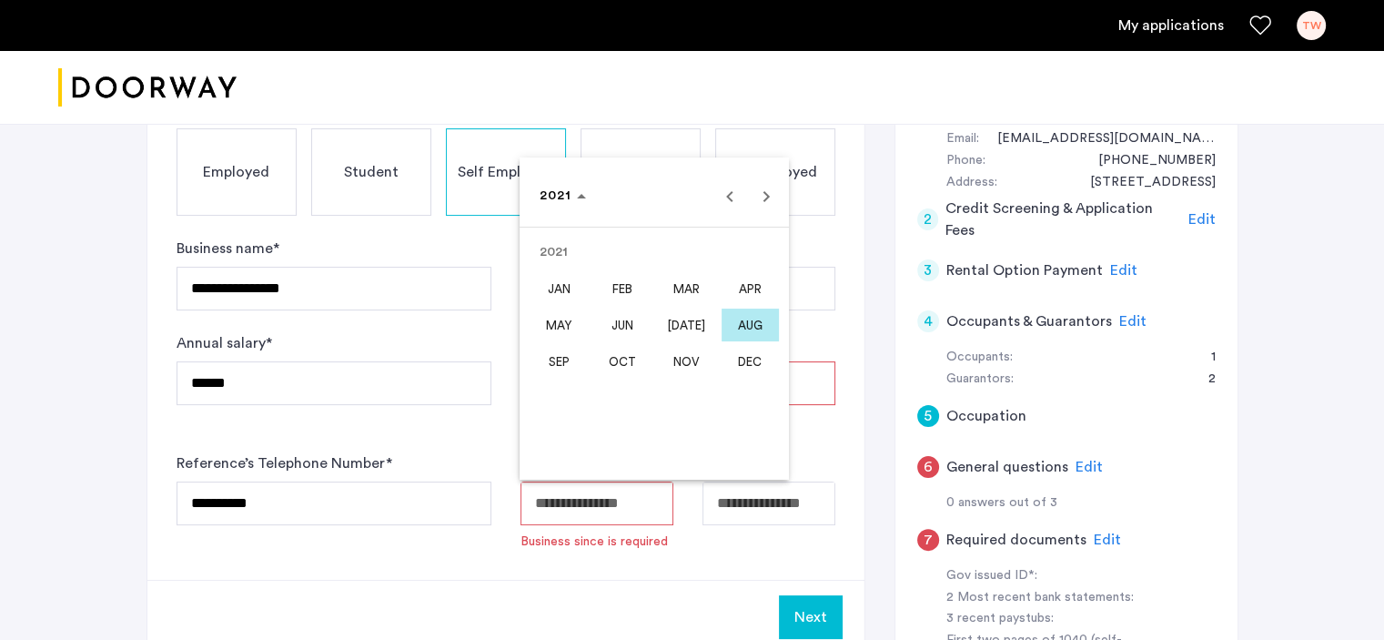
click at [752, 290] on span "APR" at bounding box center [750, 288] width 57 height 33
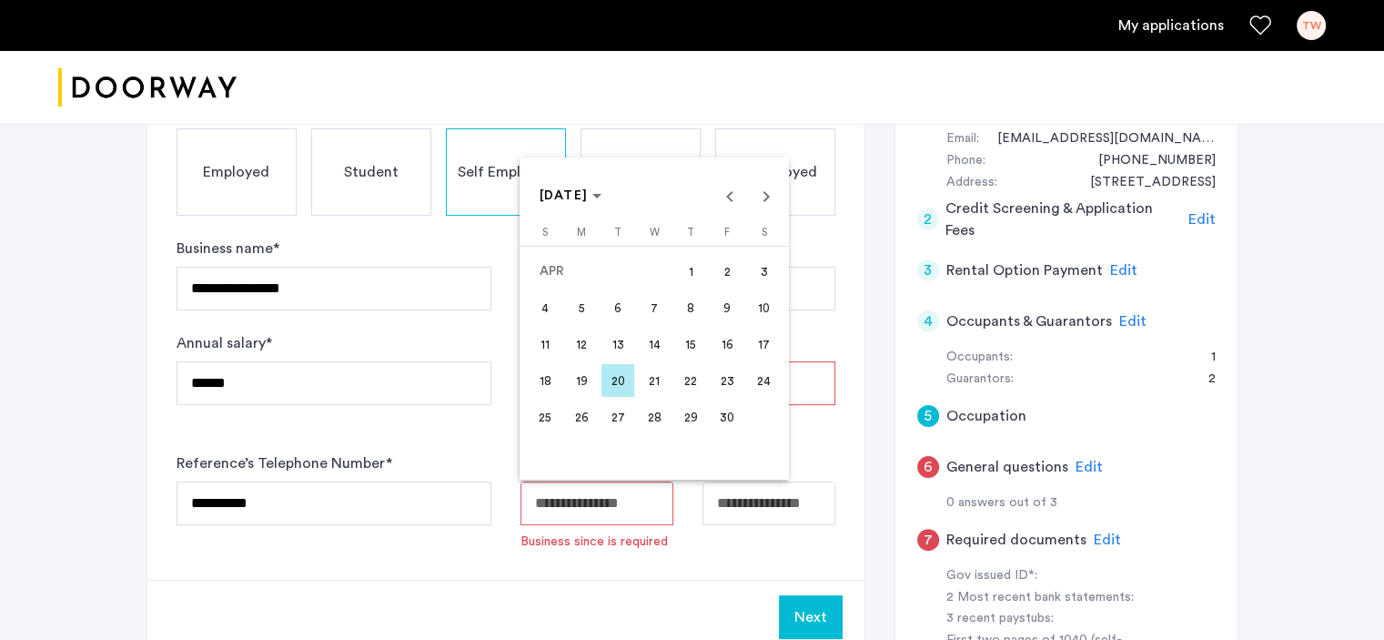
click at [605, 378] on span "20" at bounding box center [617, 380] width 33 height 33
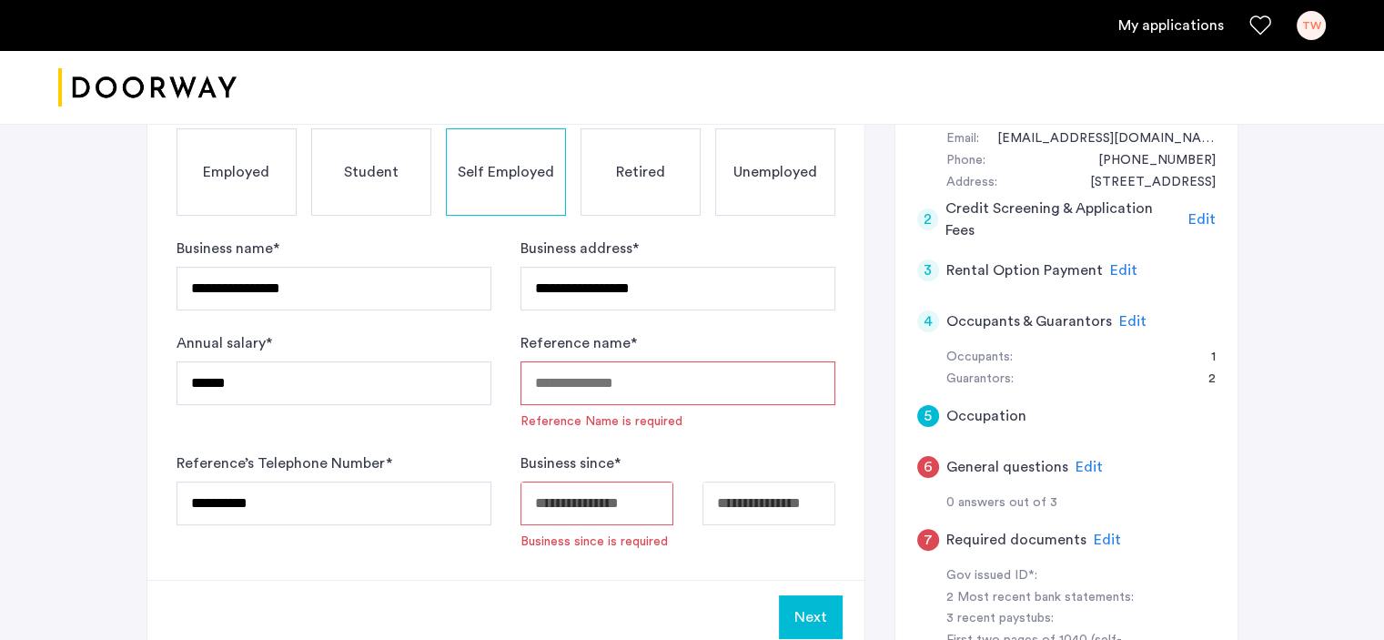
type input "**********"
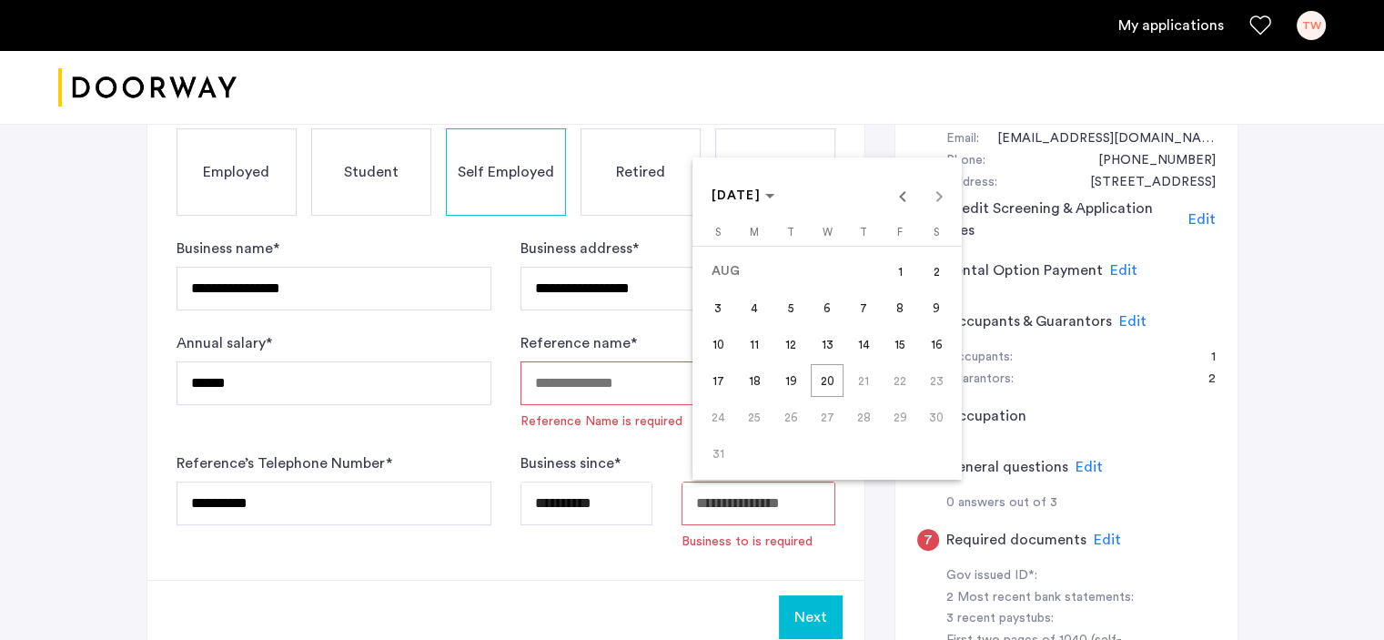
click at [628, 560] on div at bounding box center [692, 320] width 1384 height 640
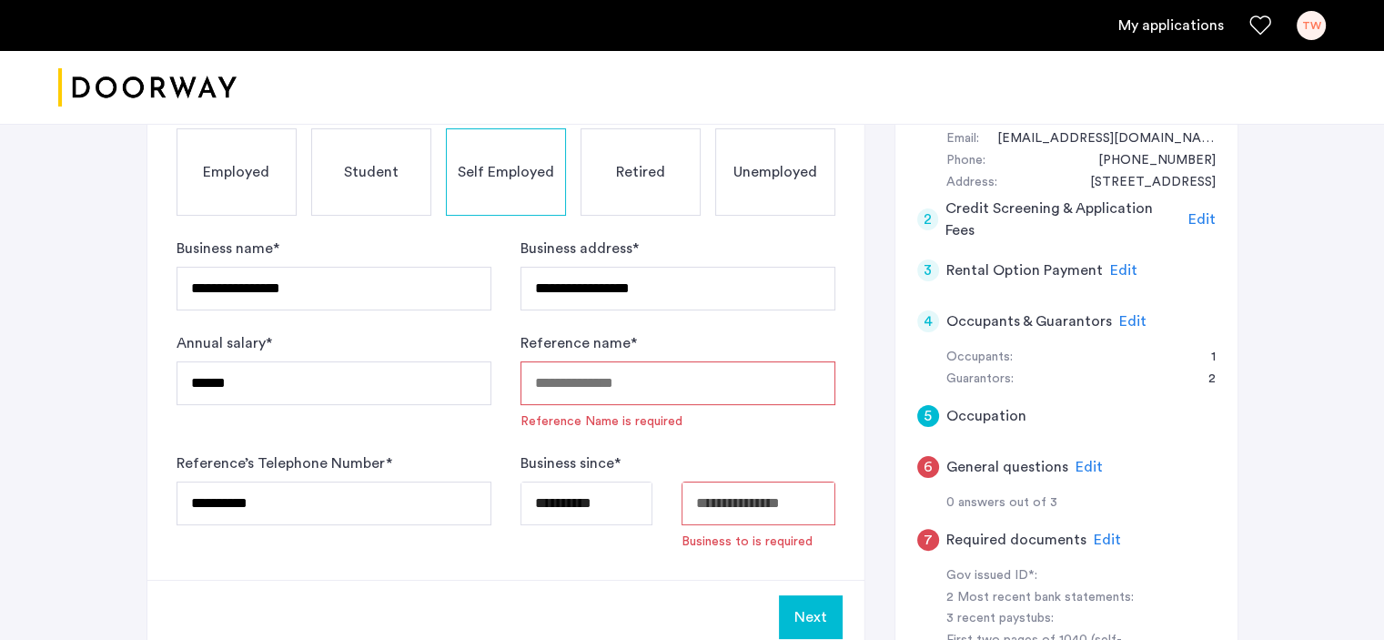
click at [762, 506] on input "Available date" at bounding box center [758, 503] width 154 height 44
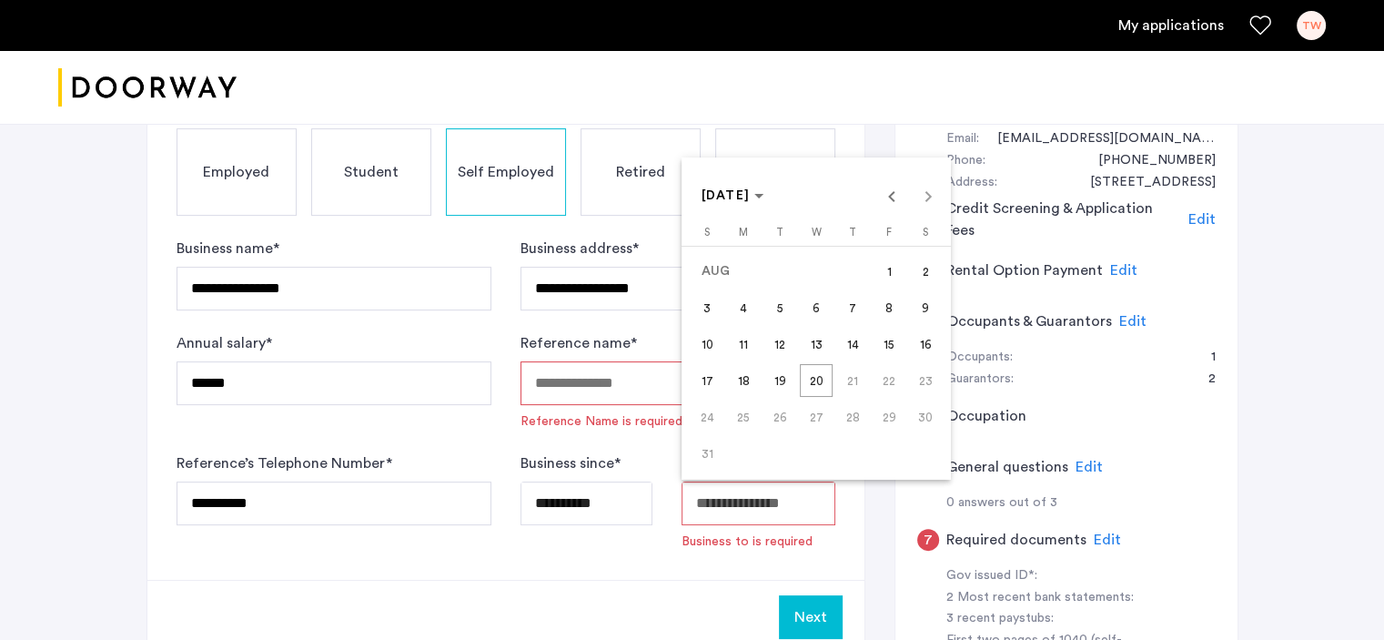
click at [812, 379] on span "20" at bounding box center [816, 380] width 33 height 33
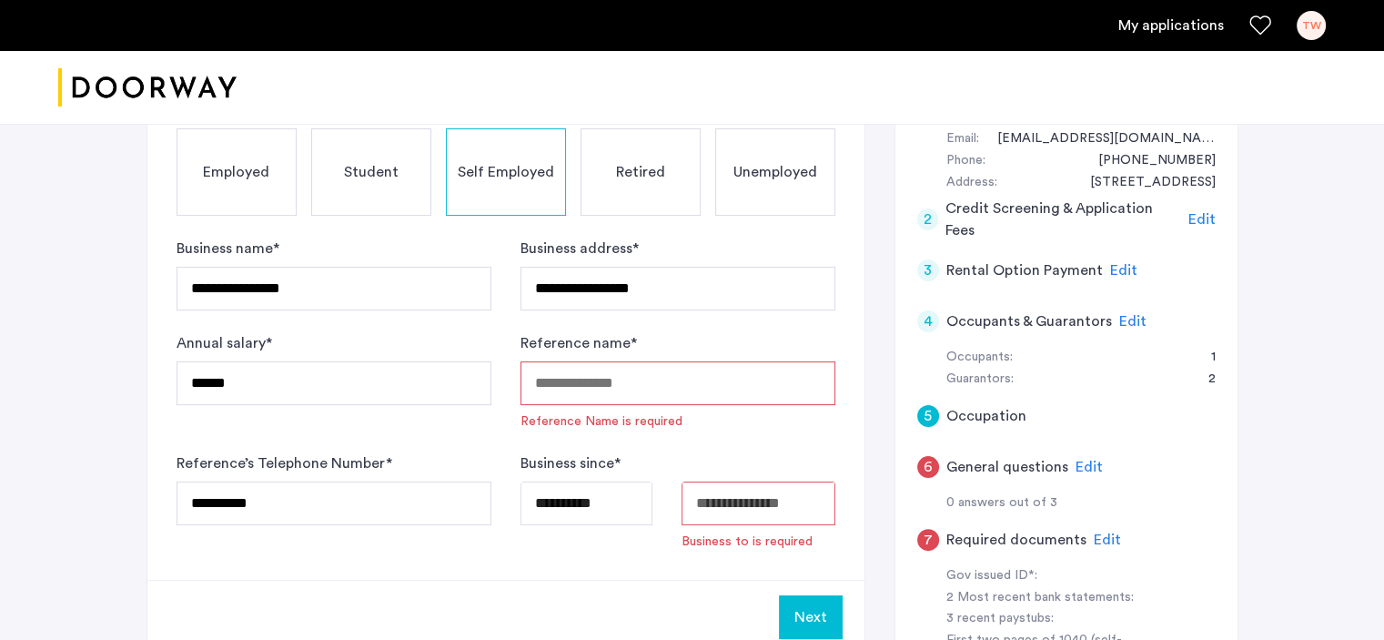
type input "**********"
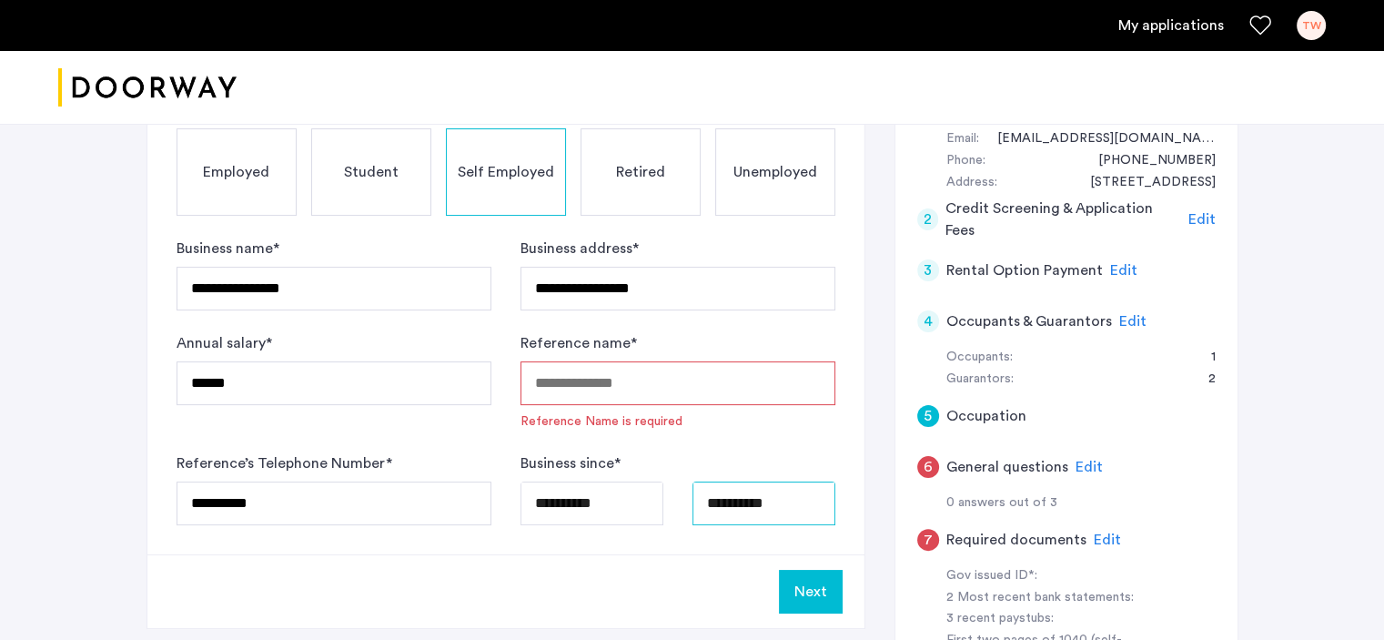
scroll to position [273, 0]
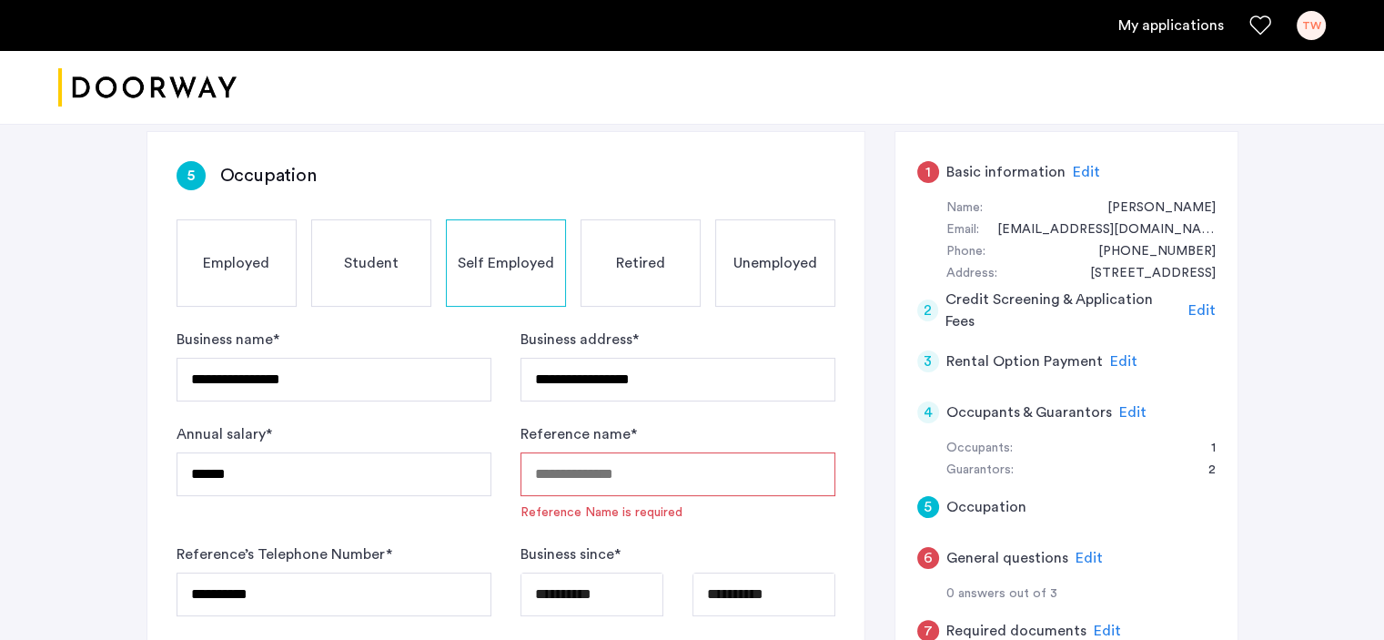
click at [617, 482] on input "Reference name *" at bounding box center [677, 474] width 315 height 44
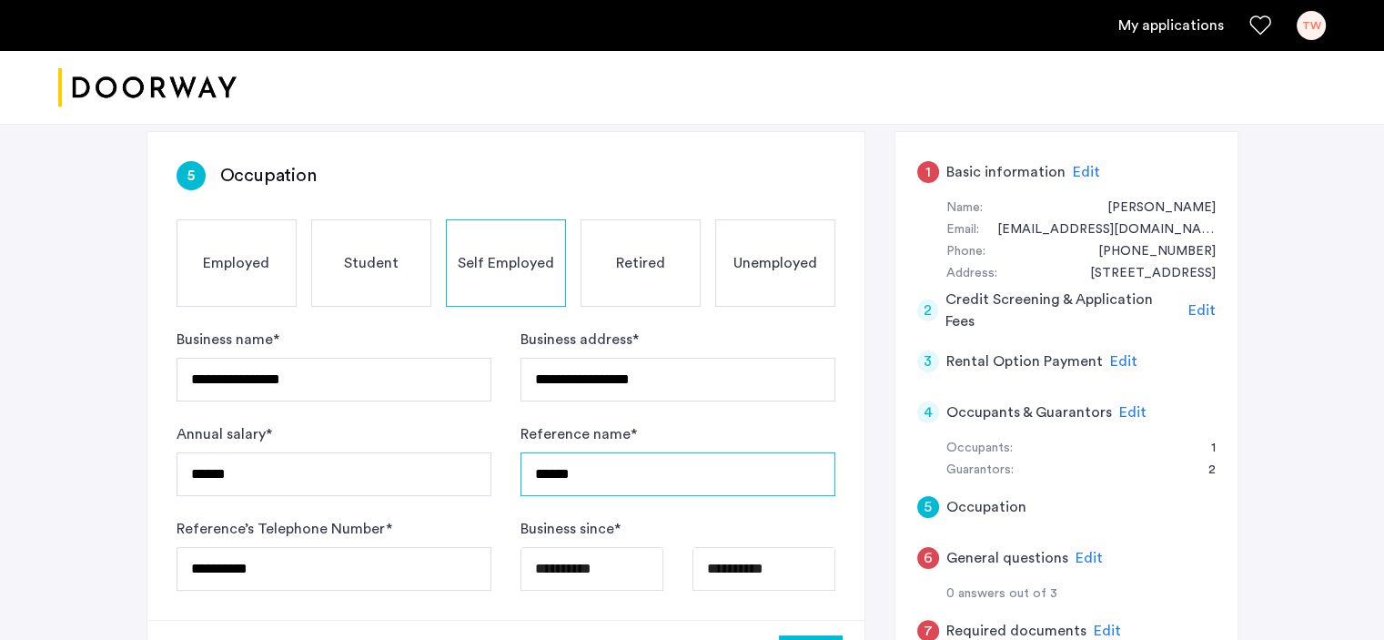
scroll to position [455, 0]
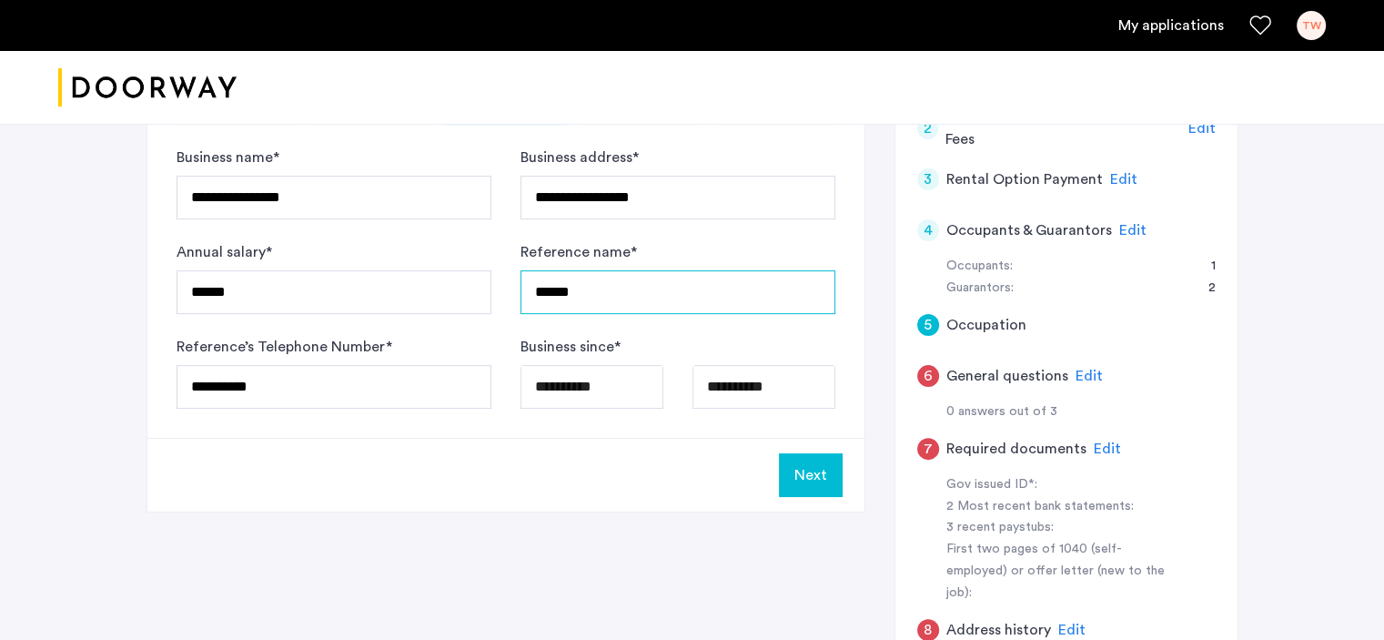
type input "******"
click at [799, 477] on button "Next" at bounding box center [811, 475] width 64 height 44
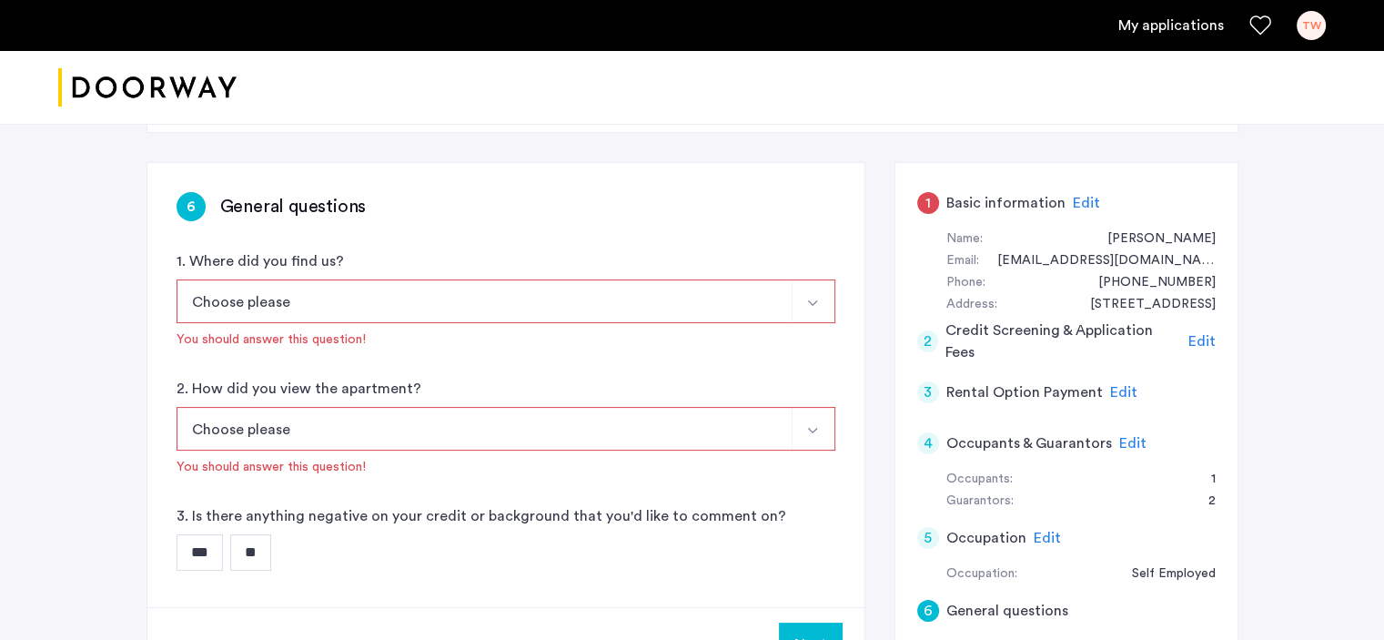
scroll to position [364, 0]
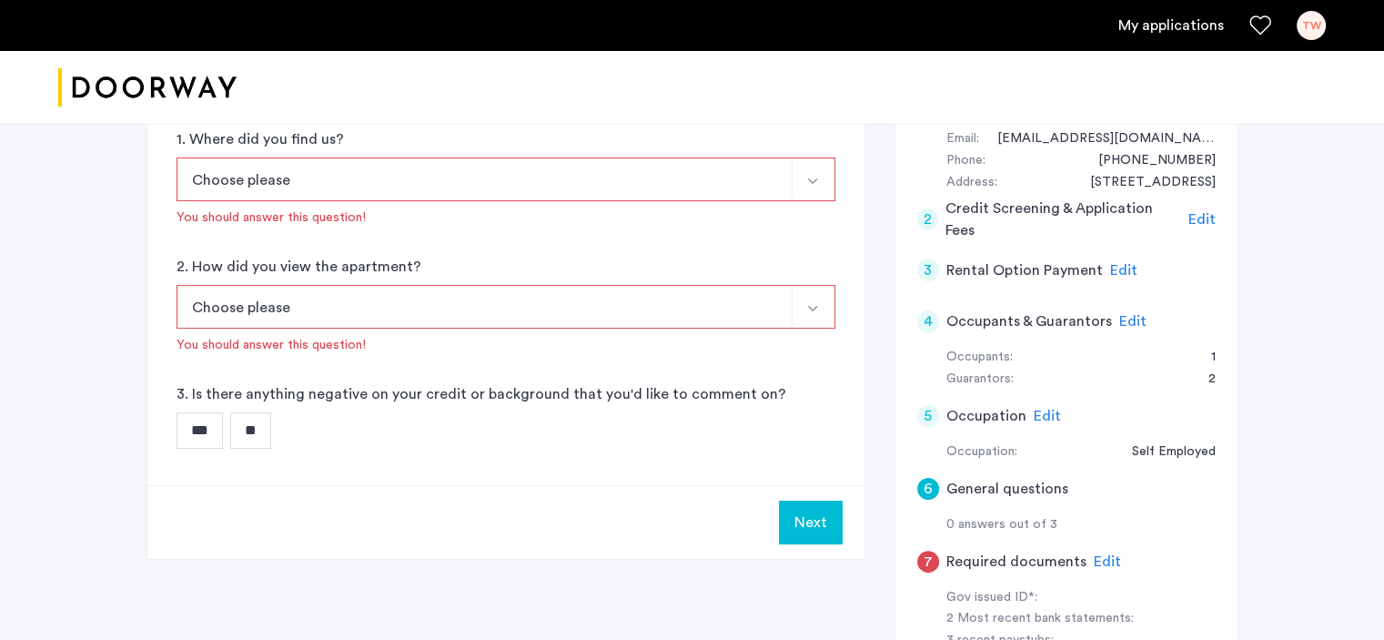
click at [345, 186] on button "Choose please" at bounding box center [485, 179] width 616 height 44
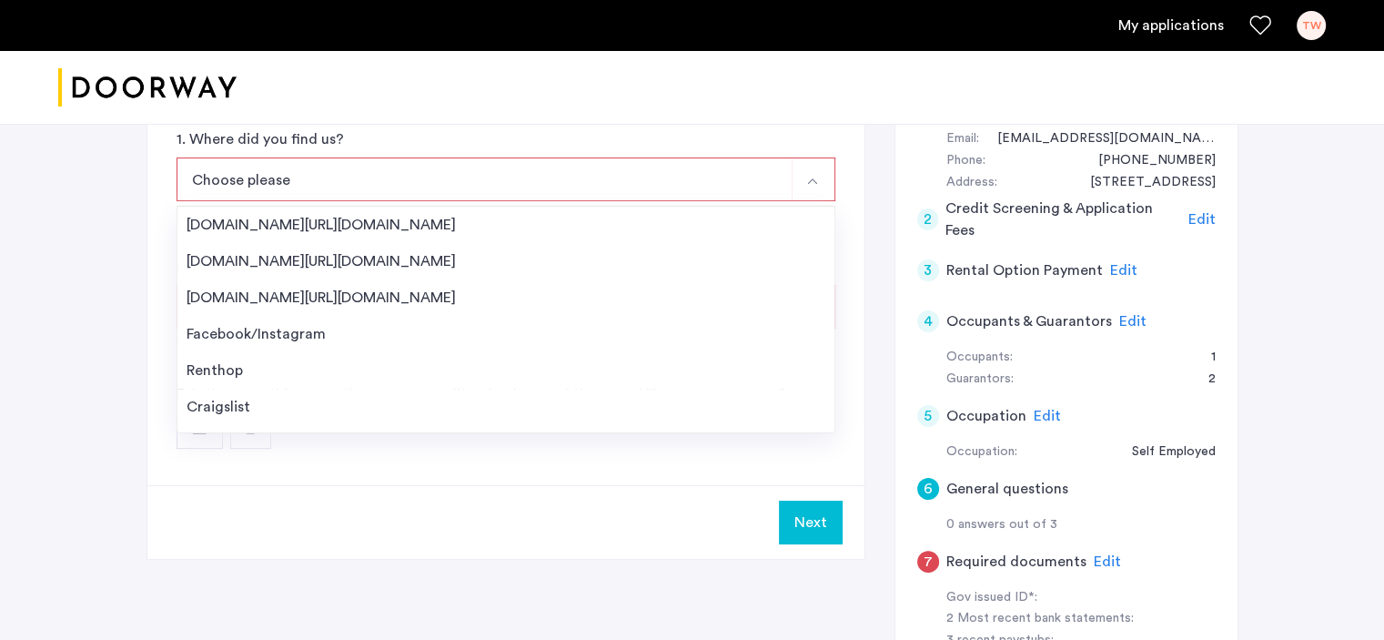
click at [304, 256] on div "[DOMAIN_NAME][URL][DOMAIN_NAME]" at bounding box center [506, 261] width 639 height 22
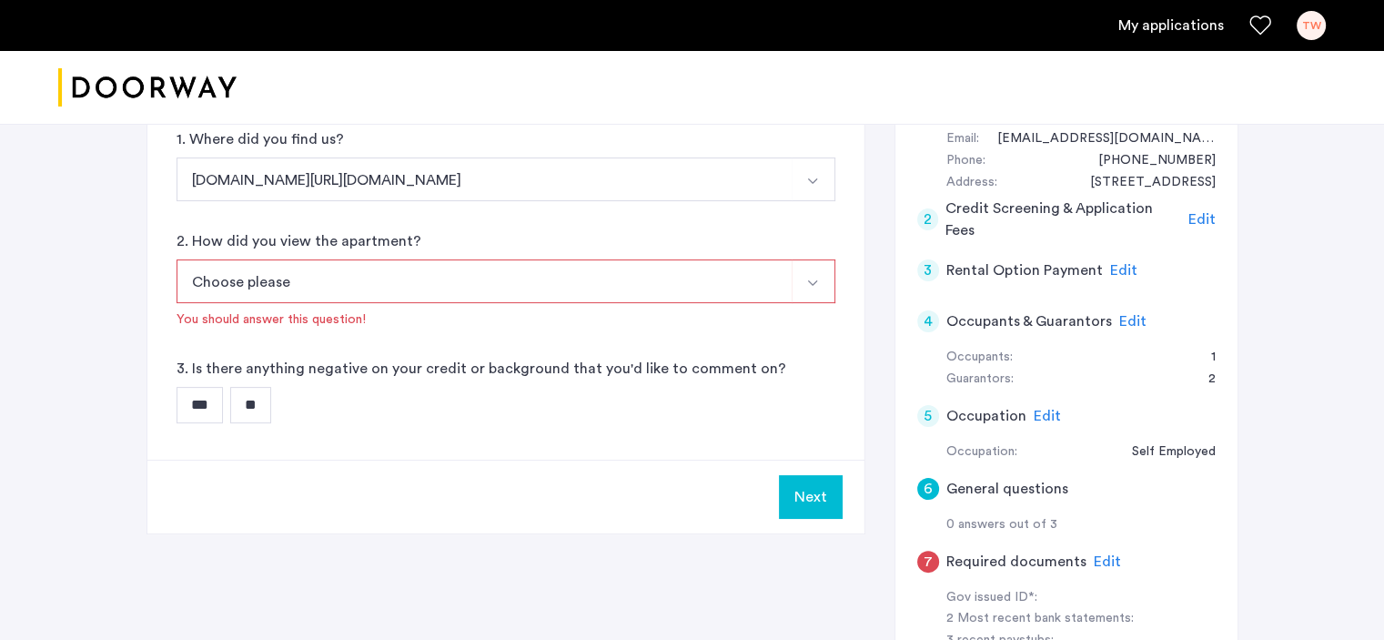
click at [319, 283] on button "Choose please" at bounding box center [485, 281] width 616 height 44
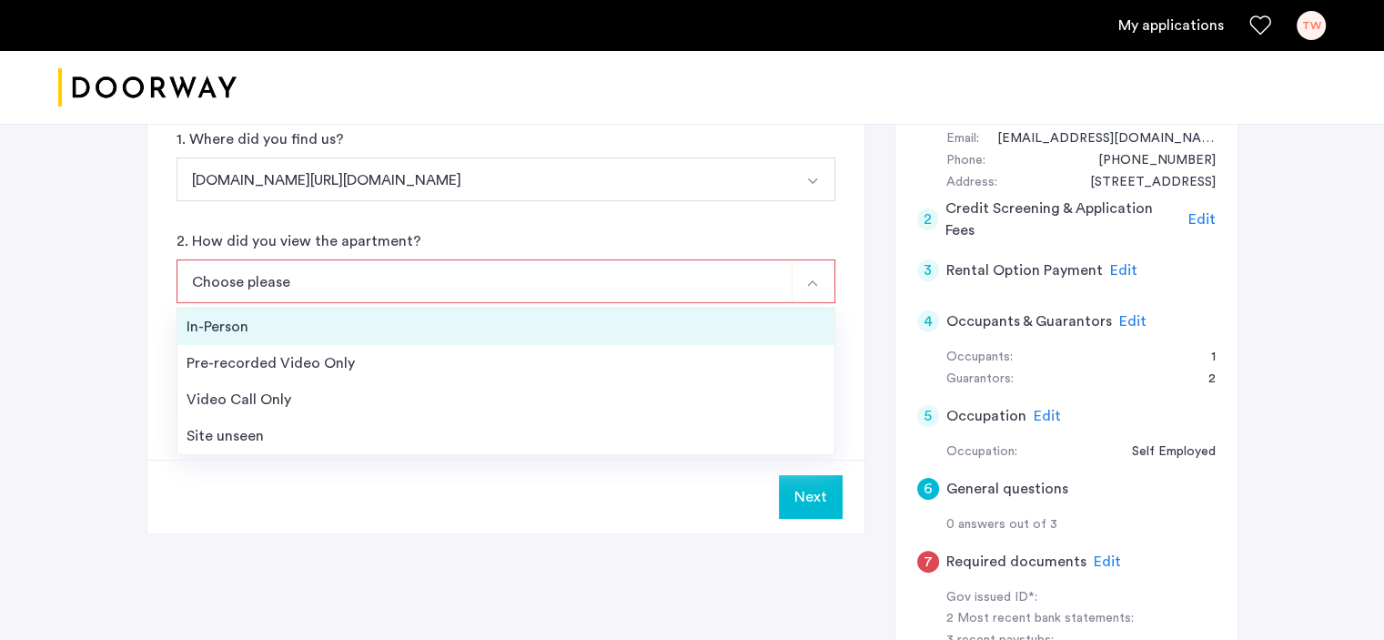
click at [302, 318] on div "In-Person" at bounding box center [506, 327] width 639 height 22
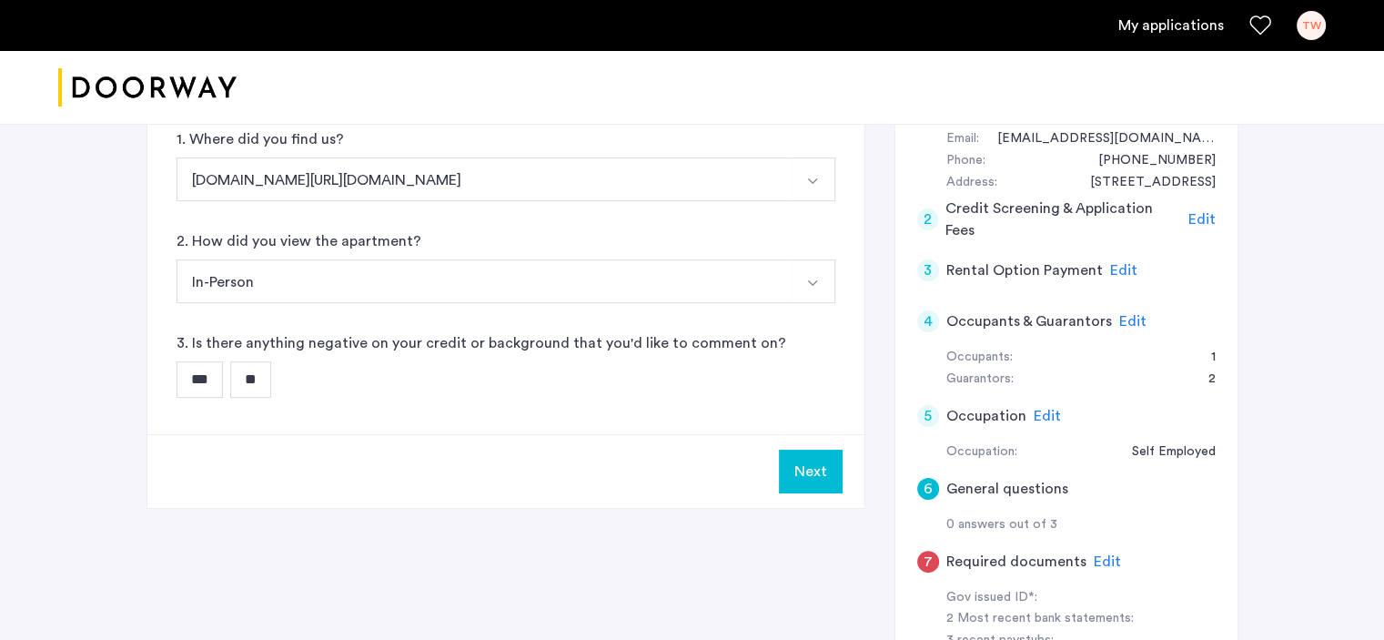
click at [268, 373] on input "**" at bounding box center [250, 379] width 41 height 36
click at [813, 457] on button "Next" at bounding box center [811, 471] width 64 height 44
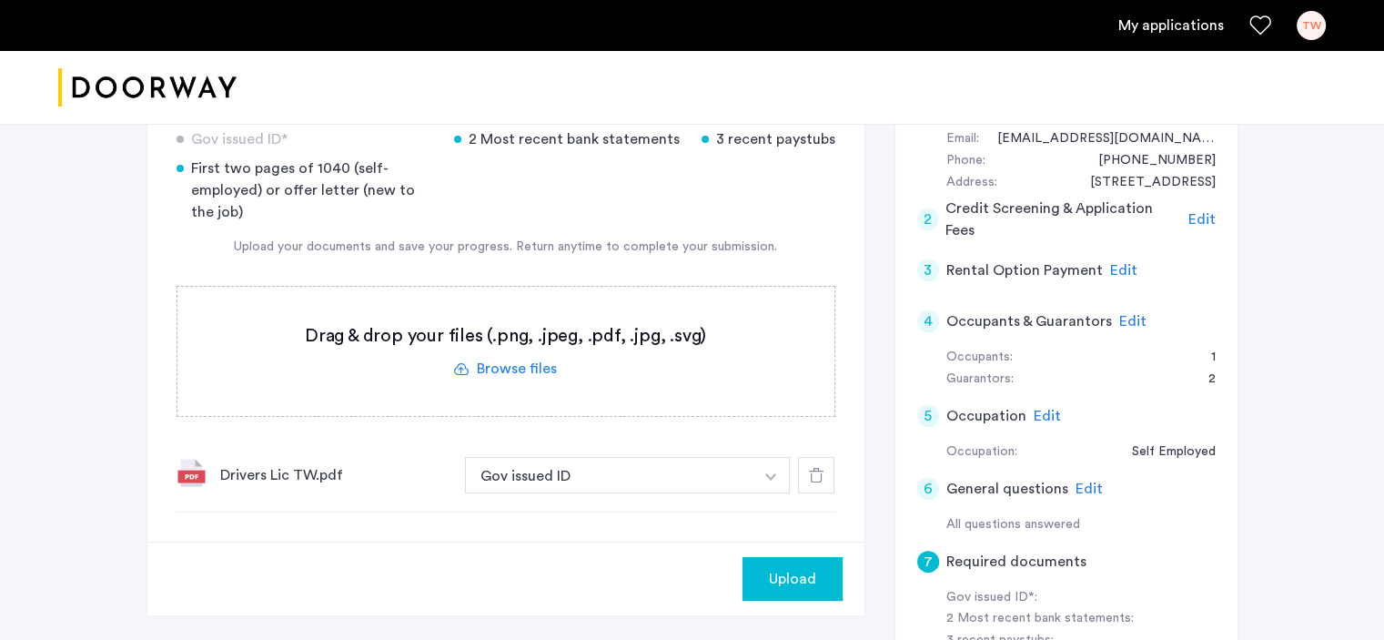
click at [797, 579] on span "Upload" at bounding box center [792, 579] width 47 height 22
click at [801, 572] on button "Next" at bounding box center [811, 579] width 64 height 44
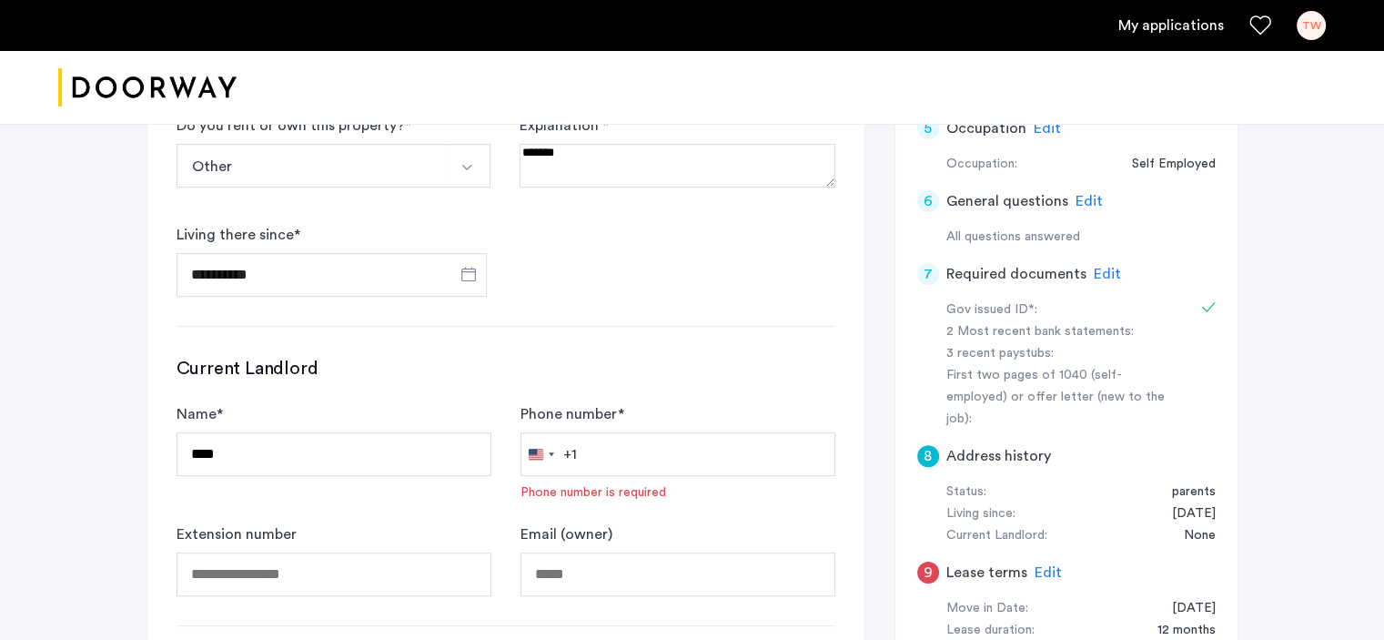
scroll to position [728, 0]
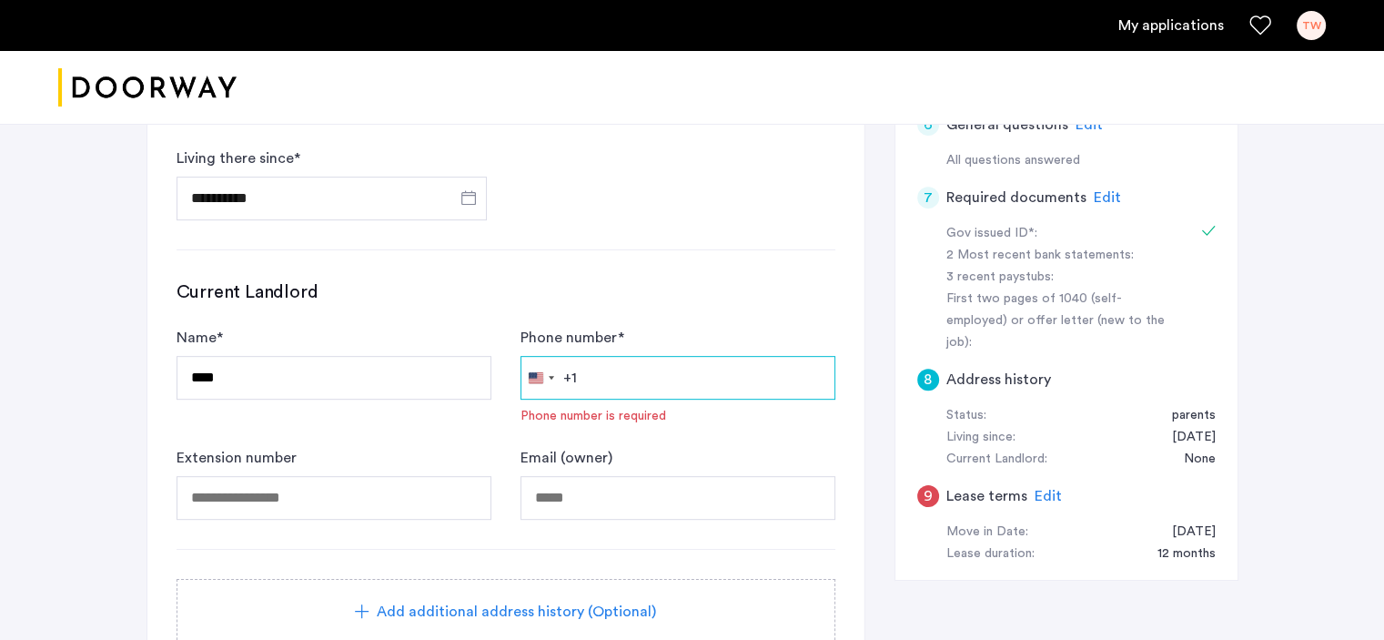
click at [608, 379] on input "Phone number *" at bounding box center [677, 378] width 315 height 44
type input "**********"
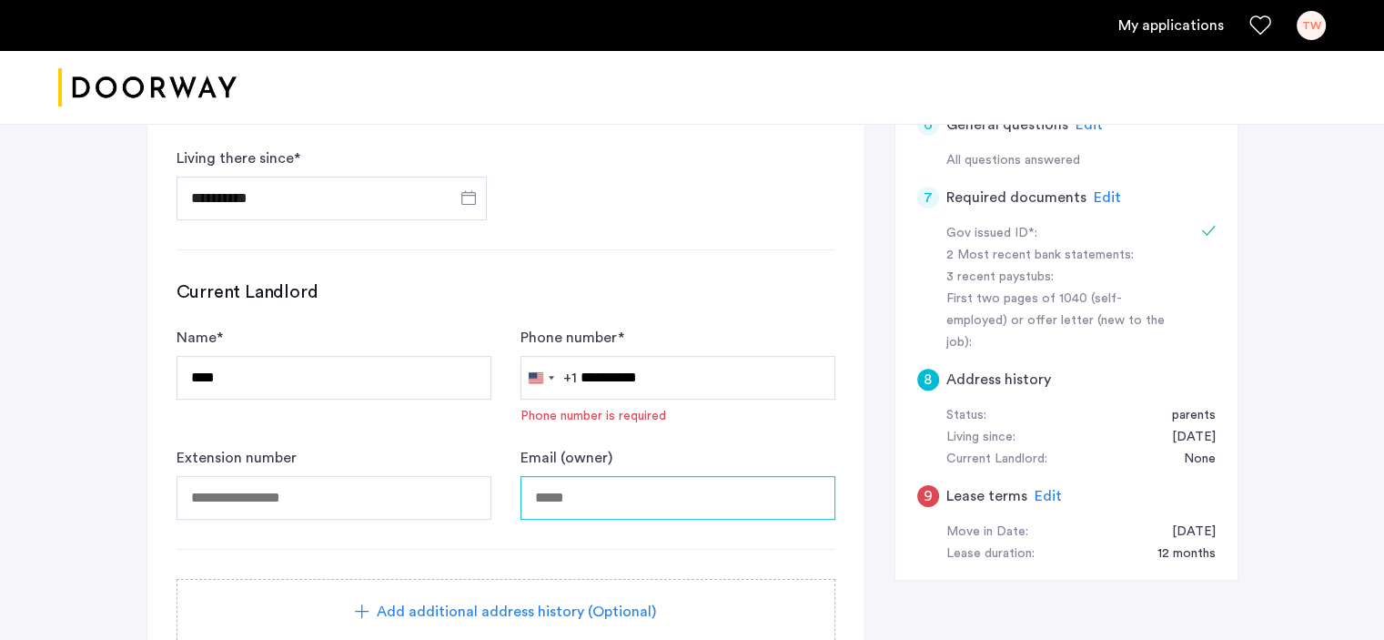
type input "**********"
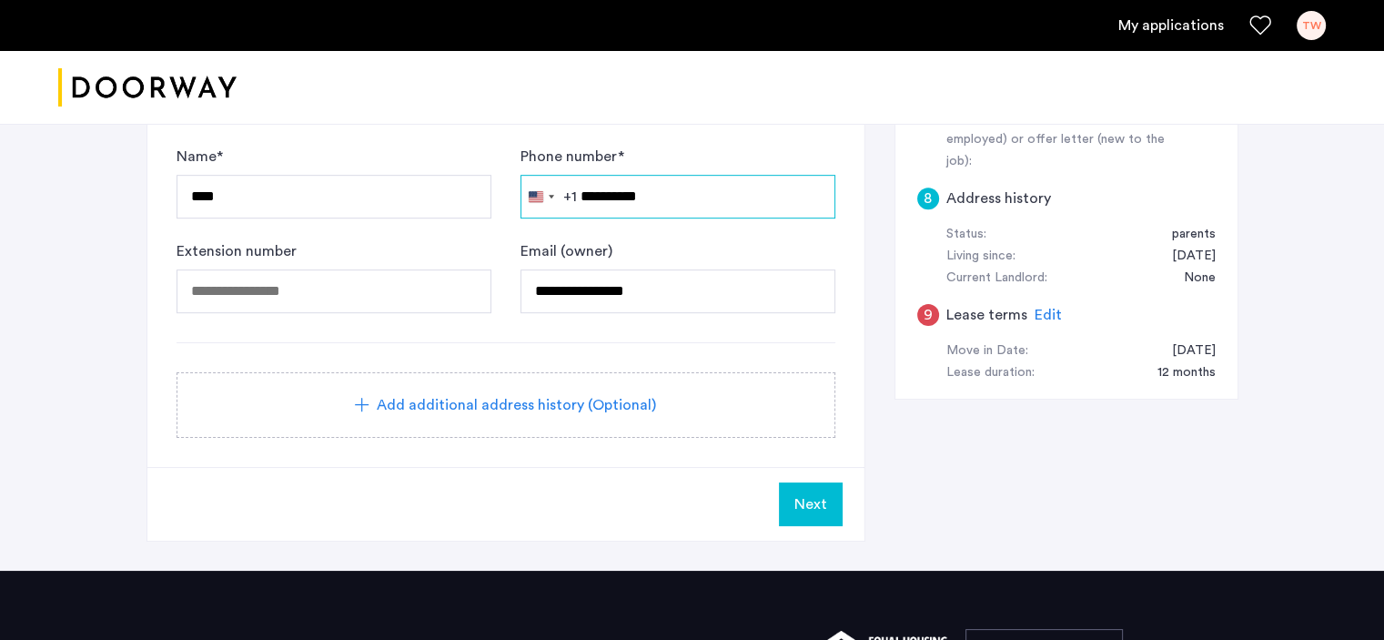
scroll to position [910, 0]
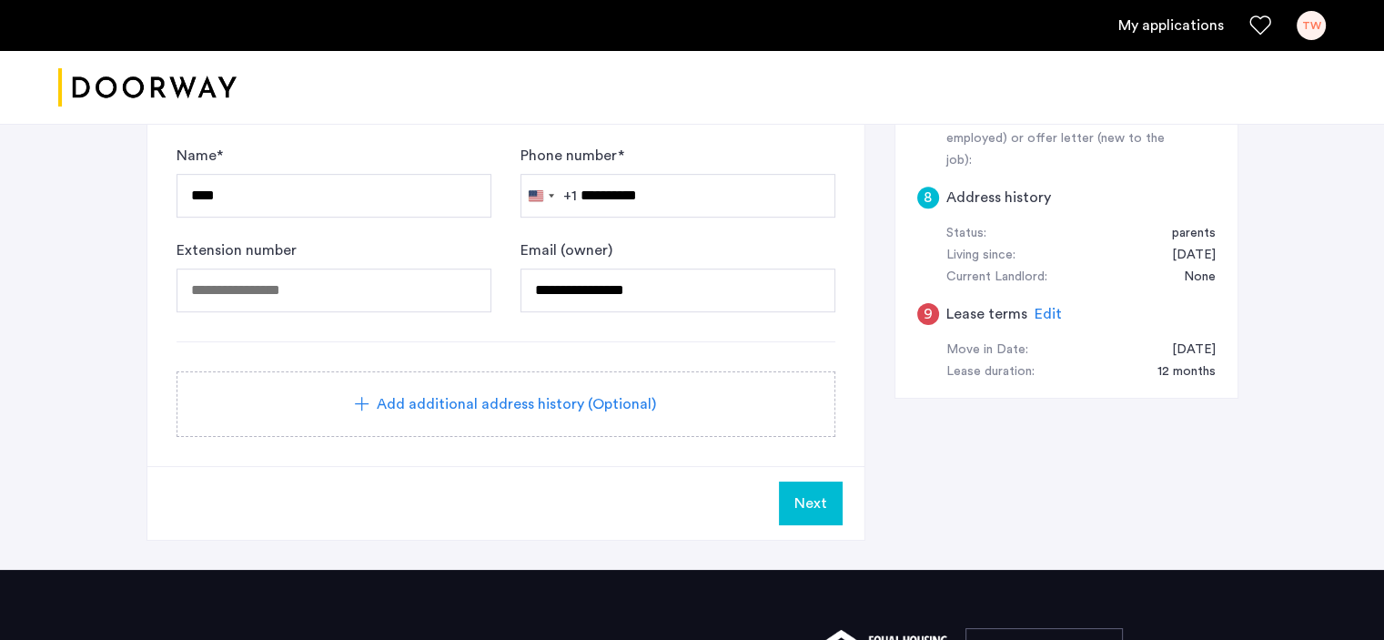
click at [792, 495] on button "Next" at bounding box center [811, 503] width 64 height 44
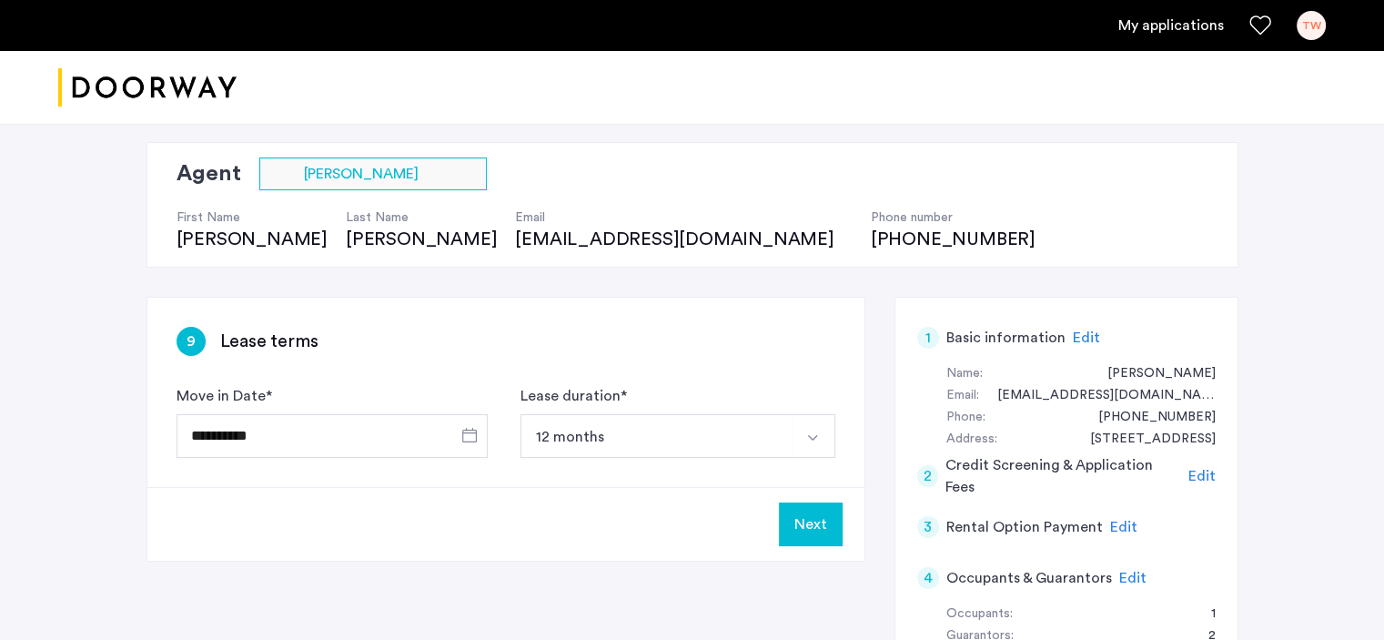
scroll to position [91, 0]
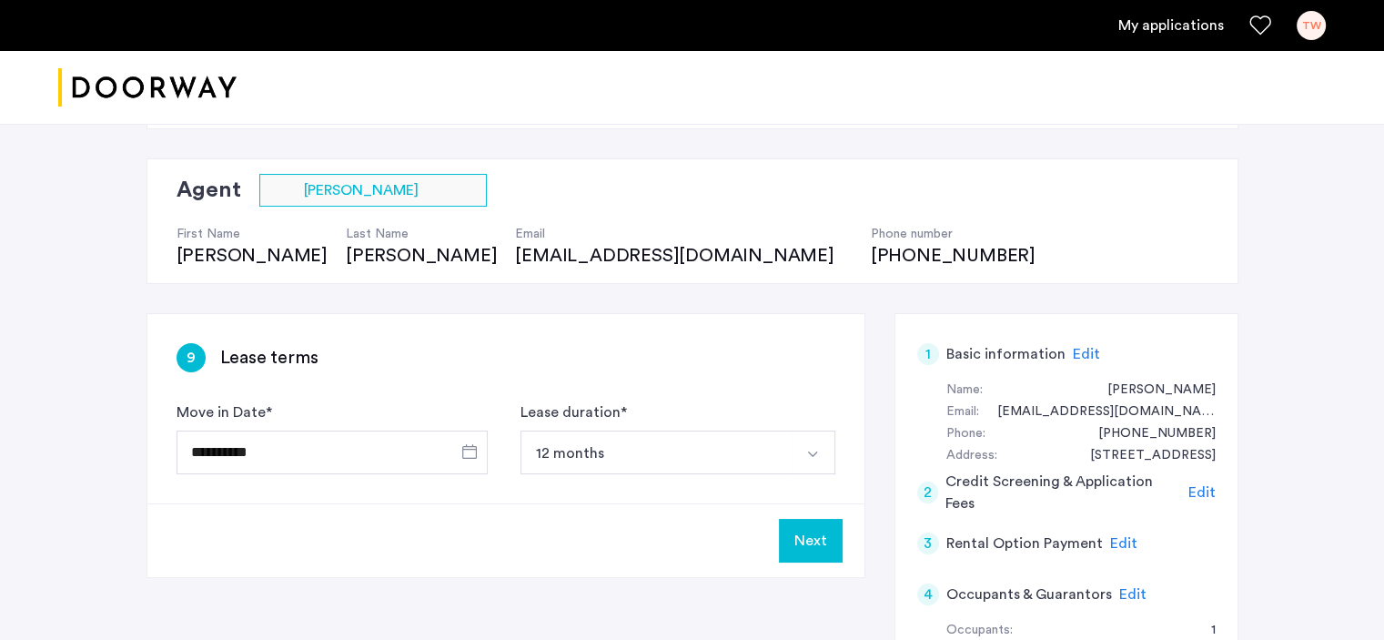
click at [821, 549] on button "Next" at bounding box center [811, 541] width 64 height 44
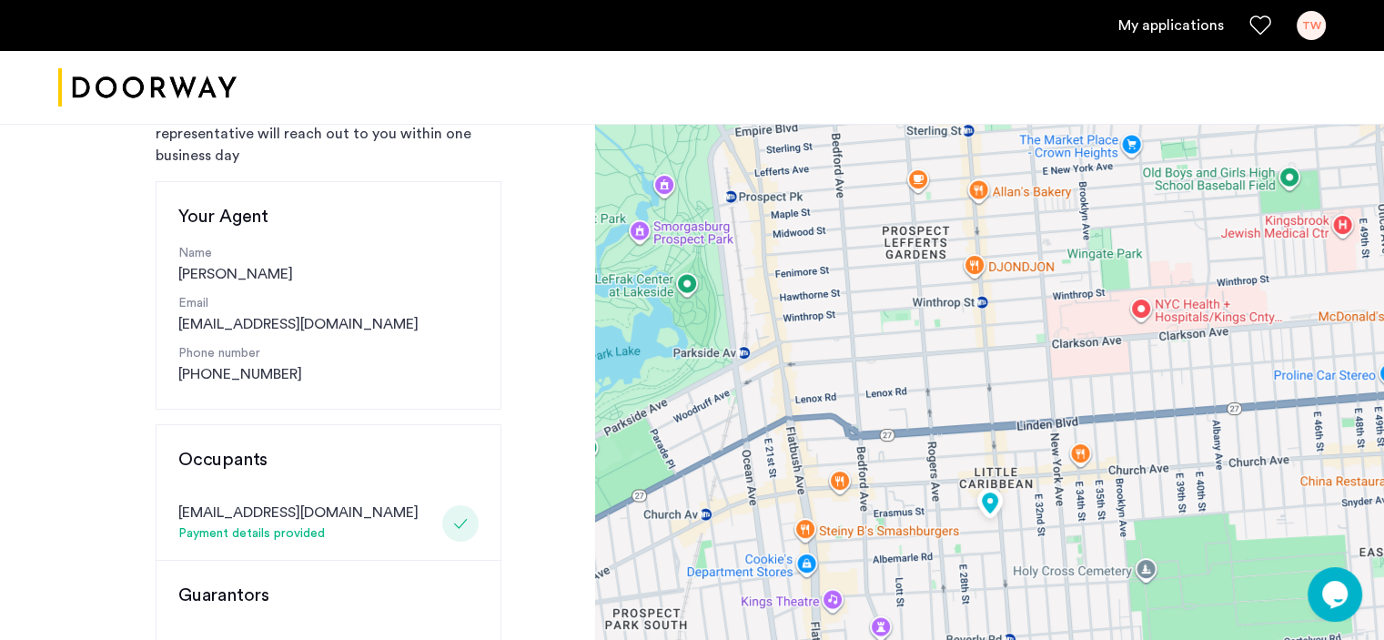
scroll to position [182, 0]
